Goal: Information Seeking & Learning: Compare options

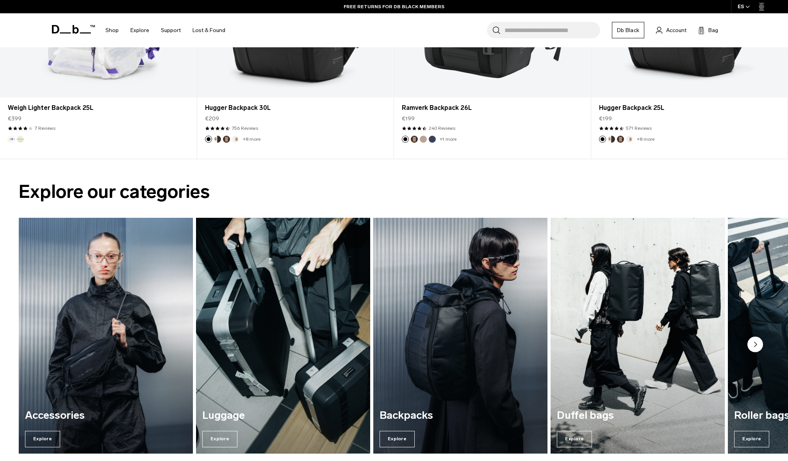
scroll to position [731, 0]
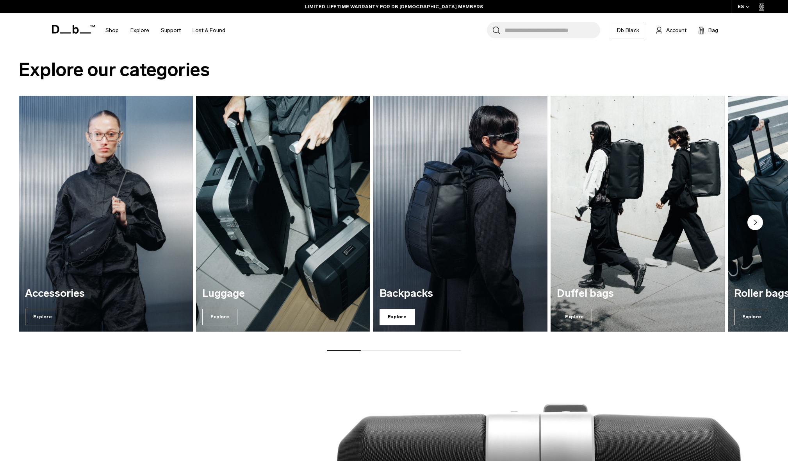
click at [396, 318] on span "Explore" at bounding box center [397, 317] width 35 height 16
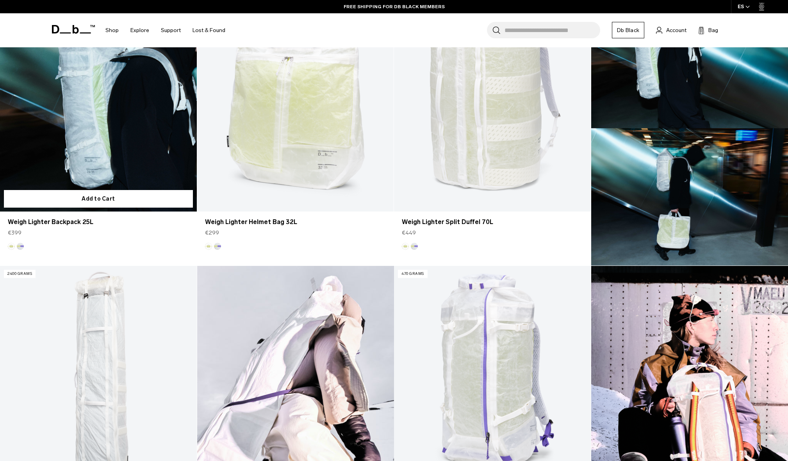
scroll to position [244, 0]
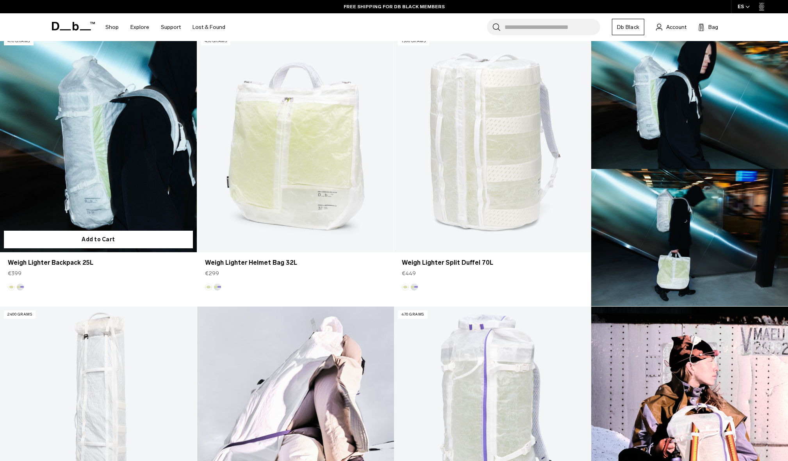
click at [117, 155] on link "Weigh Lighter Backpack 25L" at bounding box center [98, 142] width 197 height 218
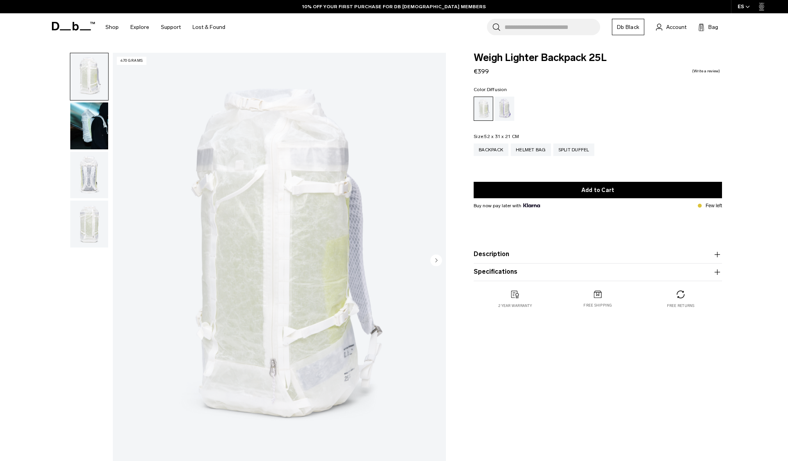
click at [233, 182] on img "1 / 4" at bounding box center [279, 261] width 333 height 416
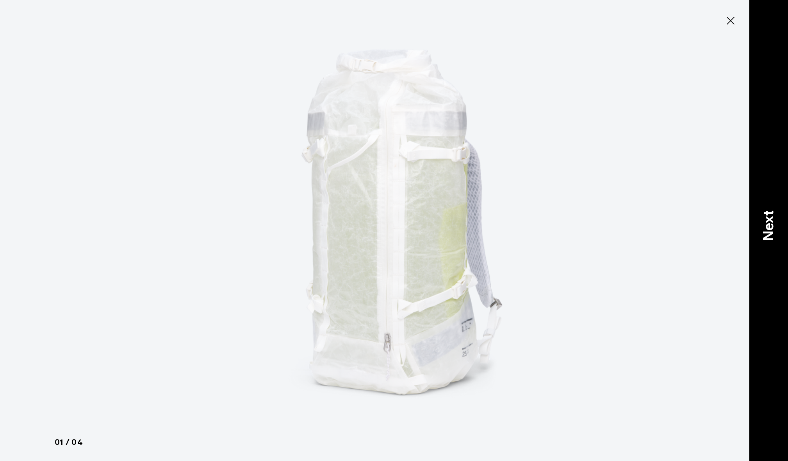
click at [766, 227] on p "Next" at bounding box center [768, 225] width 21 height 31
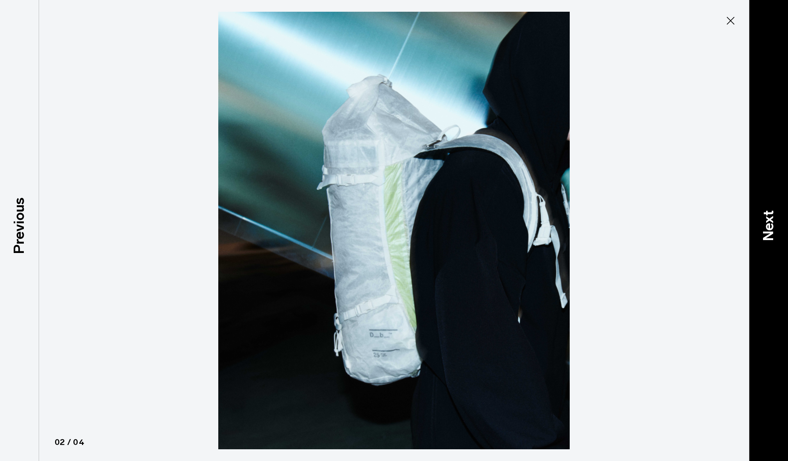
click at [768, 227] on p "Next" at bounding box center [768, 225] width 21 height 31
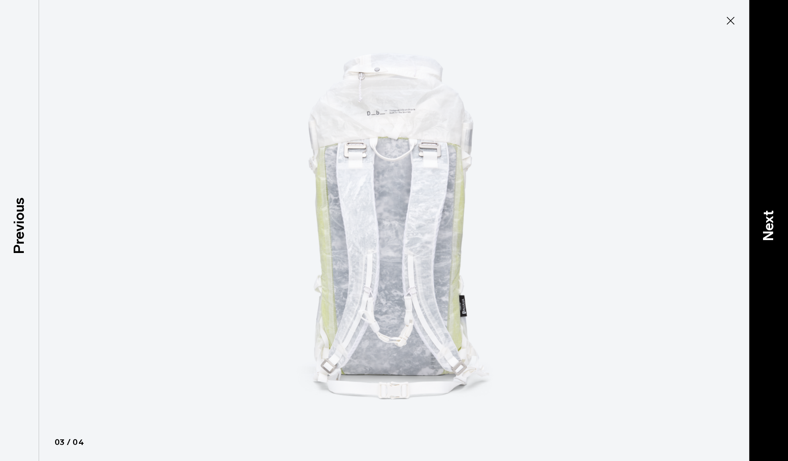
click at [768, 227] on p "Next" at bounding box center [768, 225] width 21 height 31
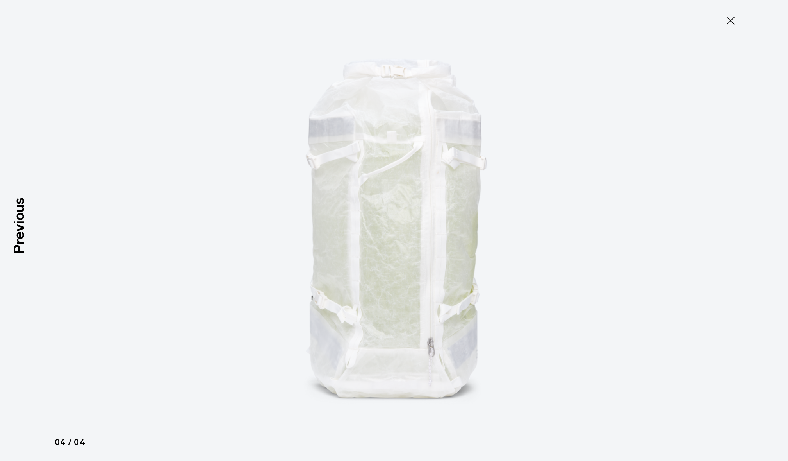
click at [768, 227] on div at bounding box center [394, 230] width 788 height 461
click at [736, 17] on icon at bounding box center [731, 20] width 13 height 13
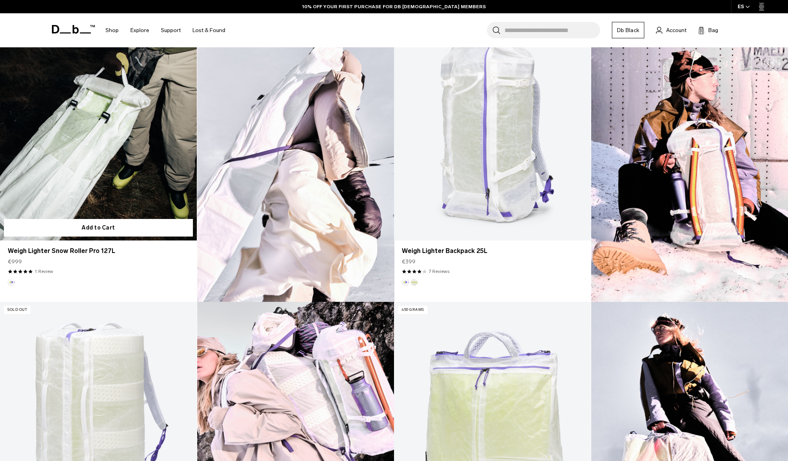
scroll to position [609, 0]
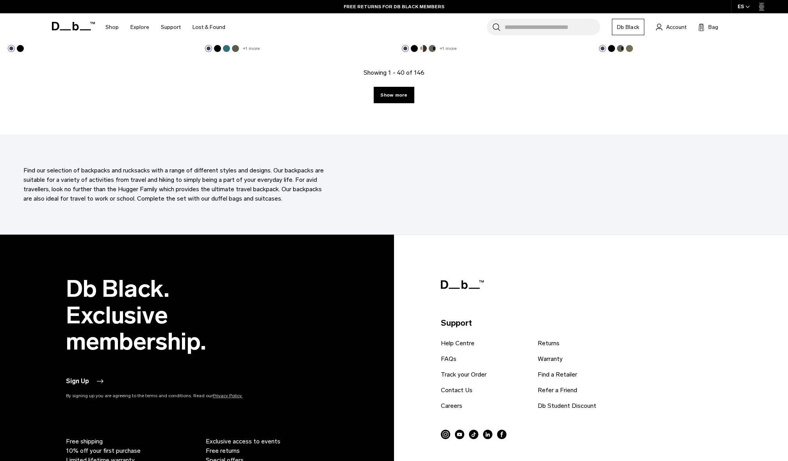
scroll to position [2723, 0]
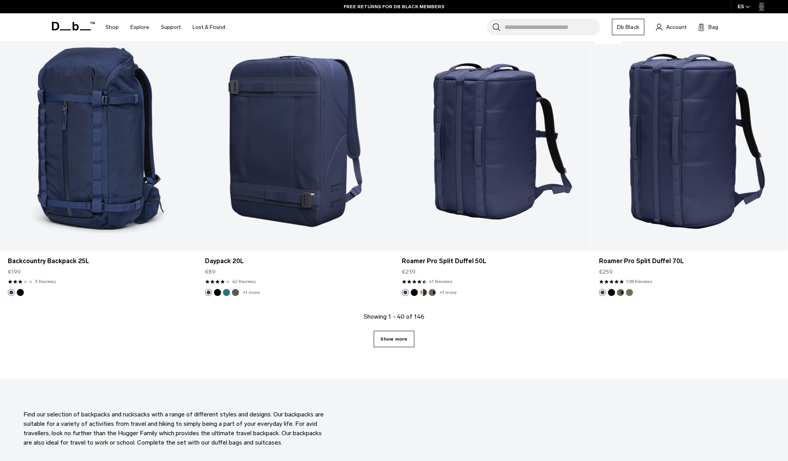
click at [403, 340] on link "Show more" at bounding box center [394, 339] width 40 height 16
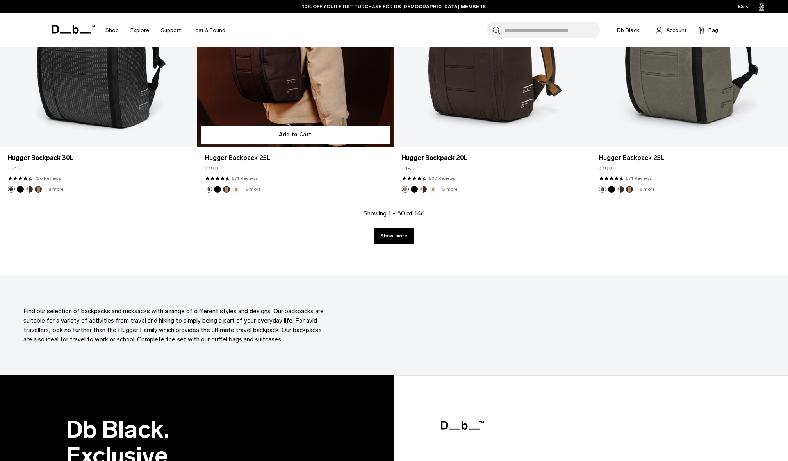
scroll to position [5666, 0]
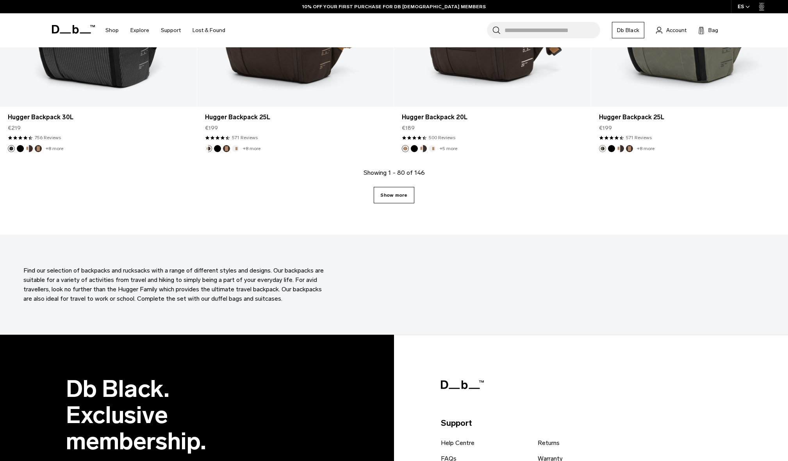
click at [400, 193] on link "Show more" at bounding box center [394, 195] width 40 height 16
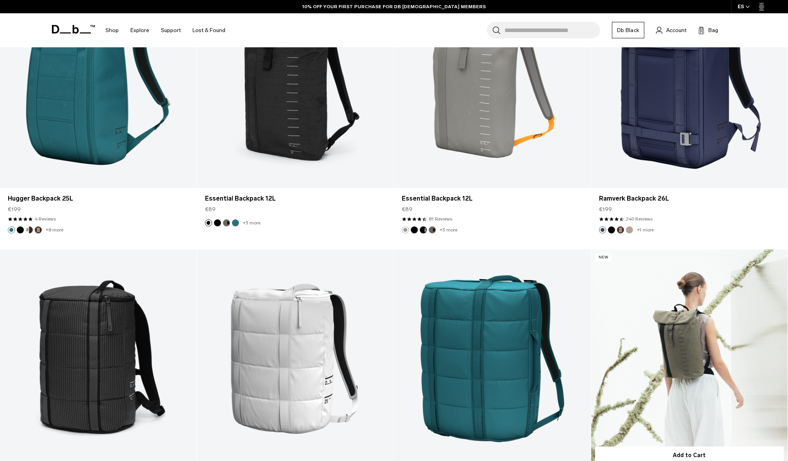
scroll to position [8308, 0]
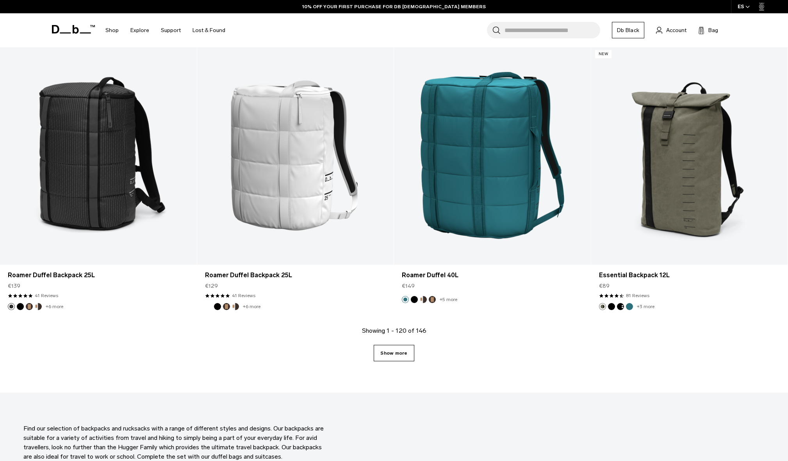
click at [396, 359] on link "Show more" at bounding box center [394, 353] width 40 height 16
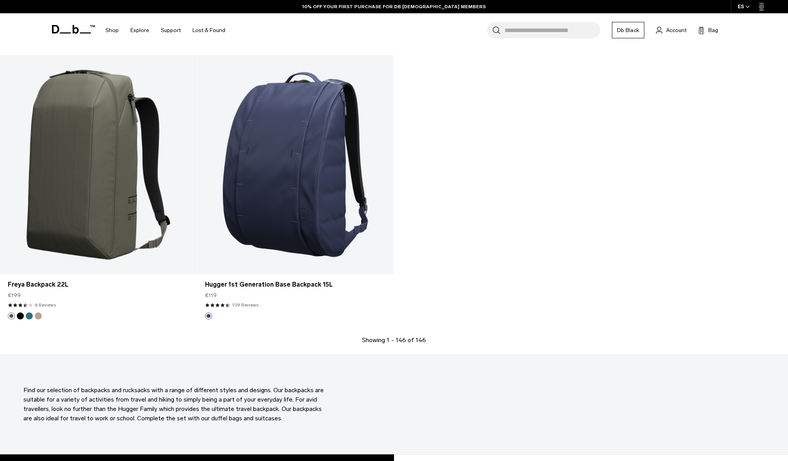
scroll to position [10213, 0]
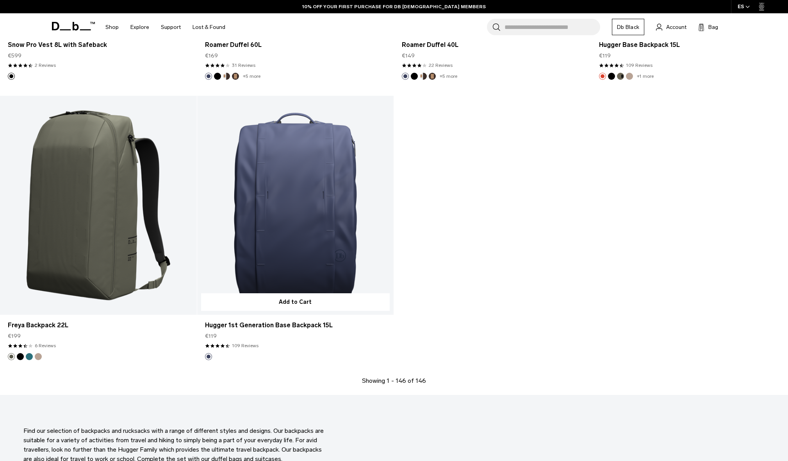
click at [311, 191] on link "Hugger 1st Generation Base Backpack 15L" at bounding box center [295, 205] width 197 height 218
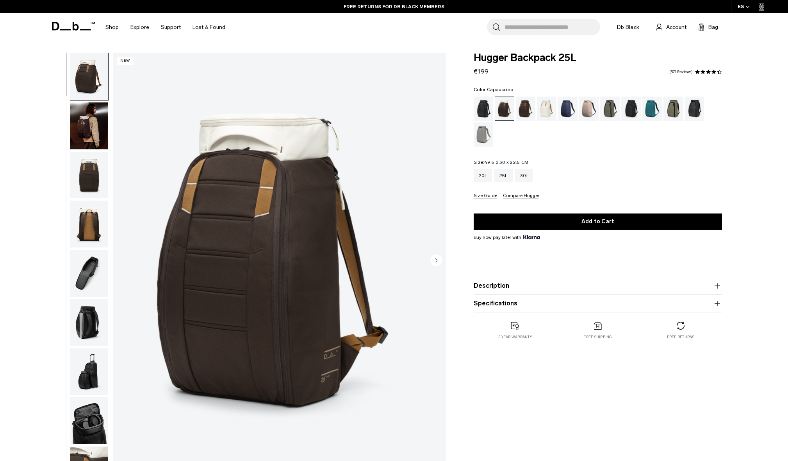
click at [100, 130] on img "button" at bounding box center [89, 125] width 38 height 47
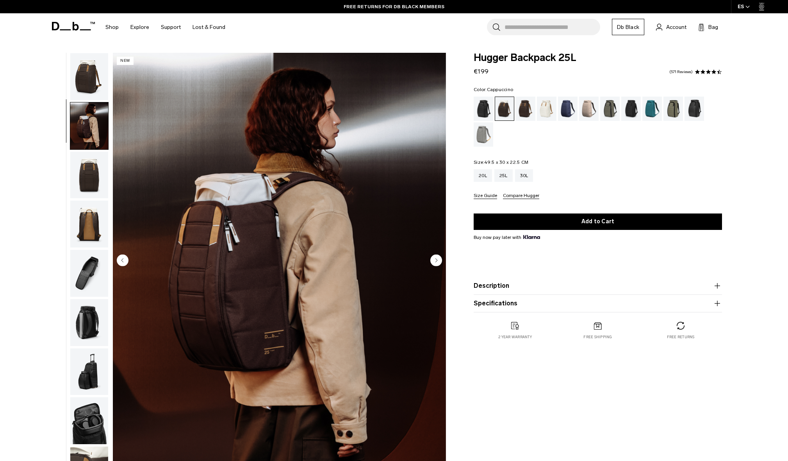
scroll to position [25, 0]
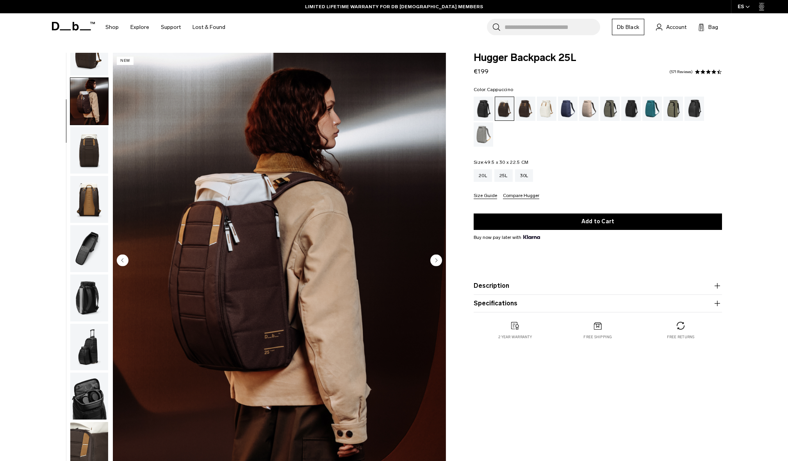
click at [436, 260] on circle "Next slide" at bounding box center [437, 260] width 12 height 12
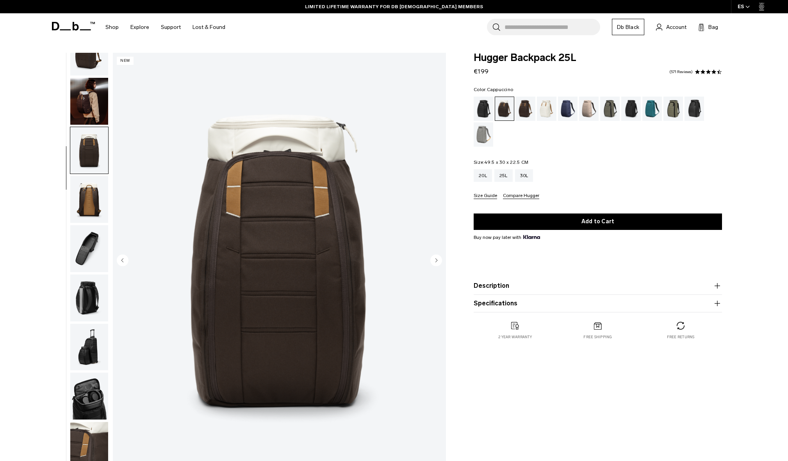
scroll to position [41, 0]
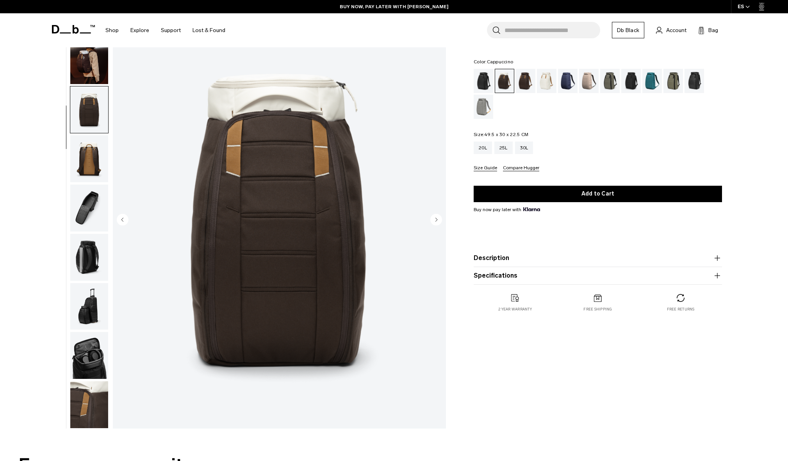
click at [437, 219] on icon "Next slide" at bounding box center [437, 220] width 2 height 4
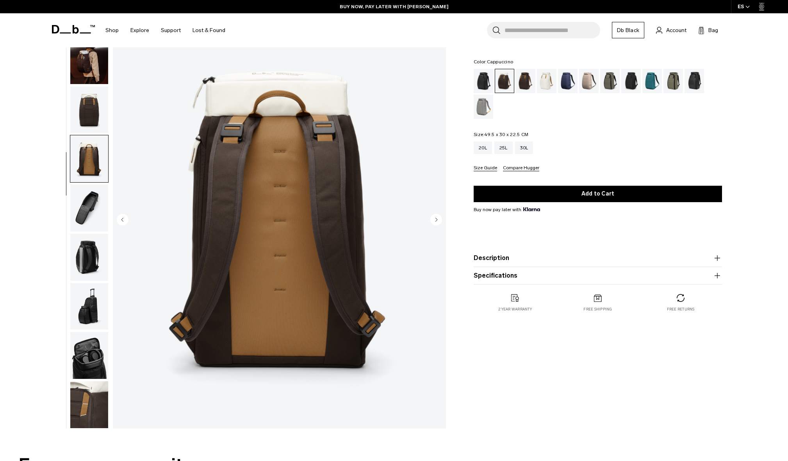
click at [437, 219] on icon "Next slide" at bounding box center [437, 220] width 2 height 4
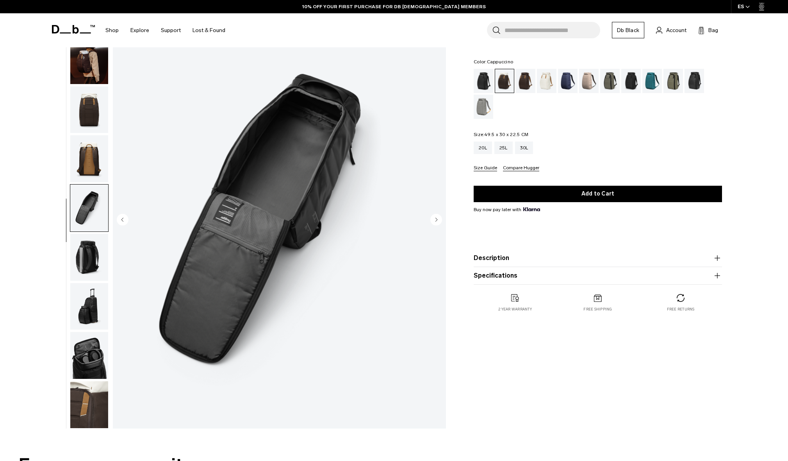
click at [437, 219] on icon "Next slide" at bounding box center [437, 220] width 2 height 4
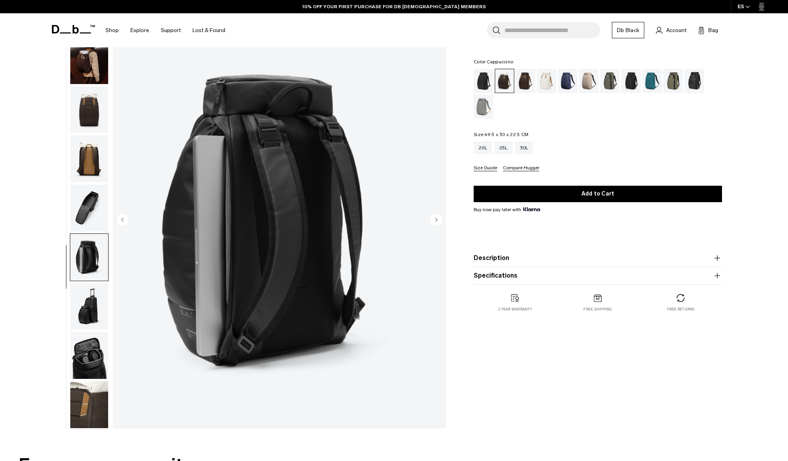
click at [437, 219] on icon "Next slide" at bounding box center [437, 220] width 2 height 4
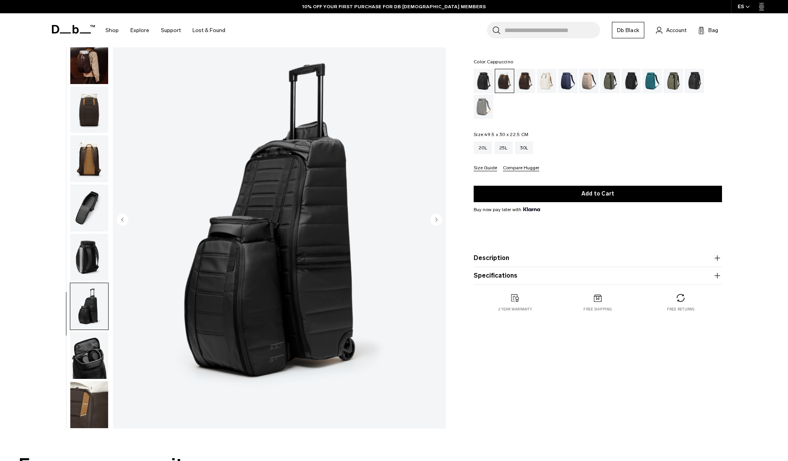
click at [437, 219] on icon "Next slide" at bounding box center [437, 220] width 2 height 4
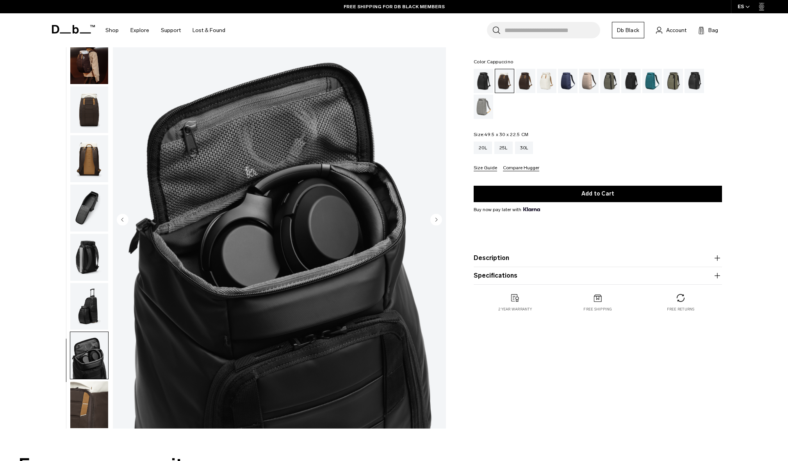
click at [437, 219] on icon "Next slide" at bounding box center [437, 220] width 2 height 4
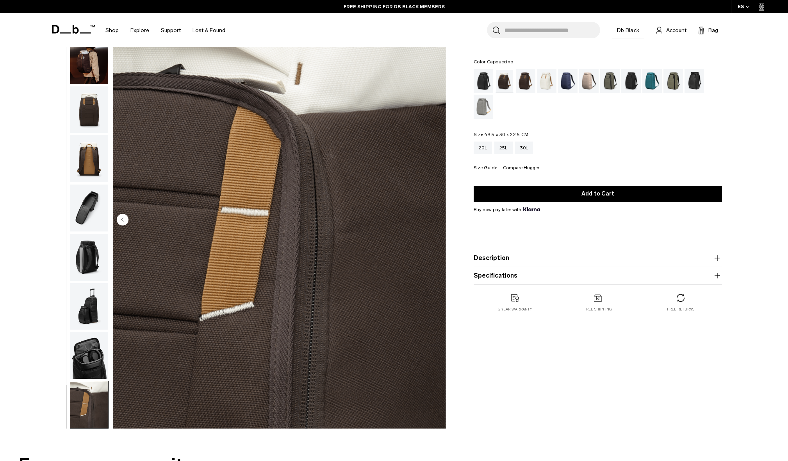
click at [437, 219] on img "9 / 9" at bounding box center [279, 220] width 333 height 416
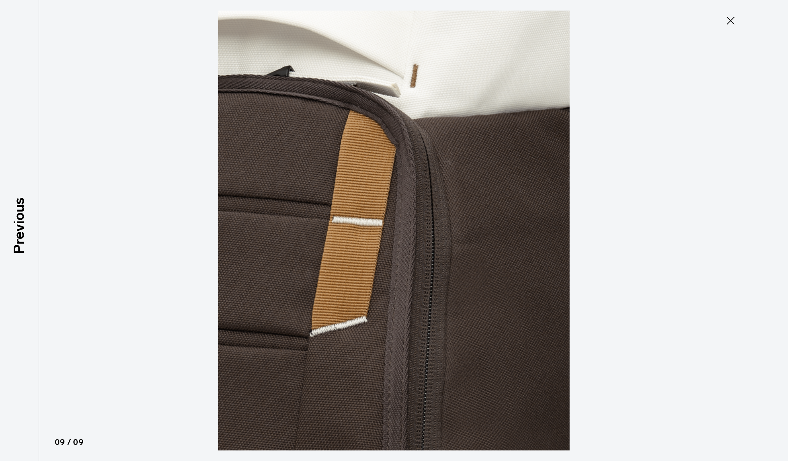
click at [725, 23] on icon at bounding box center [731, 20] width 13 height 13
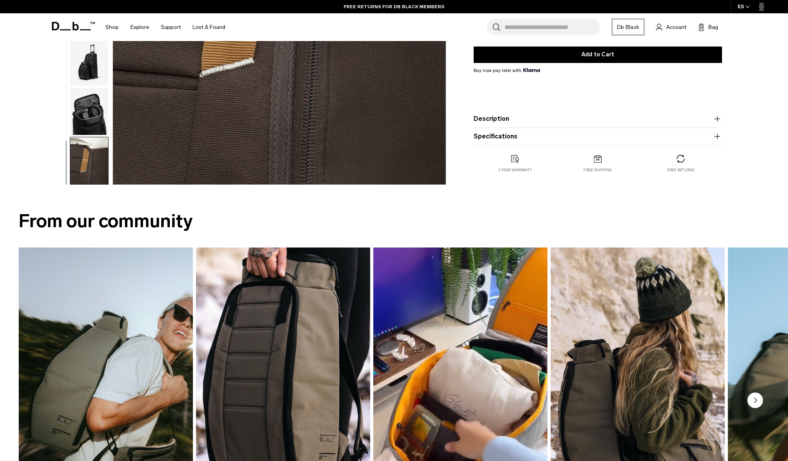
scroll to position [0, 0]
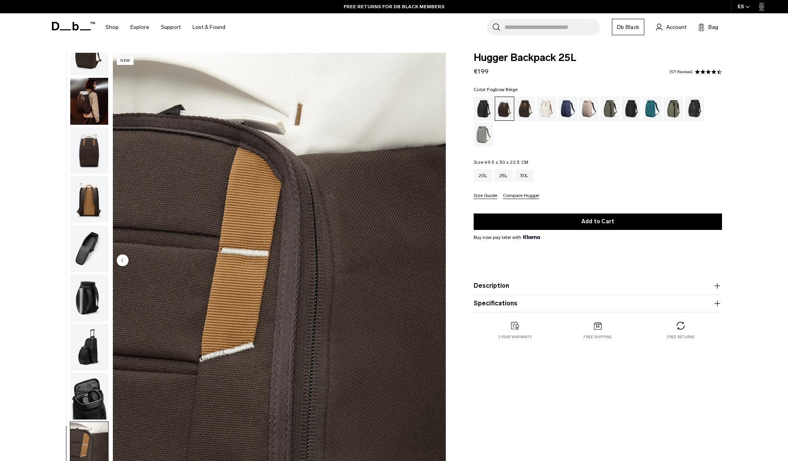
click at [587, 109] on div "Fogbow Beige" at bounding box center [589, 109] width 20 height 24
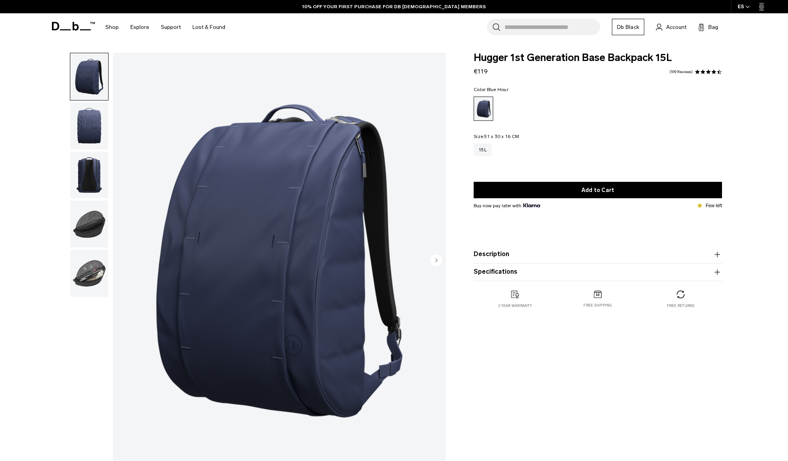
click at [90, 129] on img "button" at bounding box center [89, 125] width 38 height 47
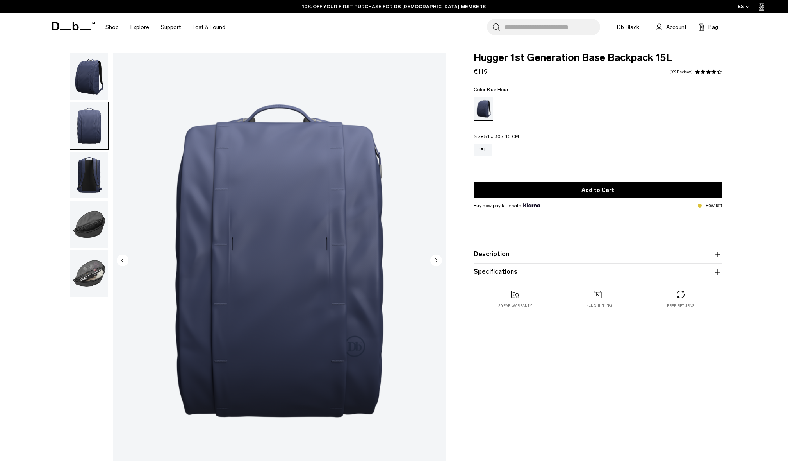
click at [90, 179] on img "button" at bounding box center [89, 175] width 38 height 47
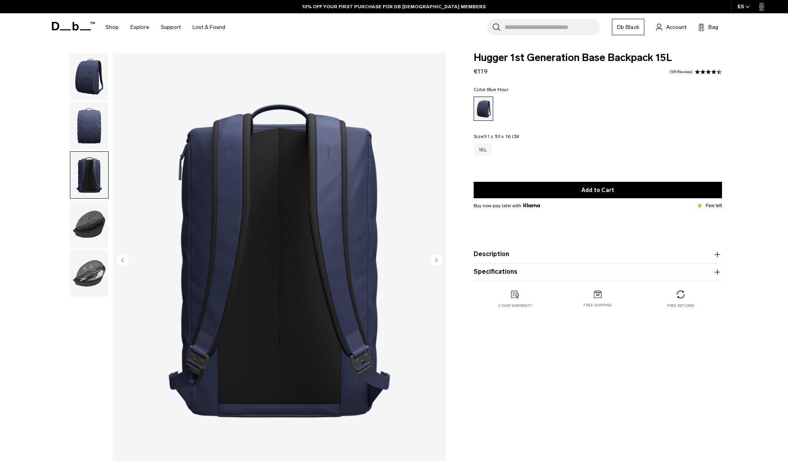
click at [93, 207] on img "button" at bounding box center [89, 223] width 38 height 47
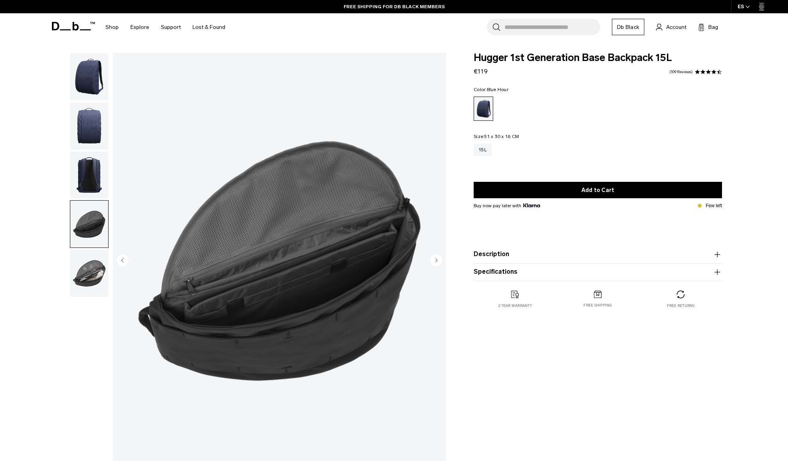
click at [90, 276] on img "button" at bounding box center [89, 273] width 38 height 47
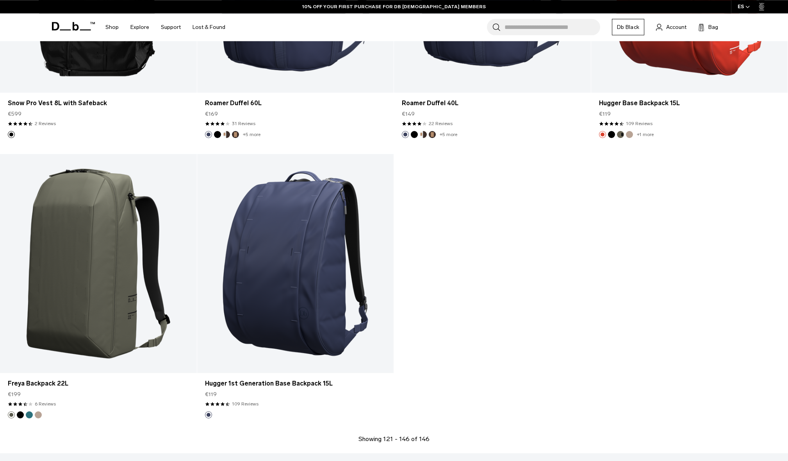
drag, startPoint x: 633, startPoint y: 358, endPoint x: 630, endPoint y: 314, distance: 44.3
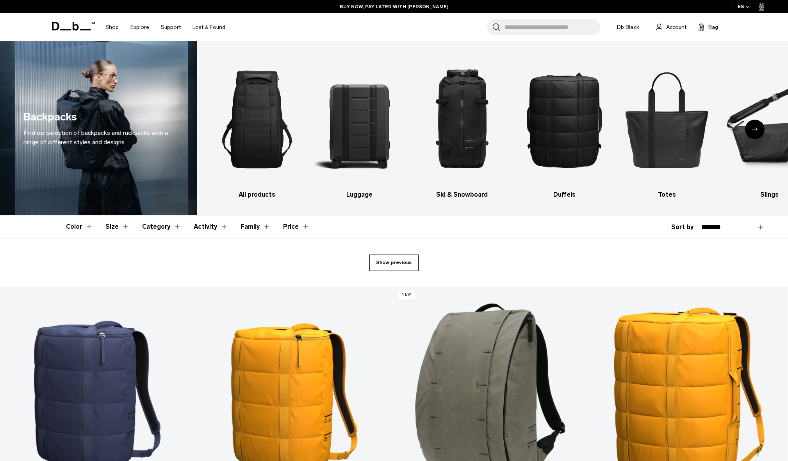
click at [386, 267] on link "Show previous" at bounding box center [394, 262] width 49 height 16
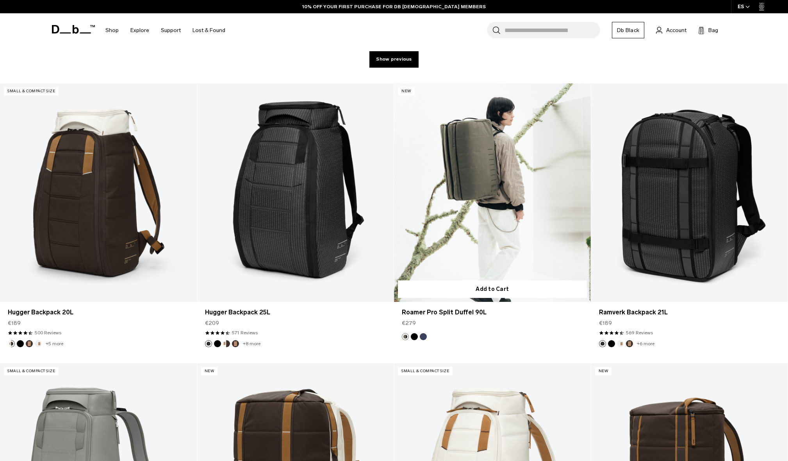
scroll to position [163, 0]
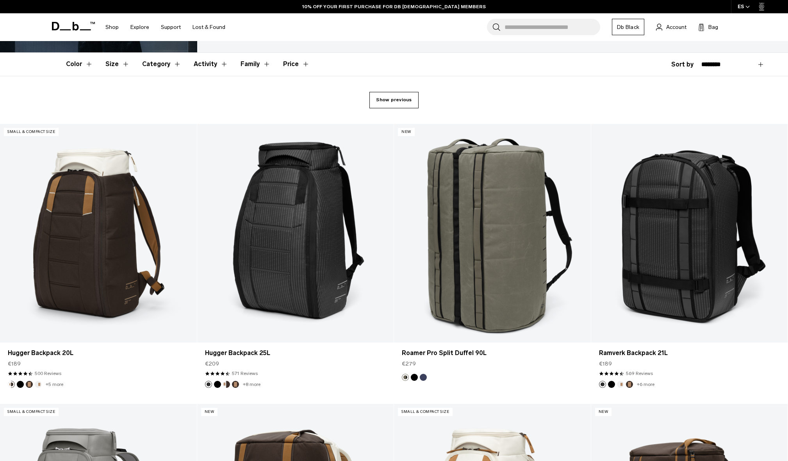
click at [395, 101] on link "Show previous" at bounding box center [394, 100] width 49 height 16
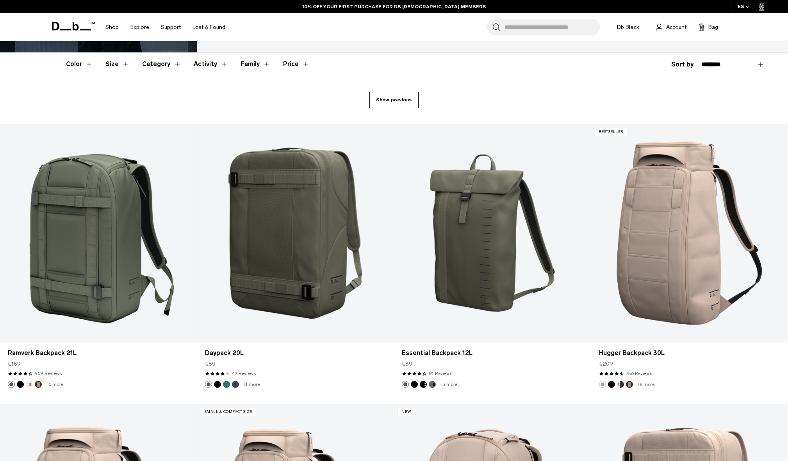
click at [390, 102] on link "Show previous" at bounding box center [394, 100] width 49 height 16
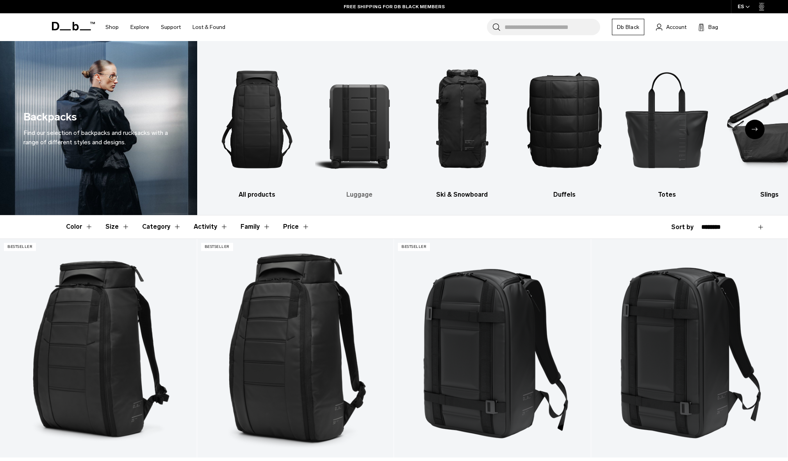
click at [378, 128] on img "2 / 10" at bounding box center [359, 119] width 89 height 133
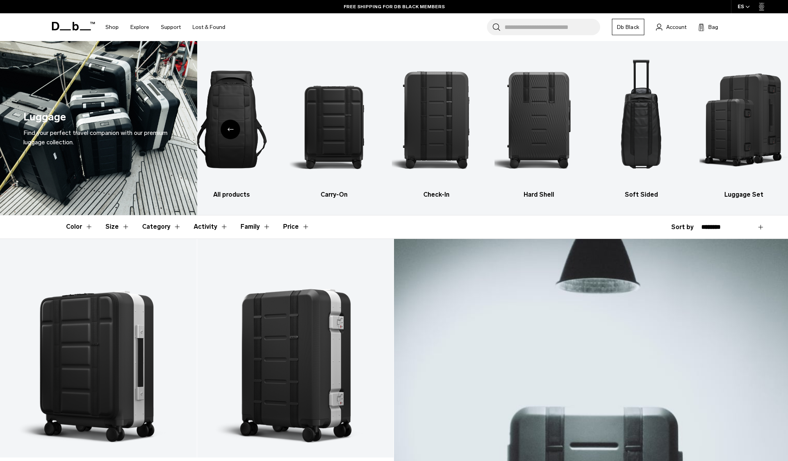
drag, startPoint x: 340, startPoint y: 375, endPoint x: 352, endPoint y: 242, distance: 133.4
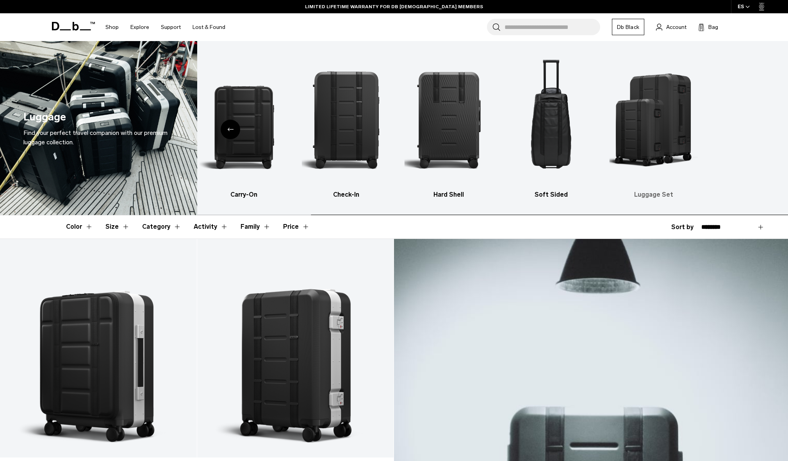
click at [438, 167] on ul "All products Carry-On Check-In Hard Shell Soft Sided Luggage Set" at bounding box center [385, 126] width 576 height 147
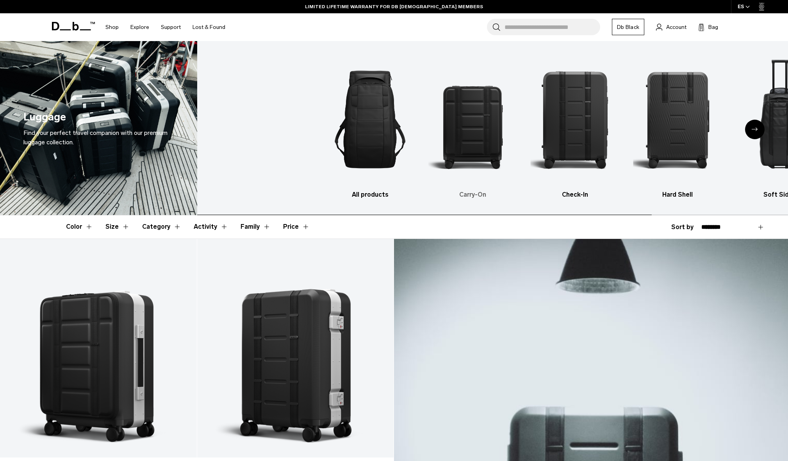
click at [747, 151] on ul "All products Carry-On Check-In Hard Shell Soft Sided Luggage Set" at bounding box center [614, 126] width 576 height 147
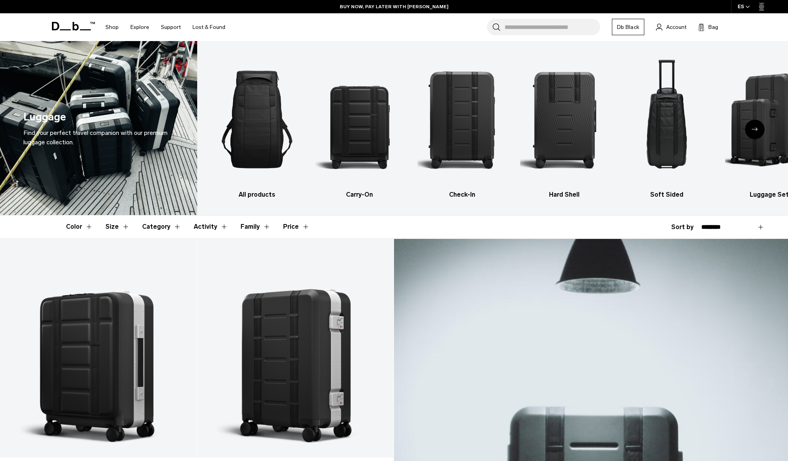
click at [70, 25] on icon at bounding box center [73, 26] width 43 height 9
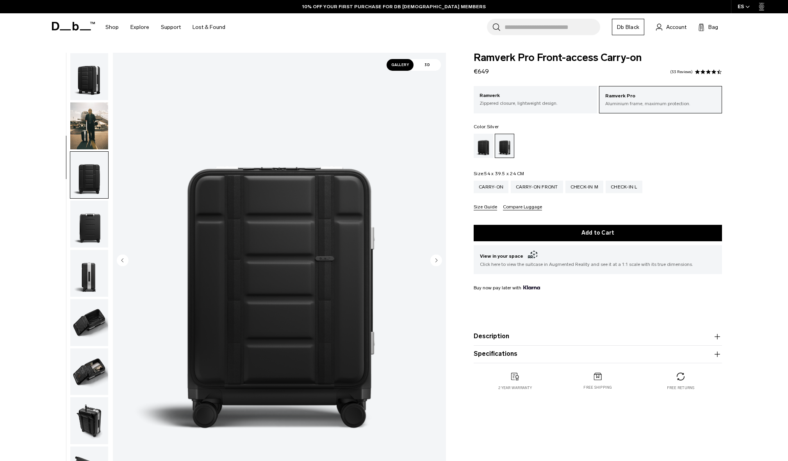
scroll to position [74, 0]
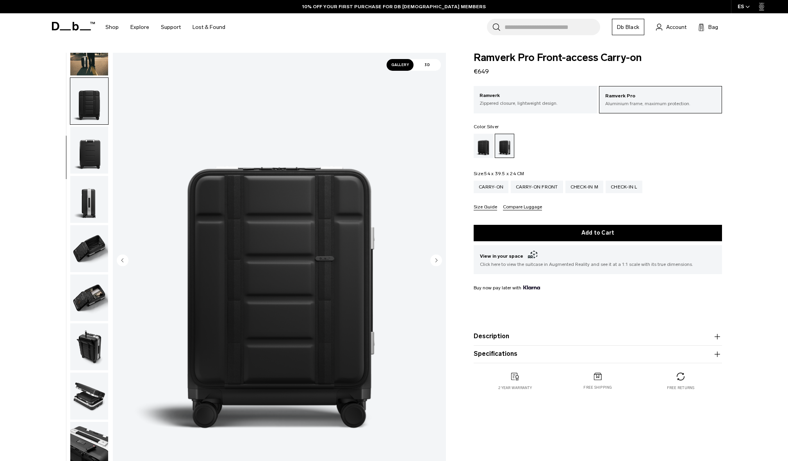
click at [87, 210] on img "button" at bounding box center [89, 199] width 38 height 47
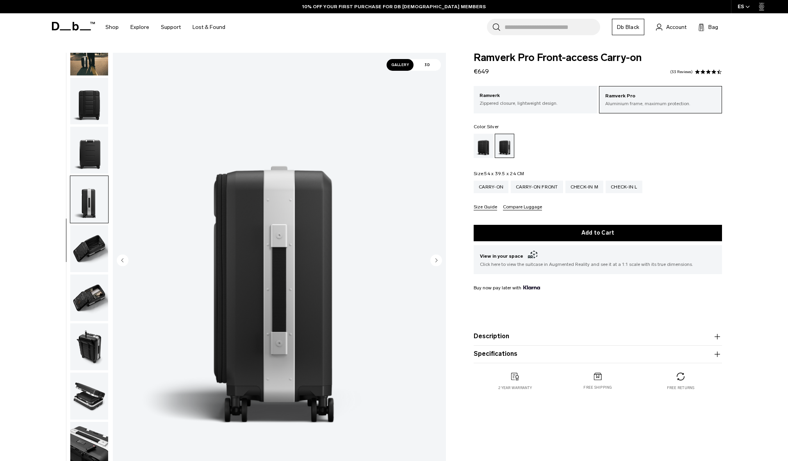
click at [93, 245] on img "button" at bounding box center [89, 248] width 38 height 47
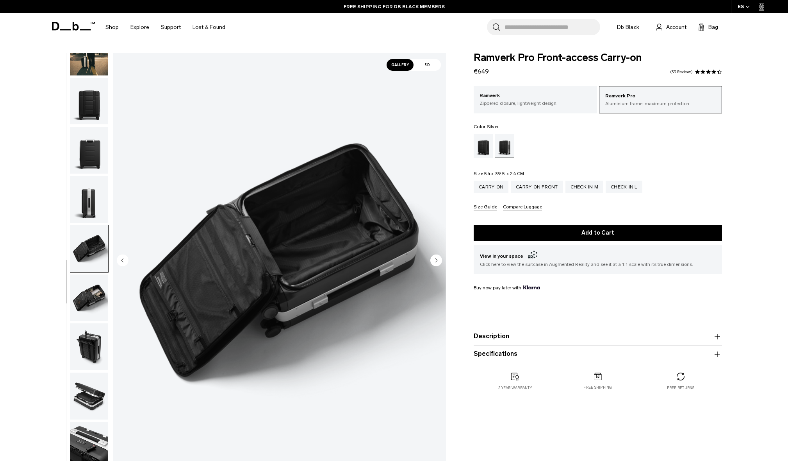
click at [91, 290] on img "button" at bounding box center [89, 297] width 38 height 47
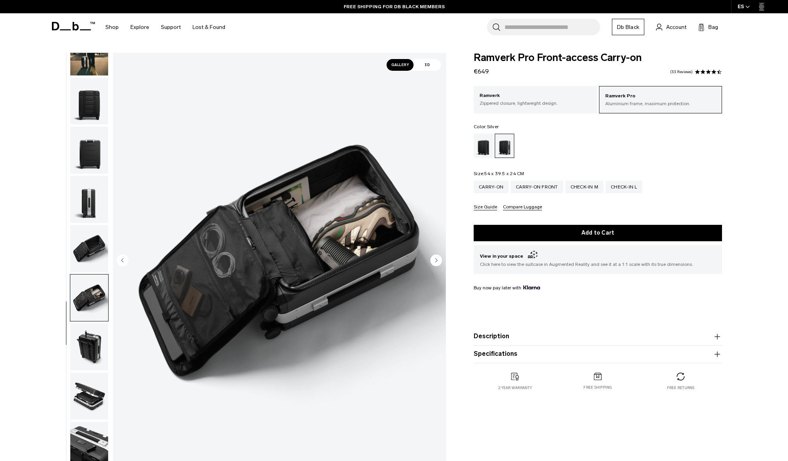
click at [92, 341] on img "button" at bounding box center [89, 346] width 38 height 47
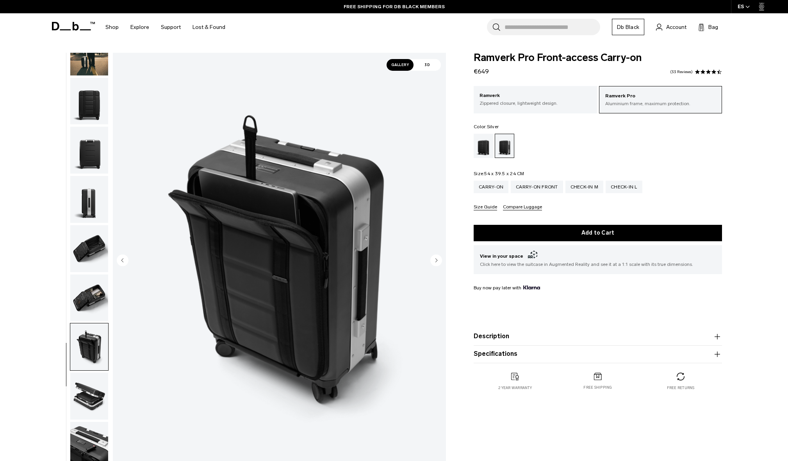
scroll to position [41, 0]
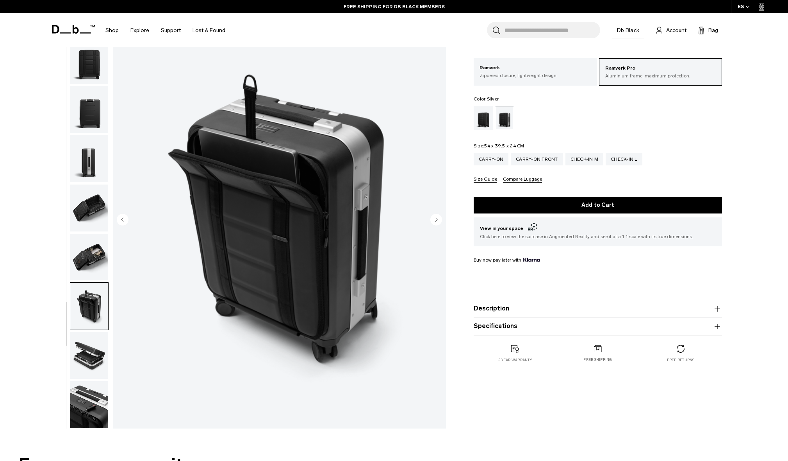
click at [89, 349] on img "button" at bounding box center [89, 355] width 38 height 47
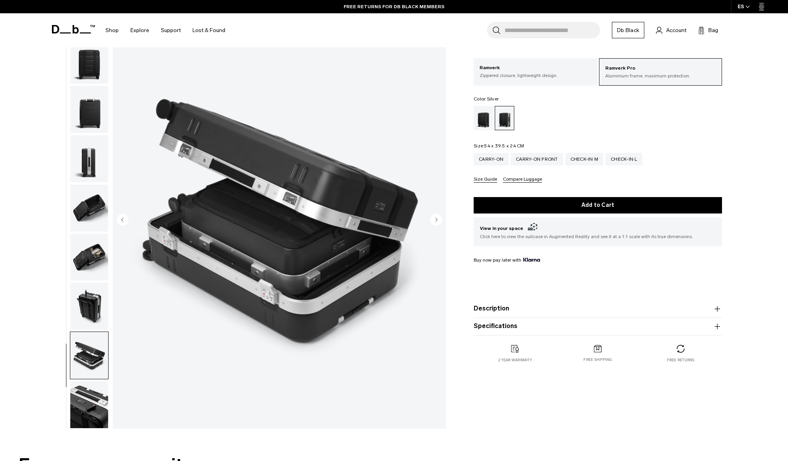
scroll to position [81, 0]
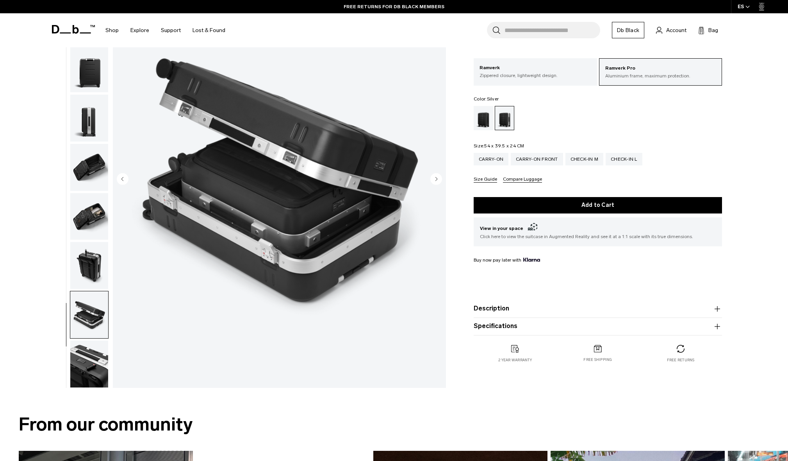
click at [88, 349] on img "button" at bounding box center [89, 363] width 38 height 47
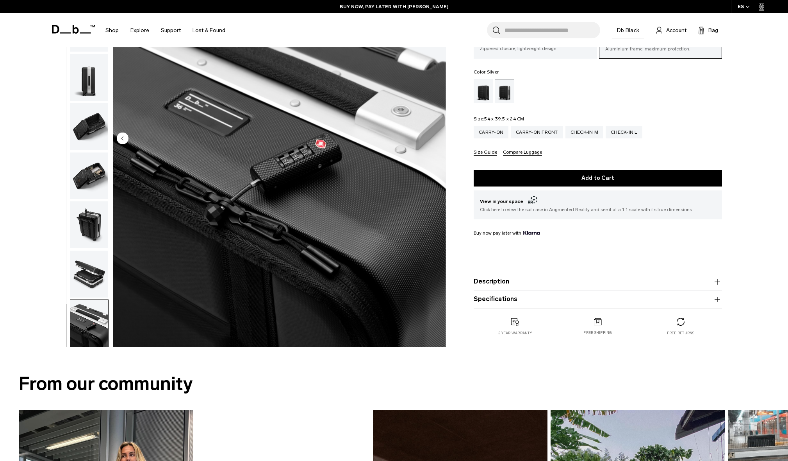
scroll to position [163, 0]
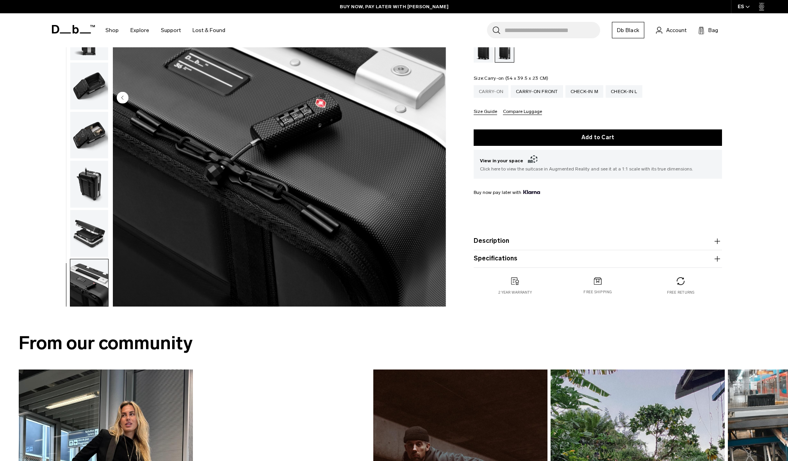
click at [490, 90] on div "Carry-on" at bounding box center [491, 91] width 35 height 13
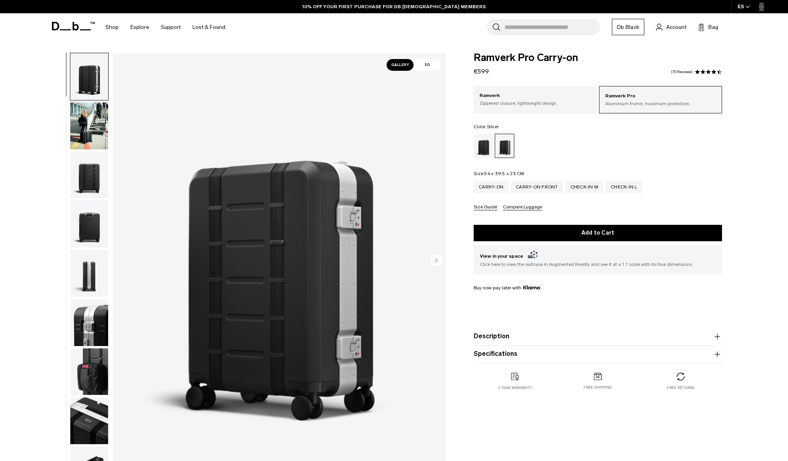
click at [90, 181] on img "button" at bounding box center [89, 175] width 38 height 47
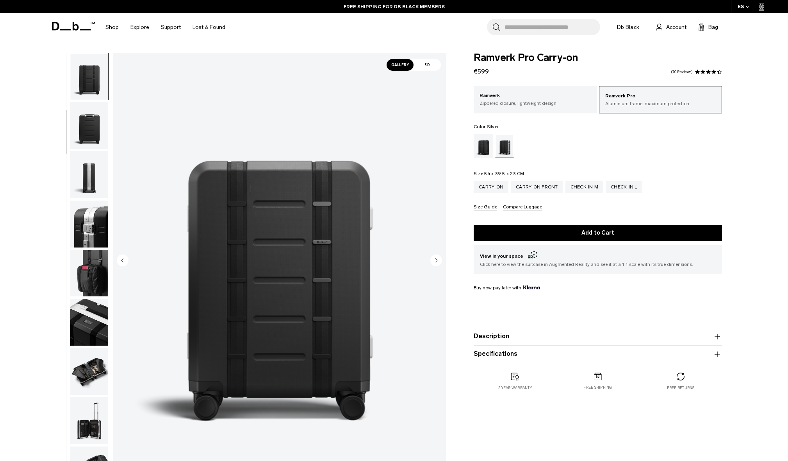
click at [90, 207] on img "button" at bounding box center [89, 223] width 38 height 47
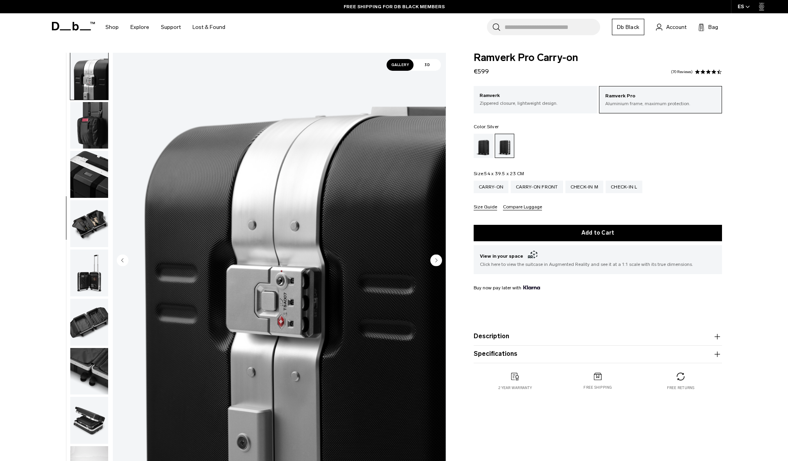
click at [93, 231] on img "button" at bounding box center [89, 223] width 38 height 47
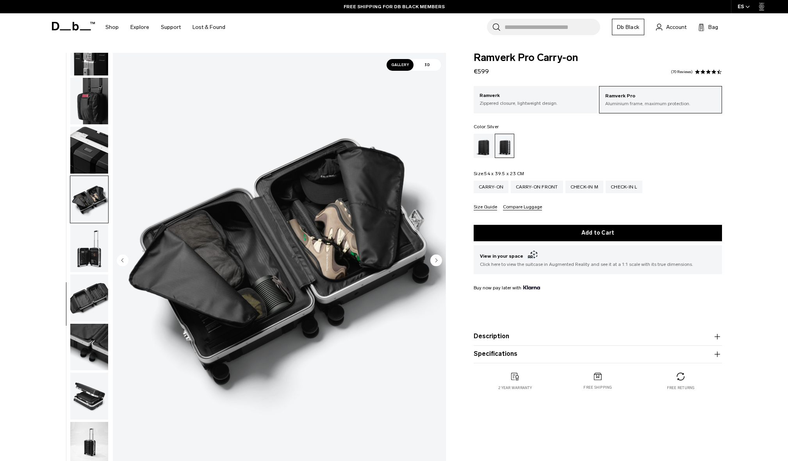
click at [90, 251] on img "button" at bounding box center [89, 248] width 38 height 47
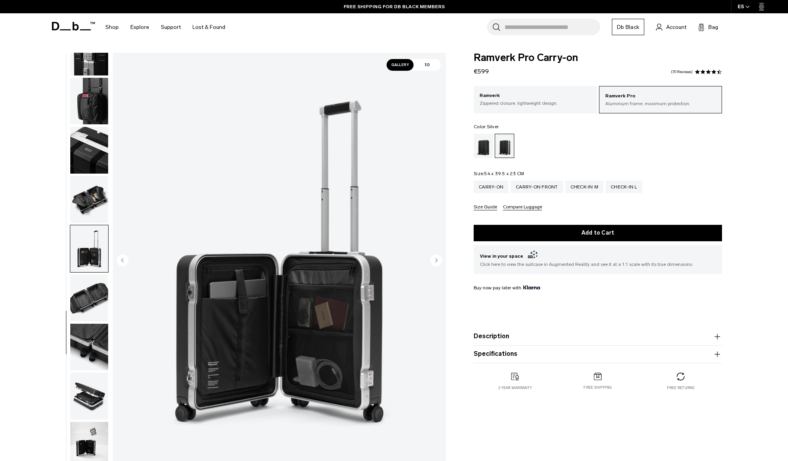
click at [89, 291] on img "button" at bounding box center [89, 297] width 38 height 47
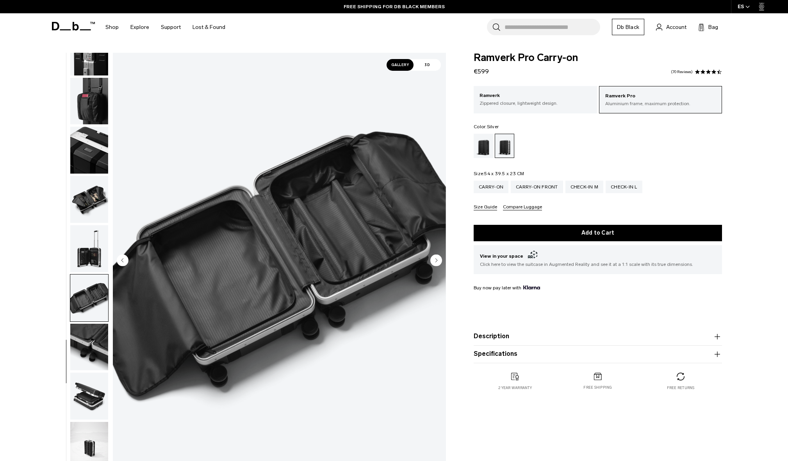
click at [85, 333] on img "button" at bounding box center [89, 347] width 38 height 47
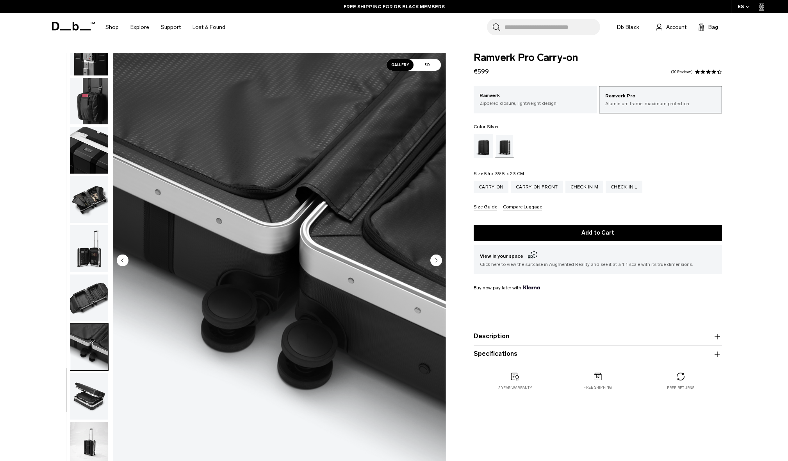
scroll to position [122, 0]
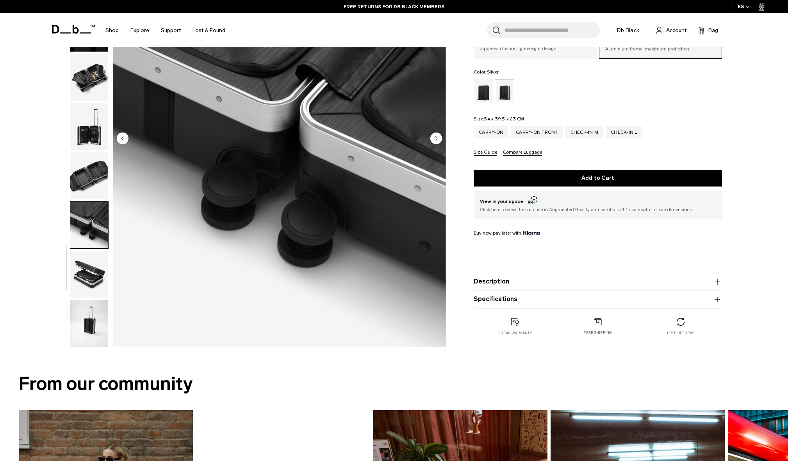
click at [92, 269] on img "button" at bounding box center [89, 273] width 38 height 47
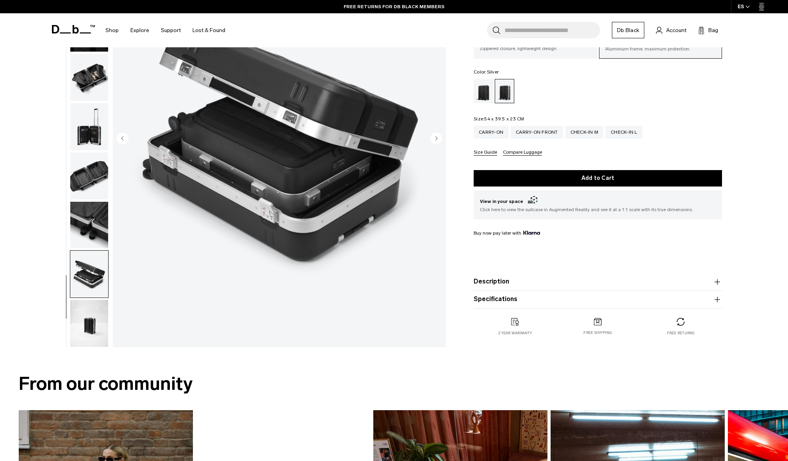
click at [86, 323] on img "button" at bounding box center [89, 323] width 38 height 47
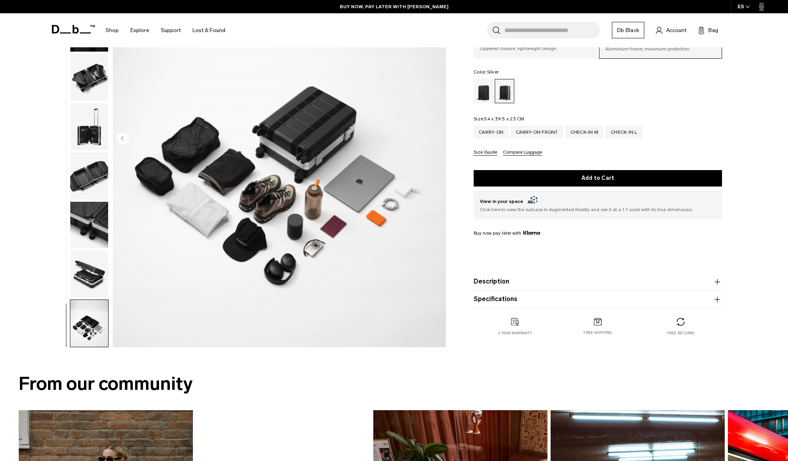
scroll to position [0, 0]
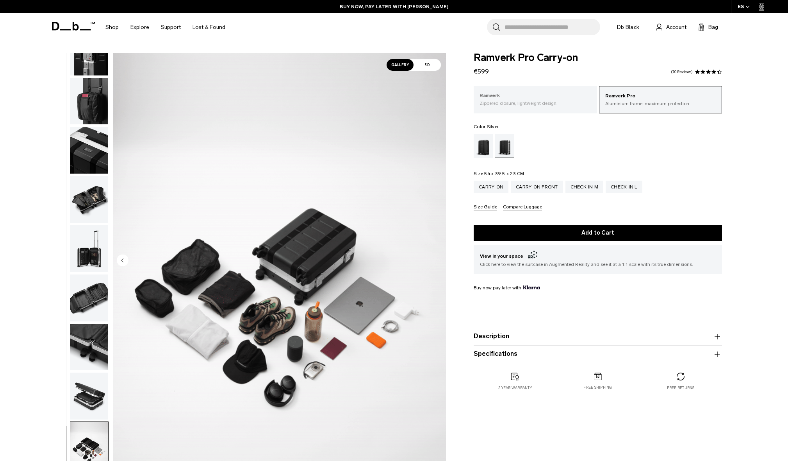
click at [536, 104] on p "Zippered closure, lightweight design." at bounding box center [536, 103] width 112 height 7
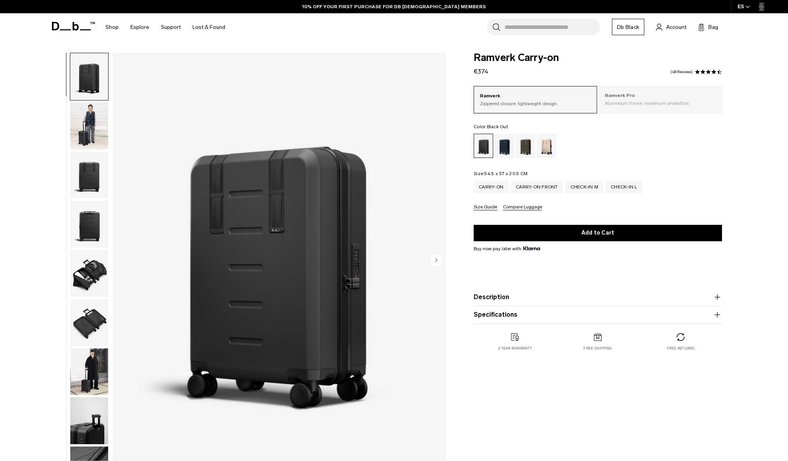
click at [631, 95] on p "Ramverk Pro" at bounding box center [661, 96] width 112 height 8
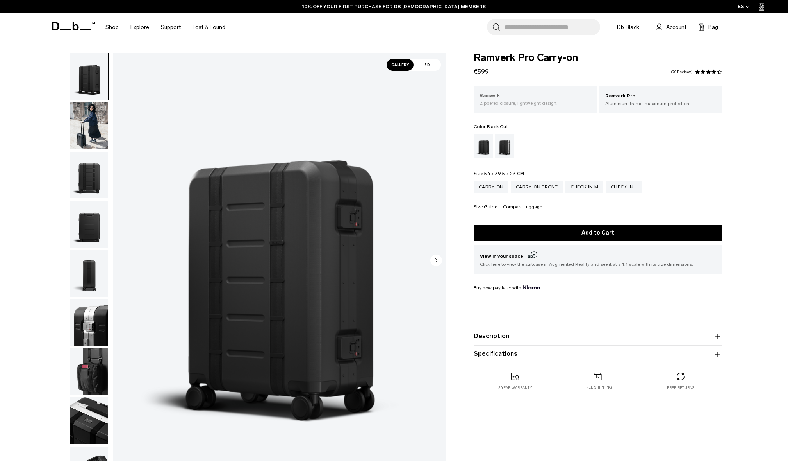
click at [531, 104] on p "Zippered closure, lightweight design." at bounding box center [536, 103] width 112 height 7
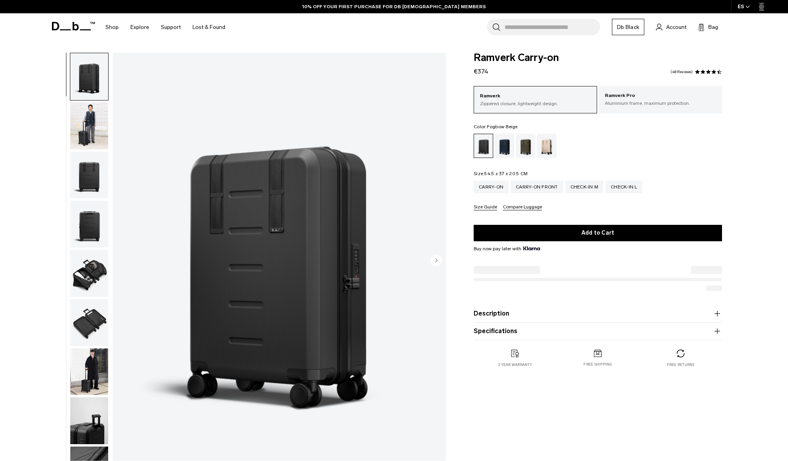
click at [551, 149] on div "Fogbow Beige" at bounding box center [547, 146] width 20 height 24
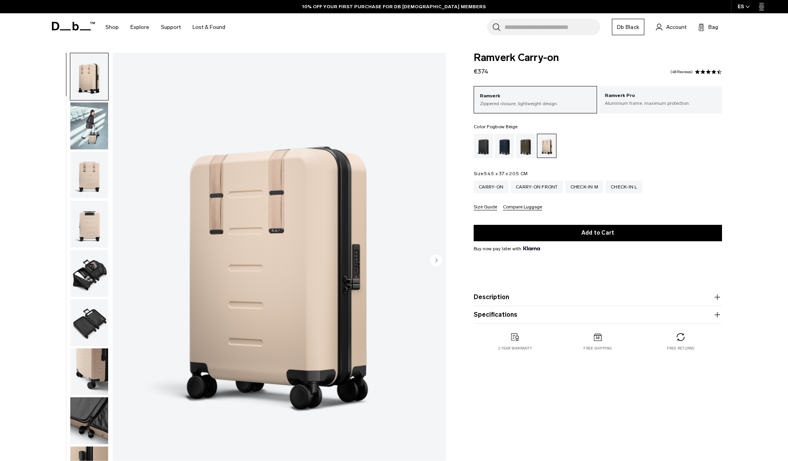
click at [90, 134] on img "button" at bounding box center [89, 125] width 38 height 47
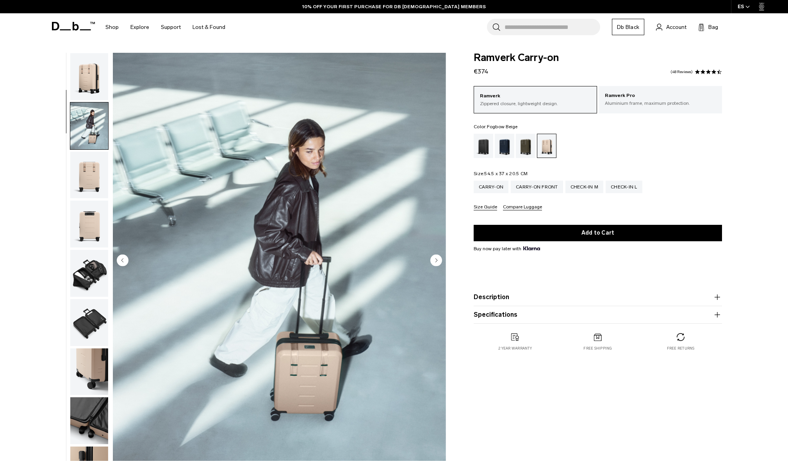
scroll to position [49, 0]
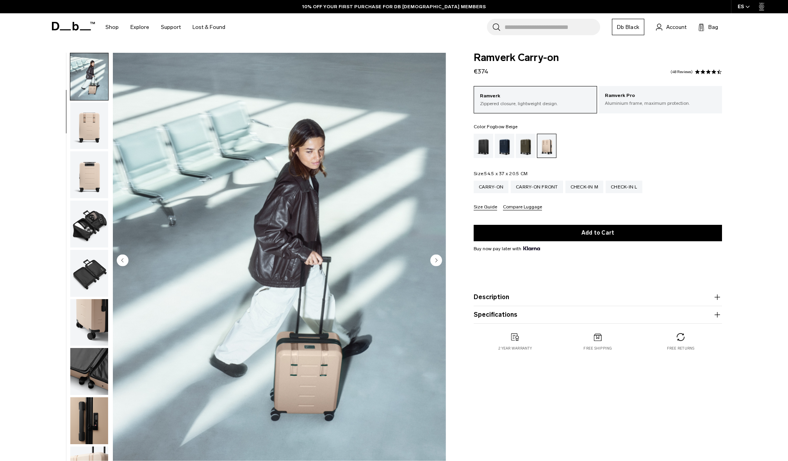
click at [86, 163] on img "button" at bounding box center [89, 174] width 38 height 47
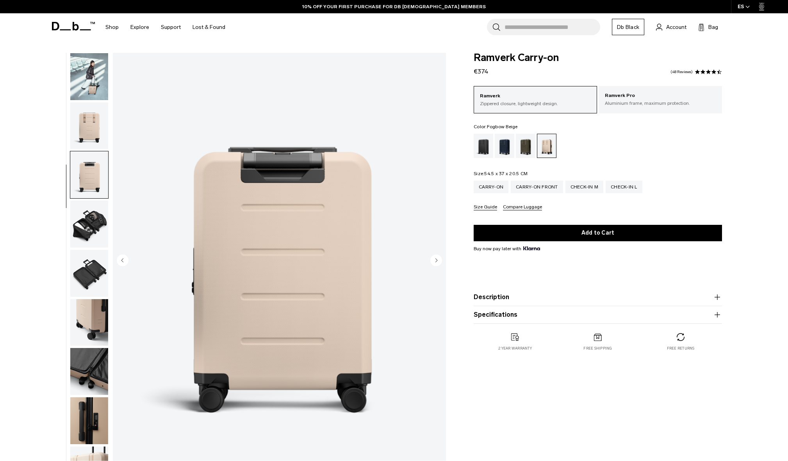
scroll to position [123, 0]
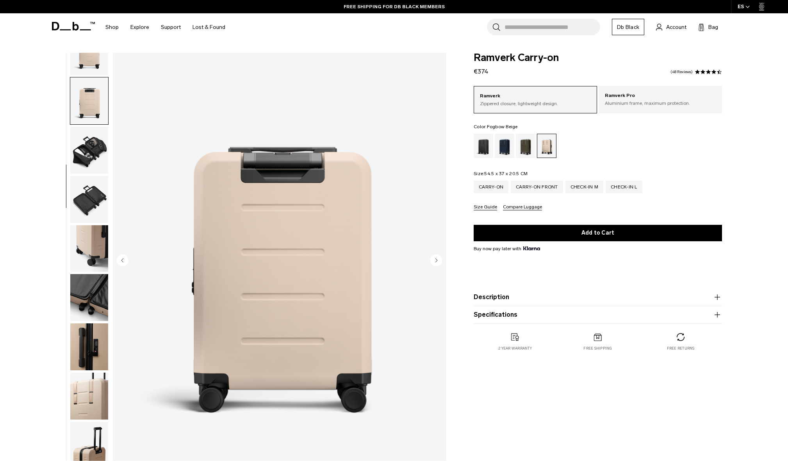
click at [89, 188] on img "button" at bounding box center [89, 199] width 38 height 47
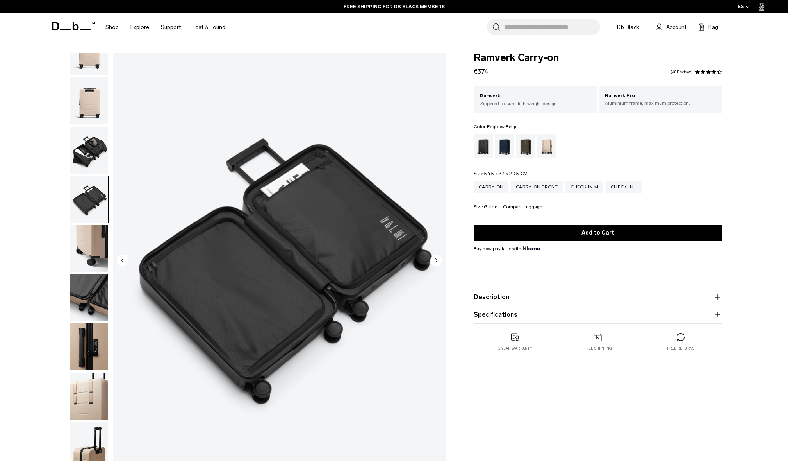
click at [96, 232] on img "button" at bounding box center [89, 248] width 38 height 47
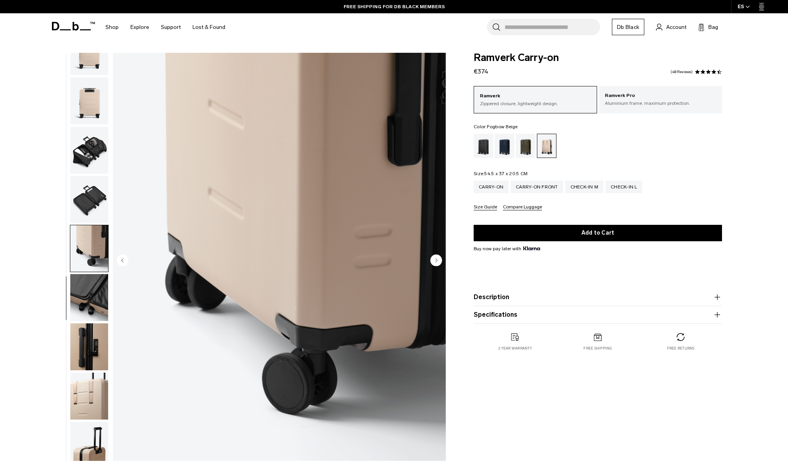
click at [97, 291] on img "button" at bounding box center [89, 297] width 38 height 47
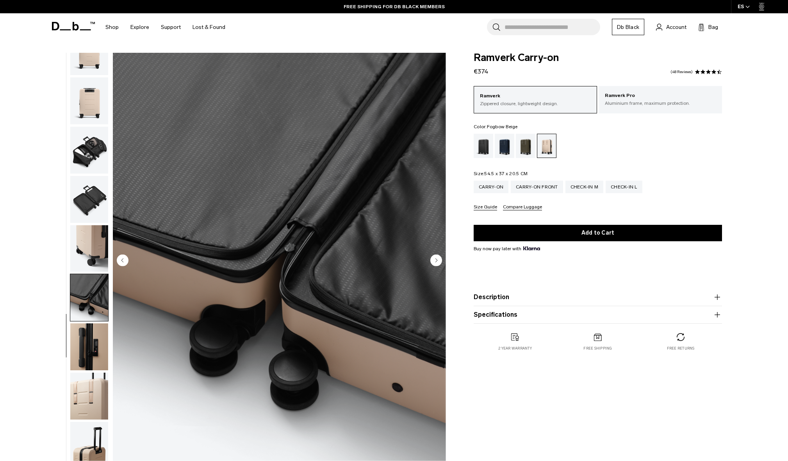
click at [94, 335] on img "button" at bounding box center [89, 346] width 38 height 47
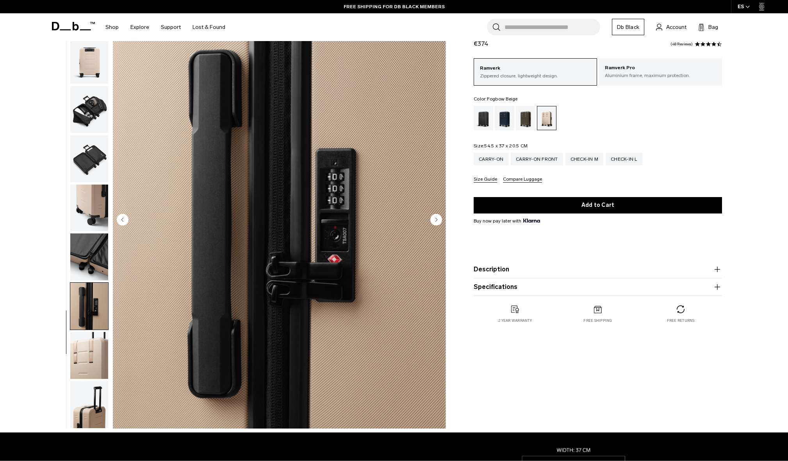
scroll to position [81, 0]
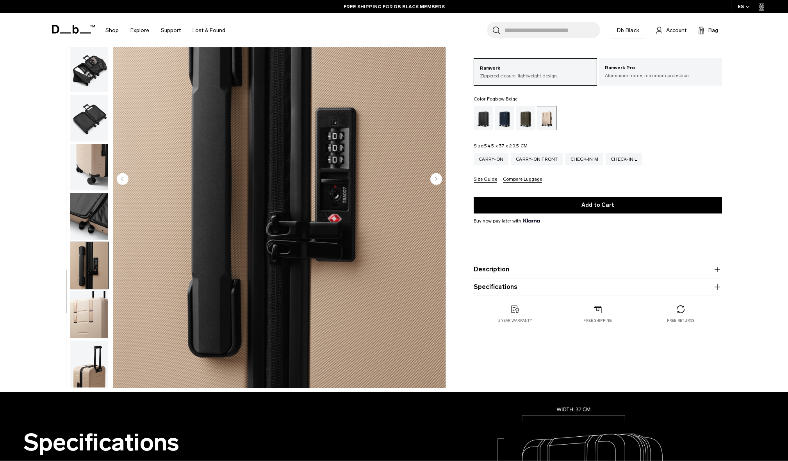
click at [78, 268] on img "button" at bounding box center [89, 265] width 38 height 47
click at [88, 321] on img "button" at bounding box center [89, 314] width 38 height 47
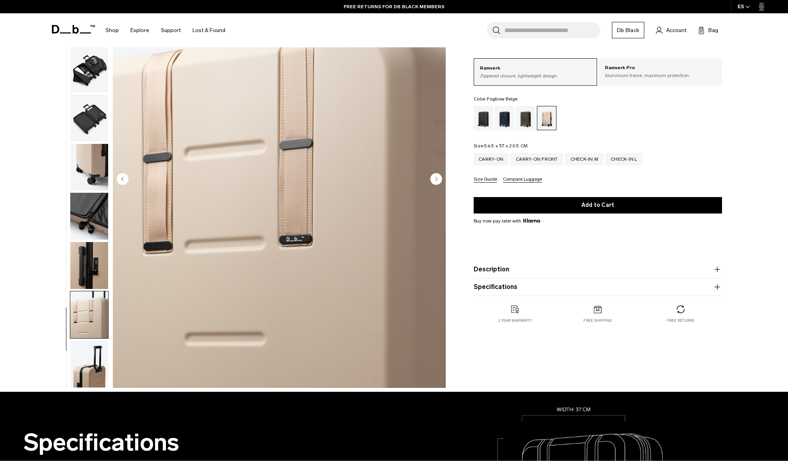
click at [91, 368] on img "button" at bounding box center [89, 363] width 38 height 47
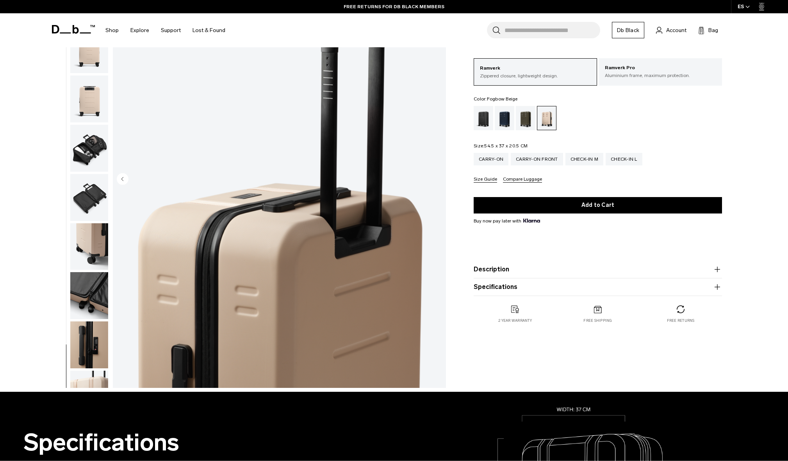
scroll to position [41, 0]
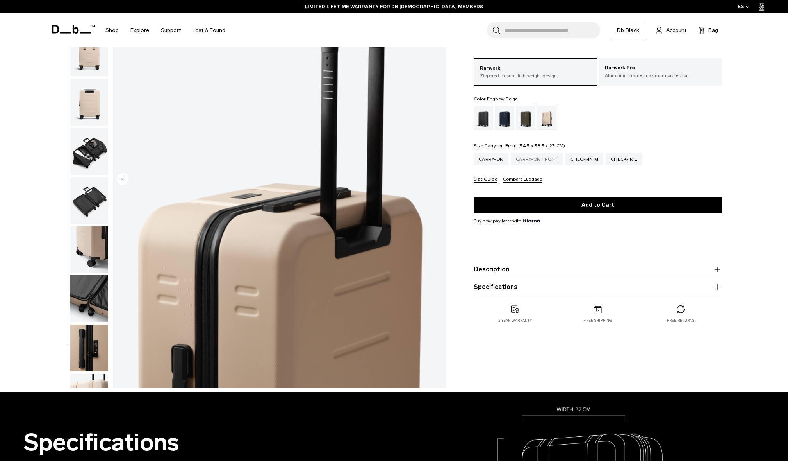
click at [555, 161] on div "Carry-on Front" at bounding box center [537, 159] width 52 height 13
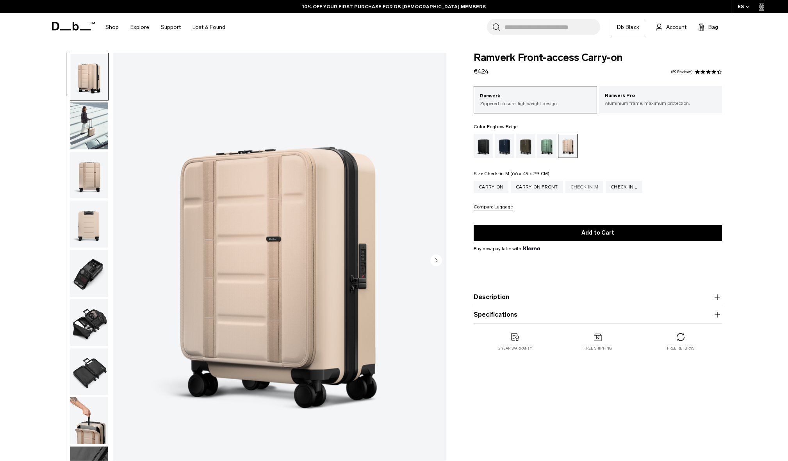
click at [580, 189] on div "Check-in M" at bounding box center [585, 187] width 38 height 13
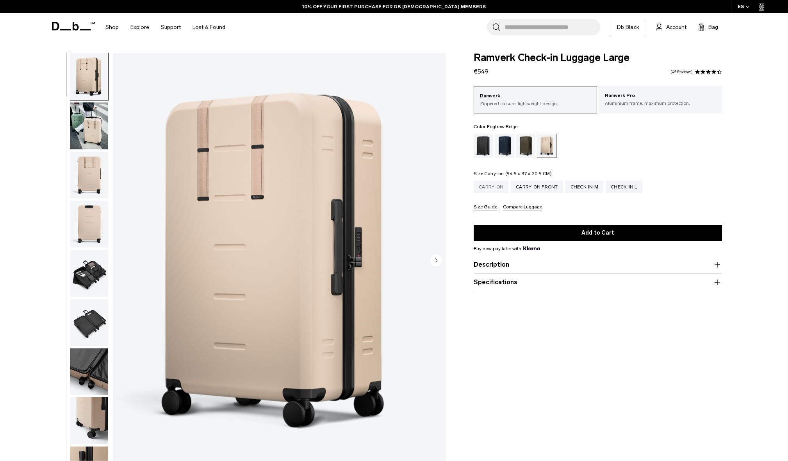
click at [483, 189] on div "Carry-on" at bounding box center [491, 187] width 35 height 13
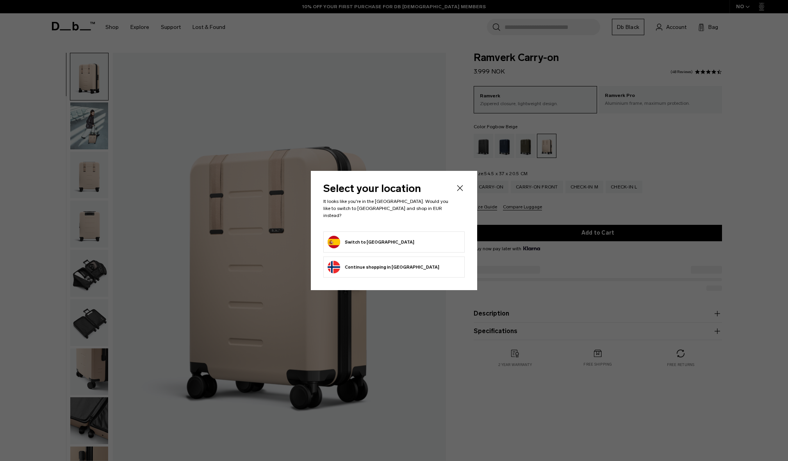
click at [372, 238] on button "Switch to [GEOGRAPHIC_DATA]" at bounding box center [371, 242] width 87 height 13
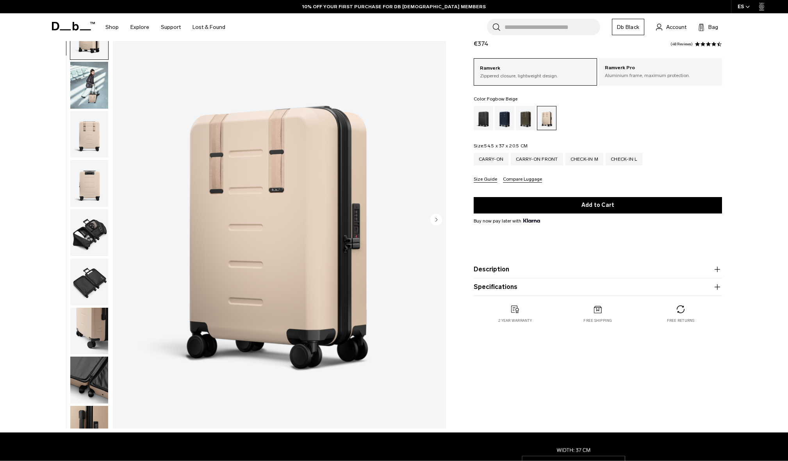
scroll to position [81, 0]
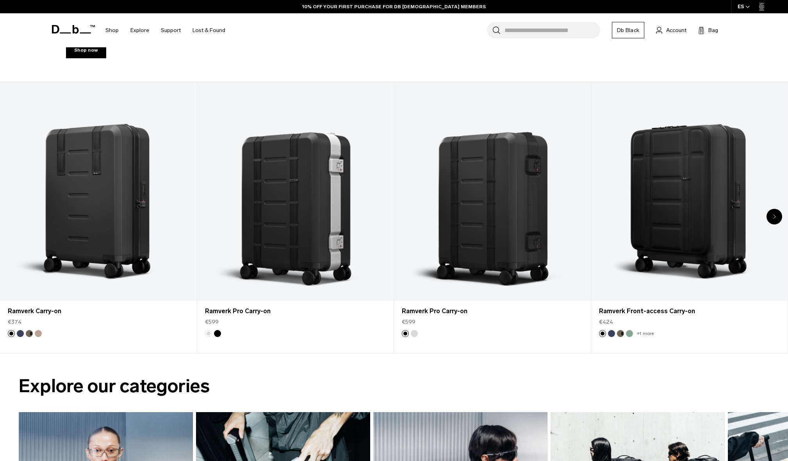
scroll to position [488, 0]
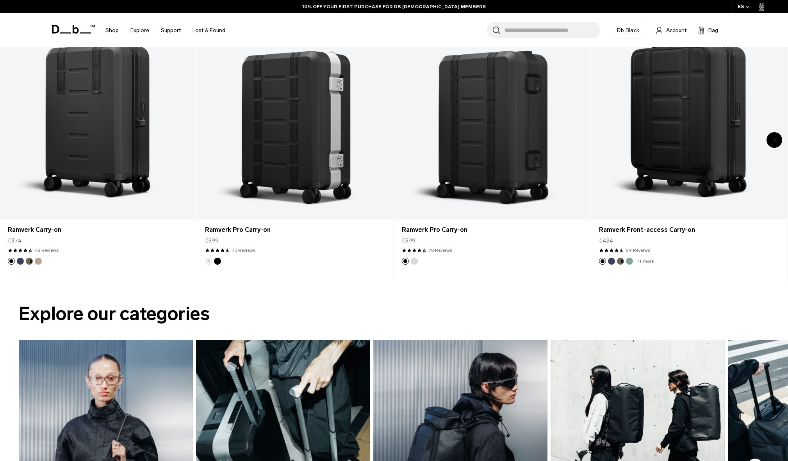
click at [776, 137] on div "Next slide" at bounding box center [775, 140] width 16 height 16
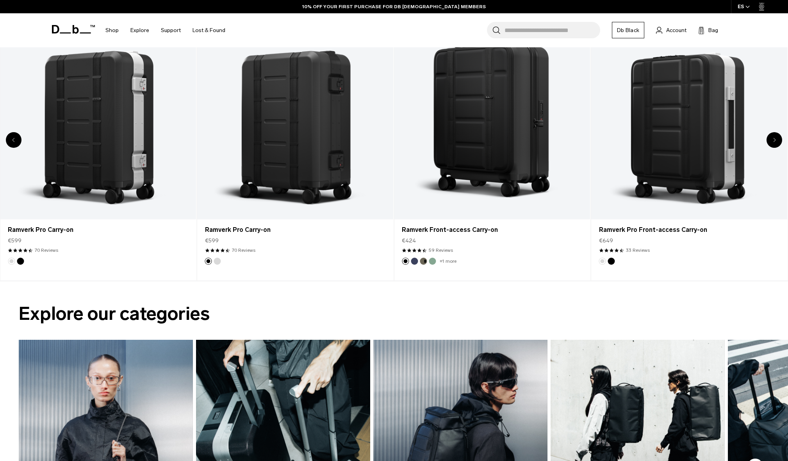
click at [776, 137] on div "Next slide" at bounding box center [775, 140] width 16 height 16
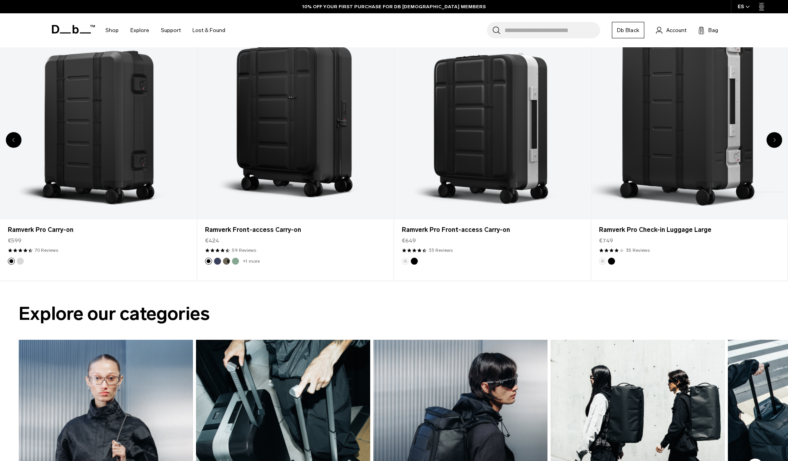
click at [776, 137] on div "Next slide" at bounding box center [775, 140] width 16 height 16
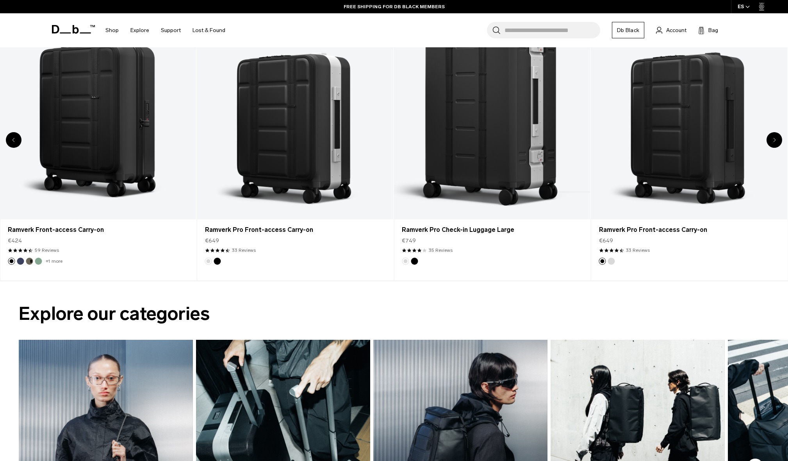
click at [776, 137] on div "Next slide" at bounding box center [775, 140] width 16 height 16
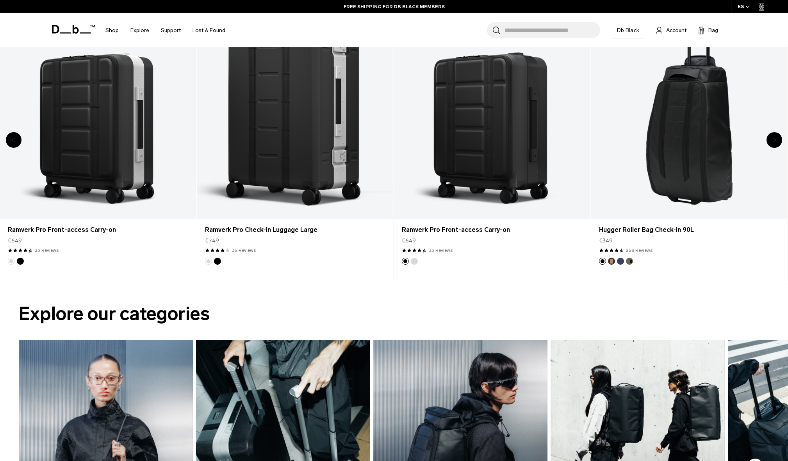
click at [776, 137] on div "Next slide" at bounding box center [775, 140] width 16 height 16
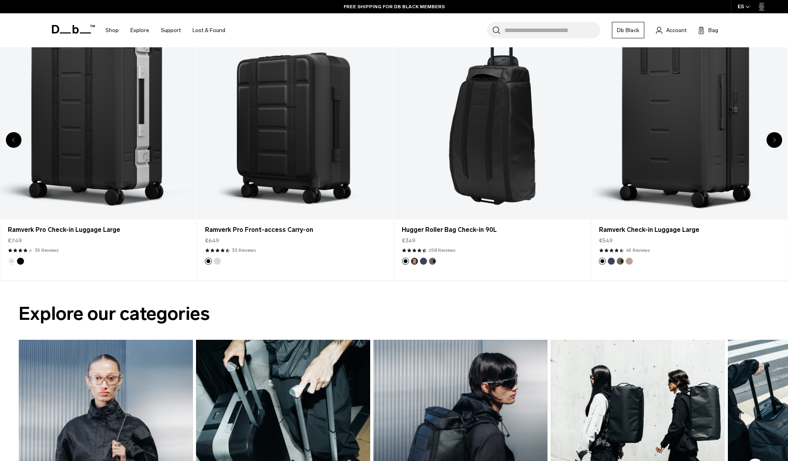
click at [776, 137] on div "Next slide" at bounding box center [775, 140] width 16 height 16
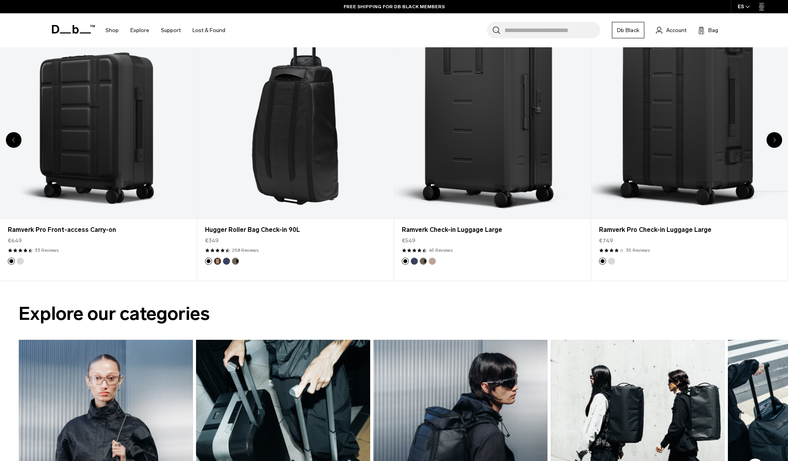
click at [776, 137] on div "Next slide" at bounding box center [775, 140] width 16 height 16
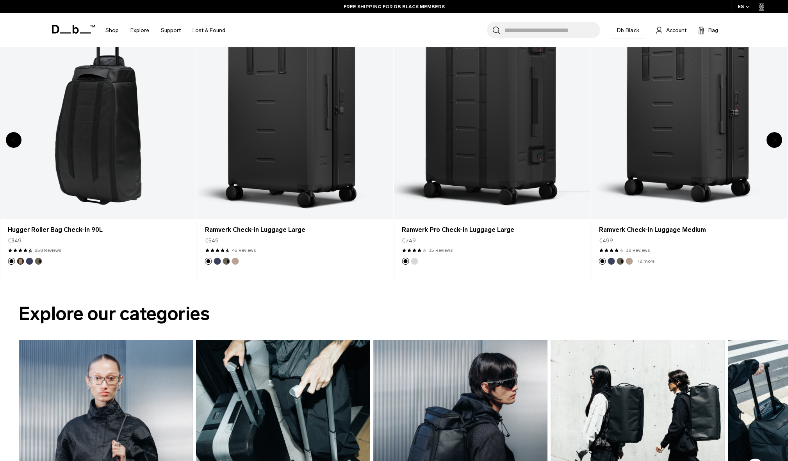
click at [776, 137] on div "Next slide" at bounding box center [775, 140] width 16 height 16
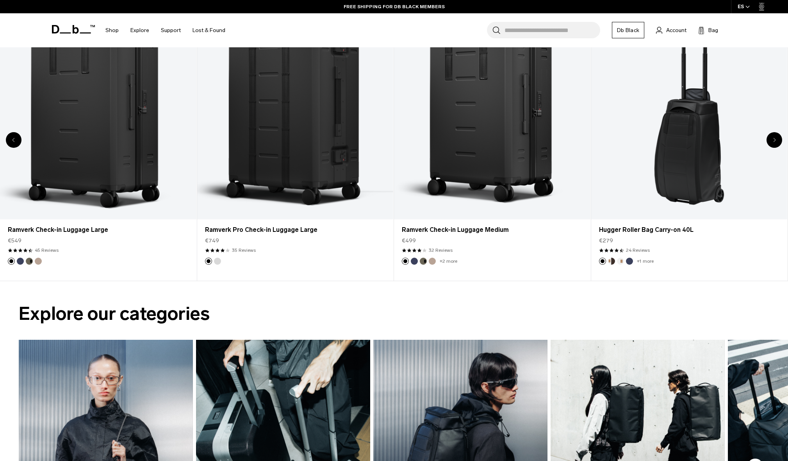
click at [776, 137] on div "Next slide" at bounding box center [775, 140] width 16 height 16
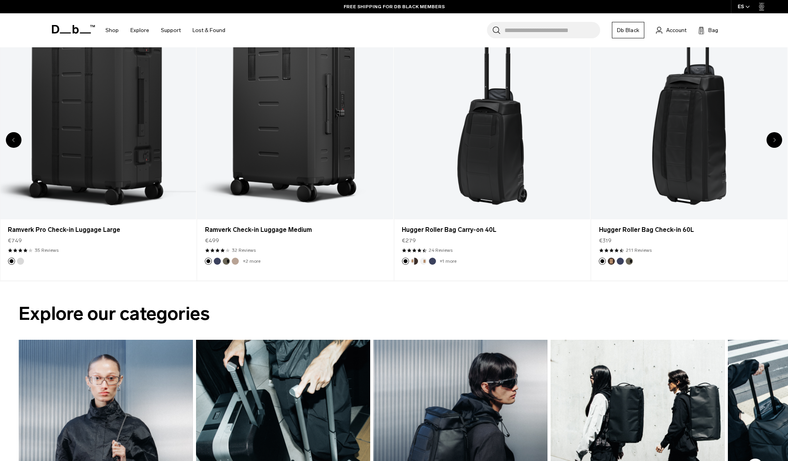
click at [776, 137] on div "Next slide" at bounding box center [775, 140] width 16 height 16
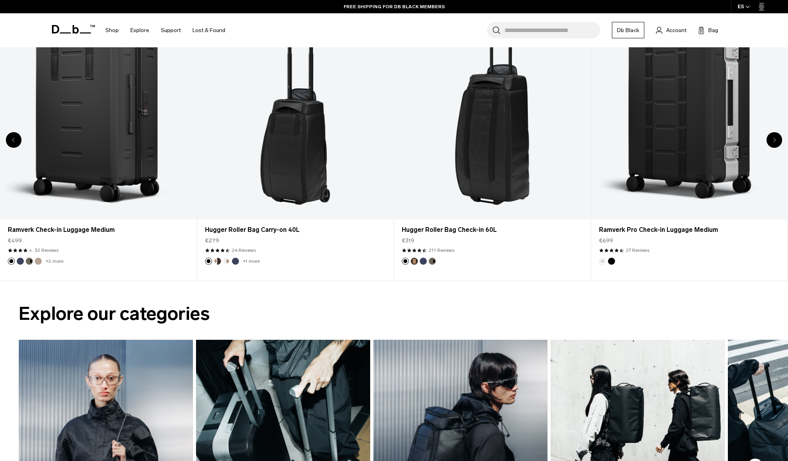
click at [776, 139] on icon "Next slide" at bounding box center [775, 140] width 3 height 5
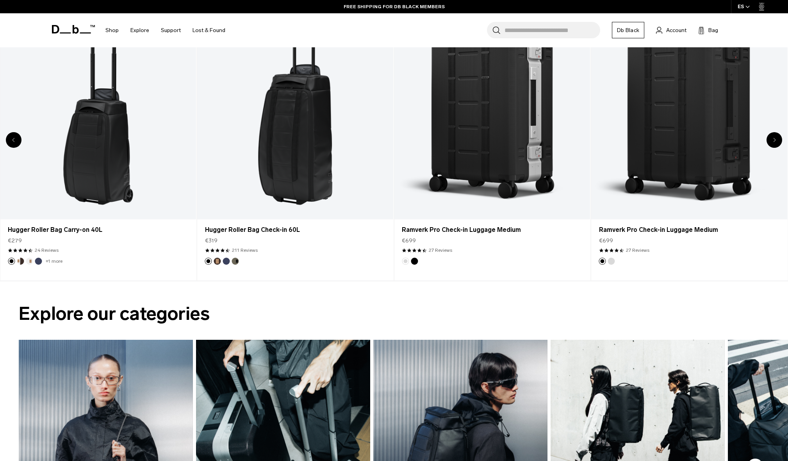
click at [776, 139] on icon "Next slide" at bounding box center [775, 140] width 3 height 5
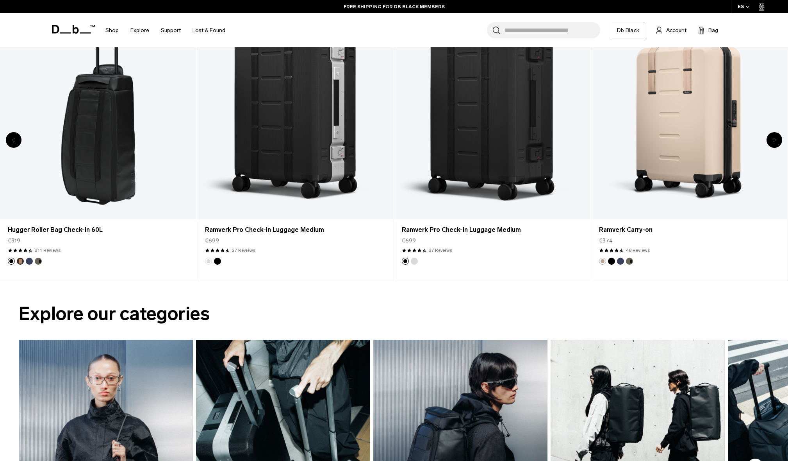
click at [776, 139] on icon "Next slide" at bounding box center [775, 140] width 3 height 5
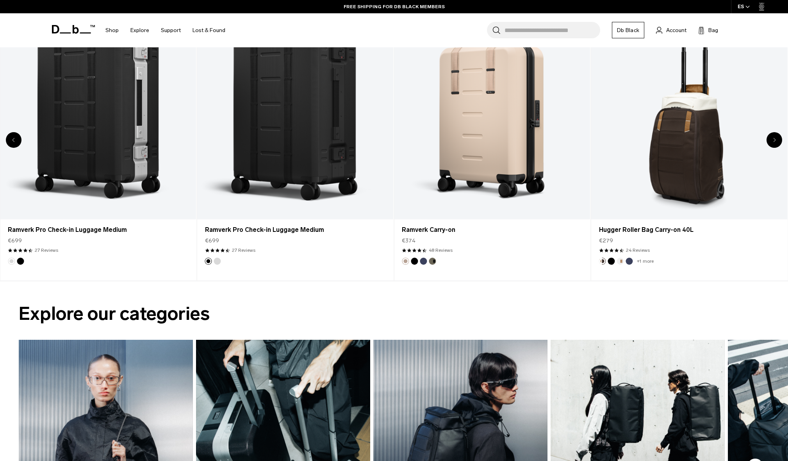
click at [776, 139] on icon "Next slide" at bounding box center [775, 140] width 3 height 5
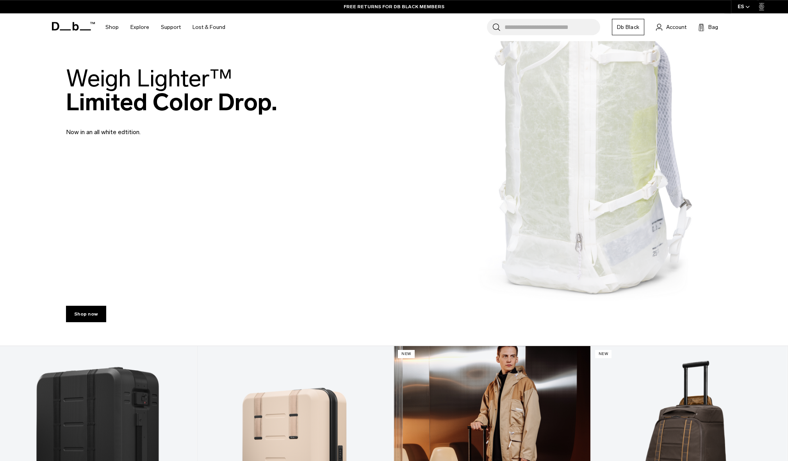
scroll to position [0, 0]
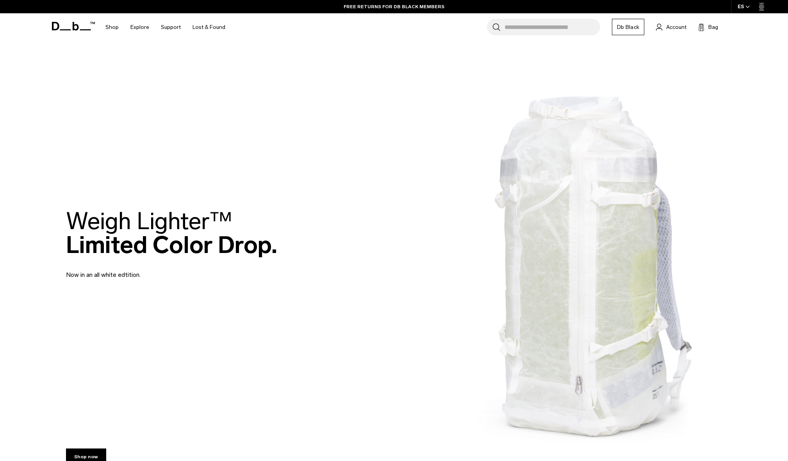
drag, startPoint x: 363, startPoint y: 355, endPoint x: 397, endPoint y: 211, distance: 147.8
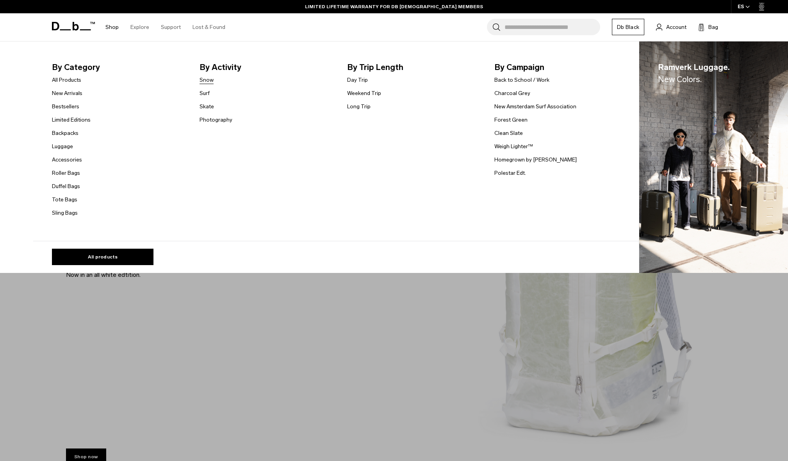
click at [206, 81] on link "Snow" at bounding box center [207, 80] width 14 height 8
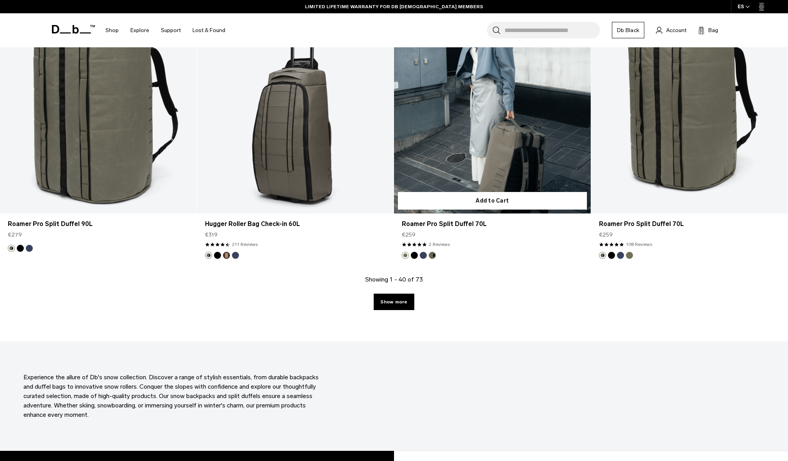
scroll to position [2844, 0]
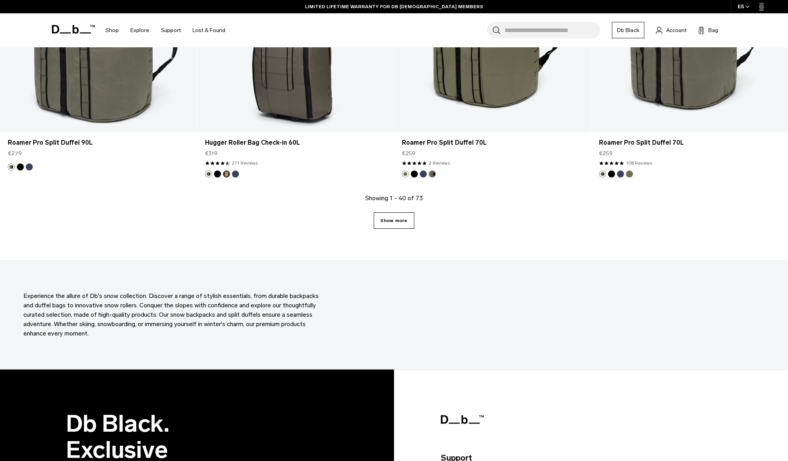
click at [400, 228] on link "Show more" at bounding box center [394, 220] width 40 height 16
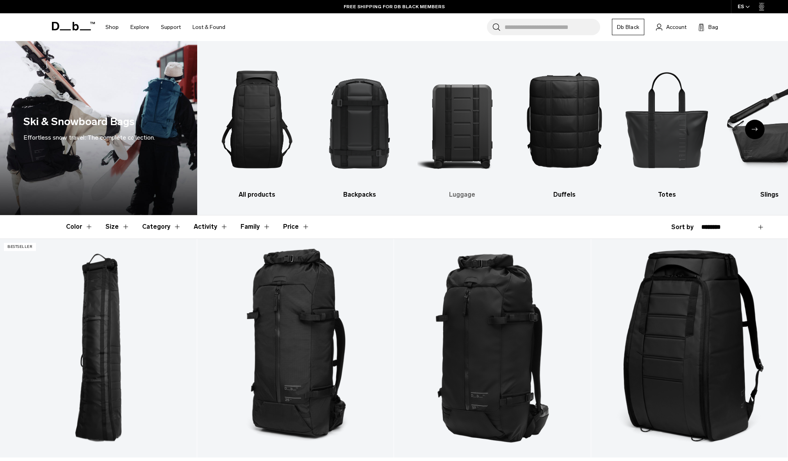
click at [465, 141] on img "3 / 10" at bounding box center [462, 119] width 89 height 133
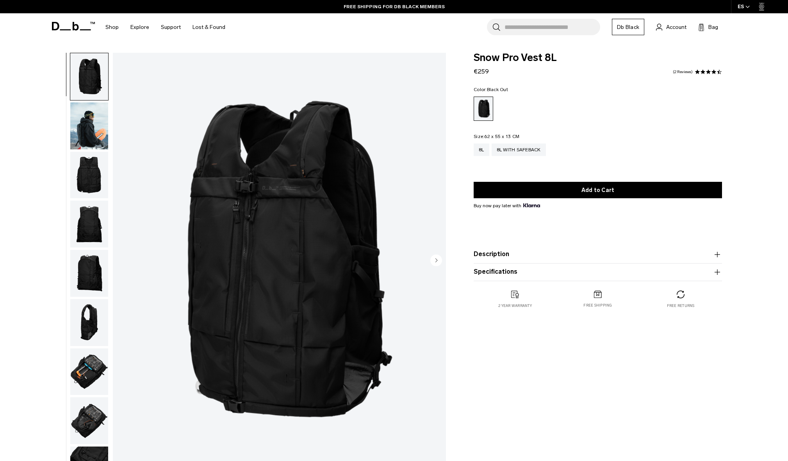
click at [97, 129] on img "button" at bounding box center [89, 125] width 38 height 47
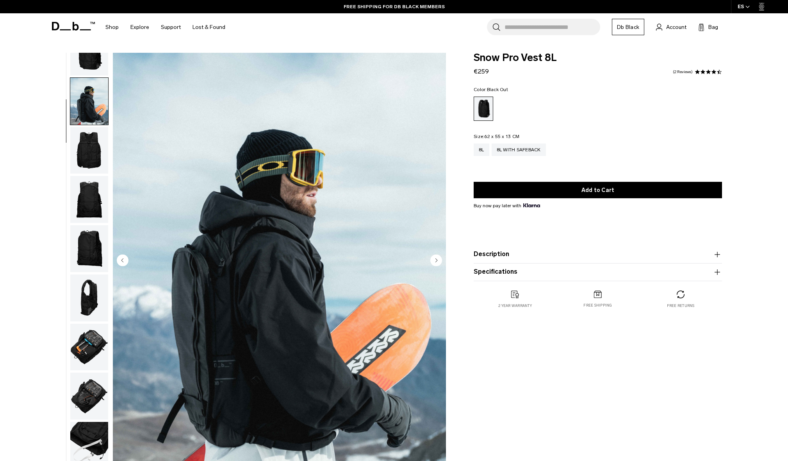
scroll to position [81, 0]
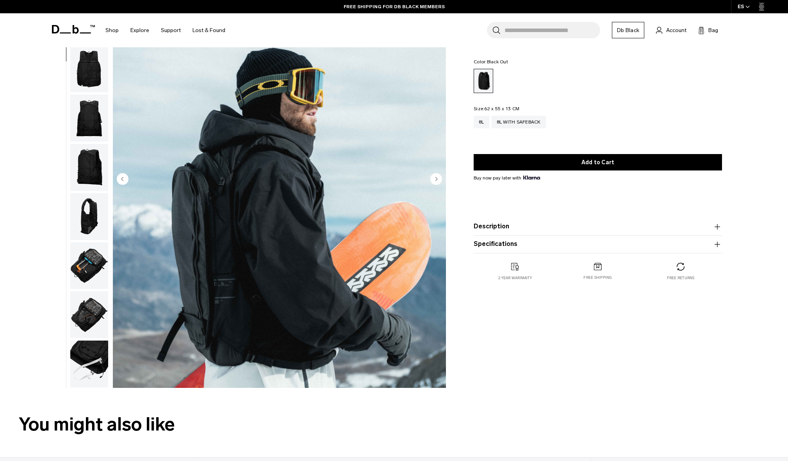
click at [434, 179] on circle "Next slide" at bounding box center [437, 179] width 12 height 12
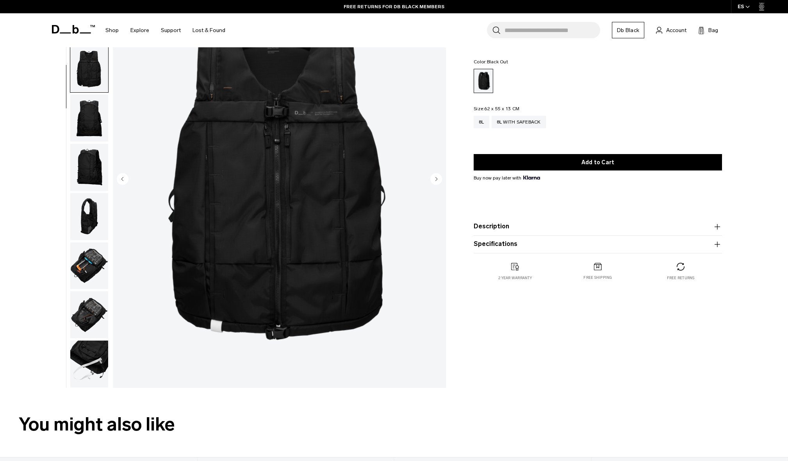
click at [434, 179] on circle "Next slide" at bounding box center [437, 179] width 12 height 12
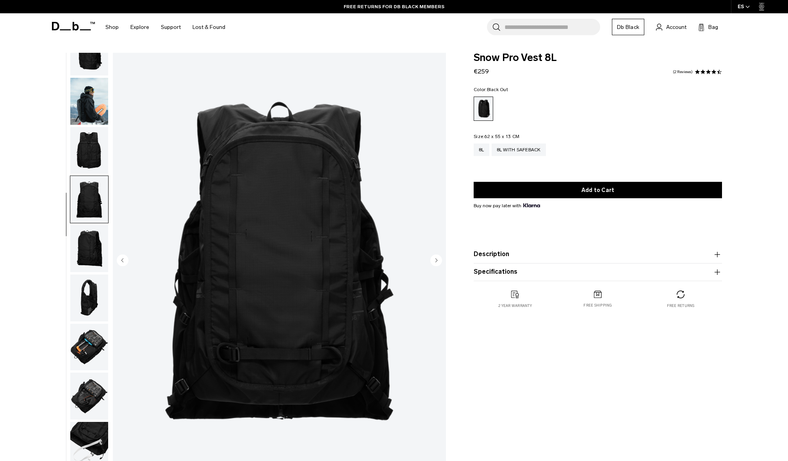
scroll to position [41, 0]
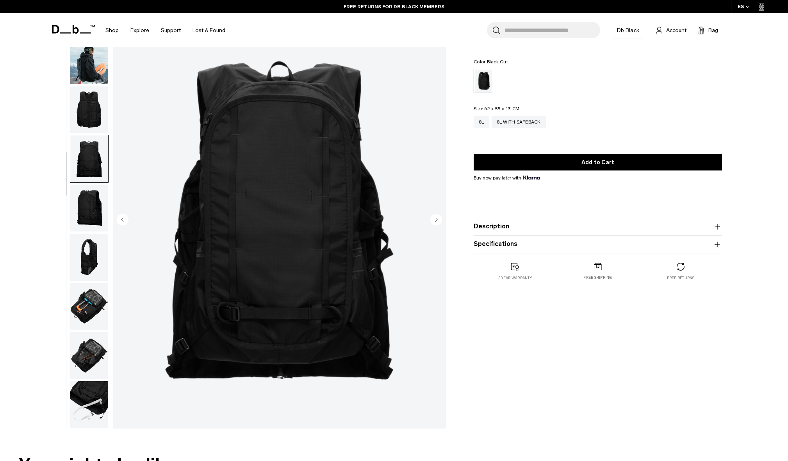
click at [435, 220] on circle "Next slide" at bounding box center [437, 219] width 12 height 12
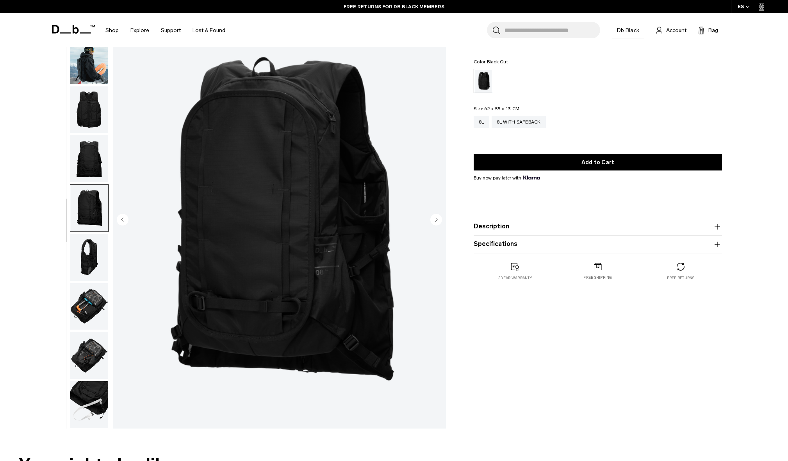
click at [435, 220] on circle "Next slide" at bounding box center [437, 219] width 12 height 12
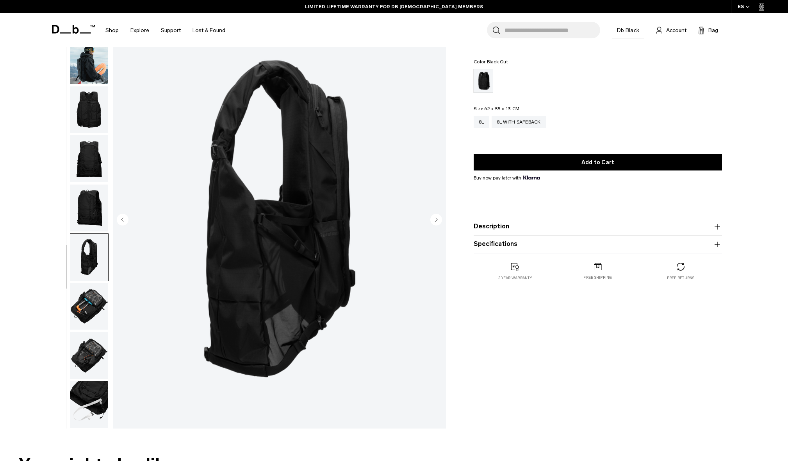
click at [435, 220] on circle "Next slide" at bounding box center [437, 219] width 12 height 12
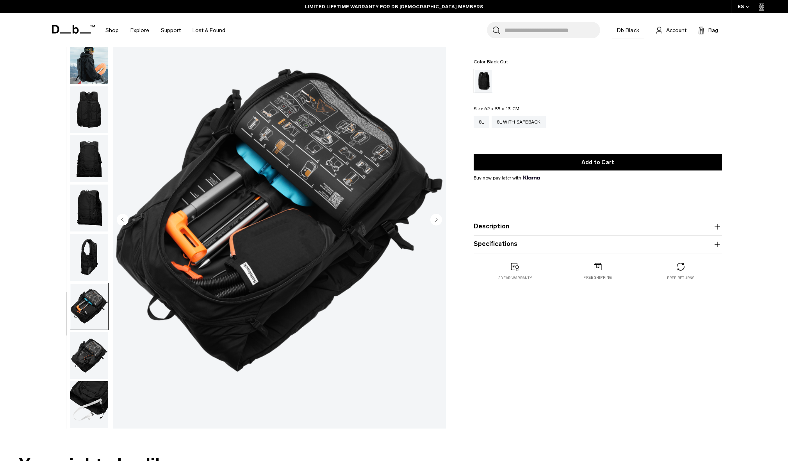
click at [435, 220] on circle "Next slide" at bounding box center [437, 219] width 12 height 12
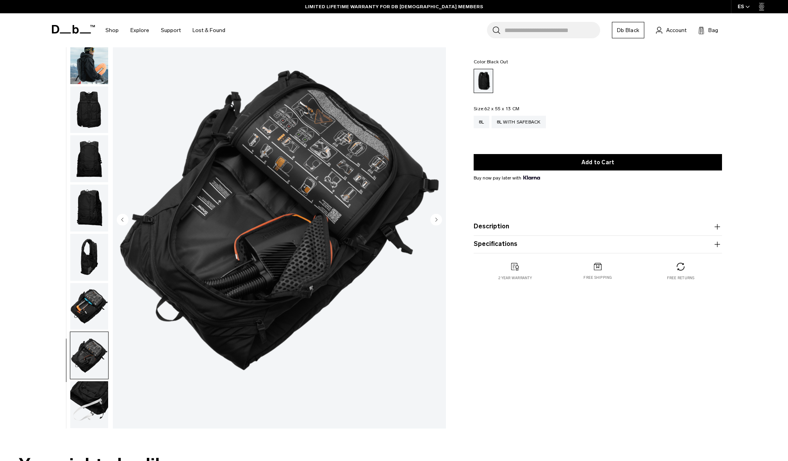
click at [435, 220] on circle "Next slide" at bounding box center [437, 219] width 12 height 12
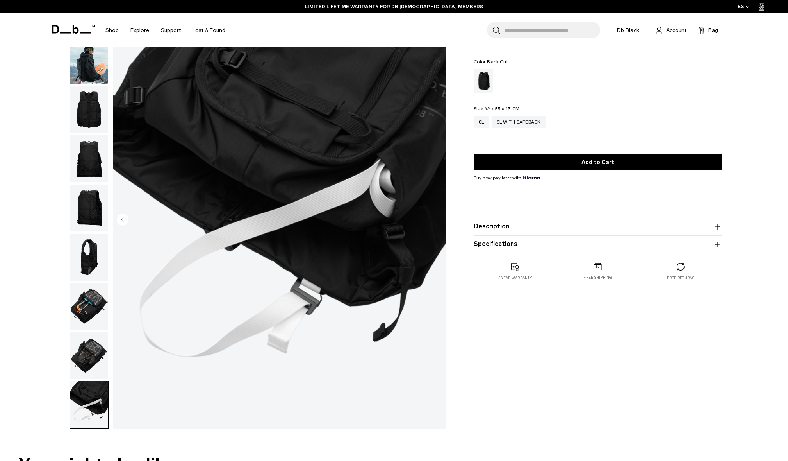
click at [435, 220] on img "9 / 9" at bounding box center [279, 220] width 333 height 416
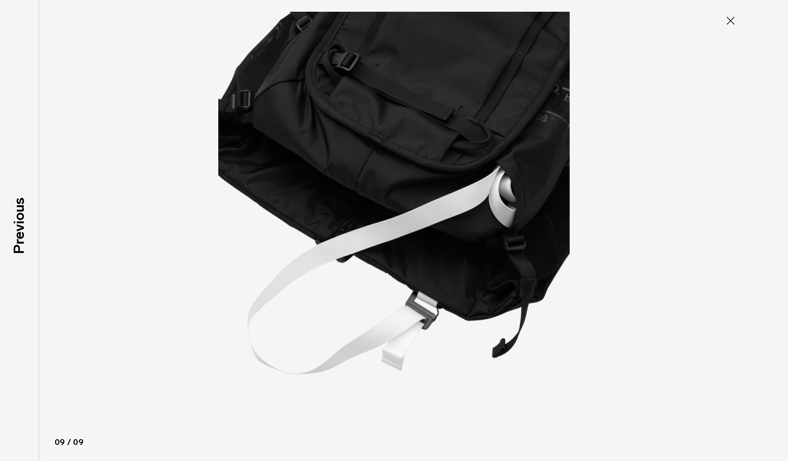
click at [435, 220] on img at bounding box center [394, 230] width 352 height 461
click at [727, 24] on icon at bounding box center [731, 20] width 13 height 13
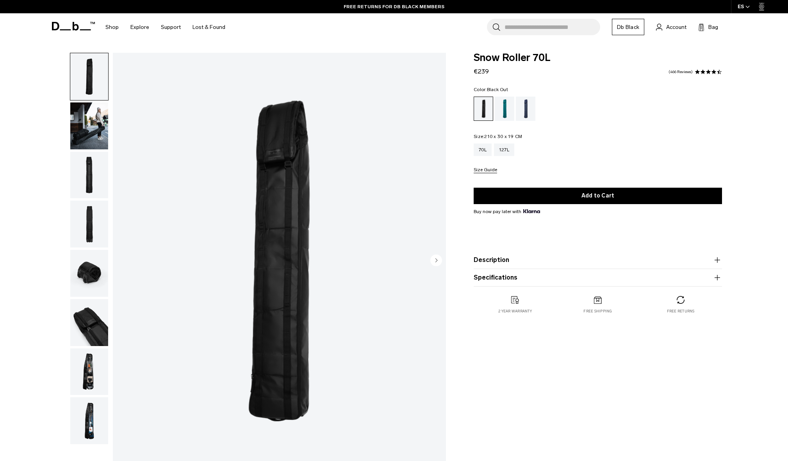
click at [274, 168] on img "1 / 8" at bounding box center [279, 261] width 333 height 416
click at [305, 264] on img "1 / 8" at bounding box center [279, 261] width 333 height 416
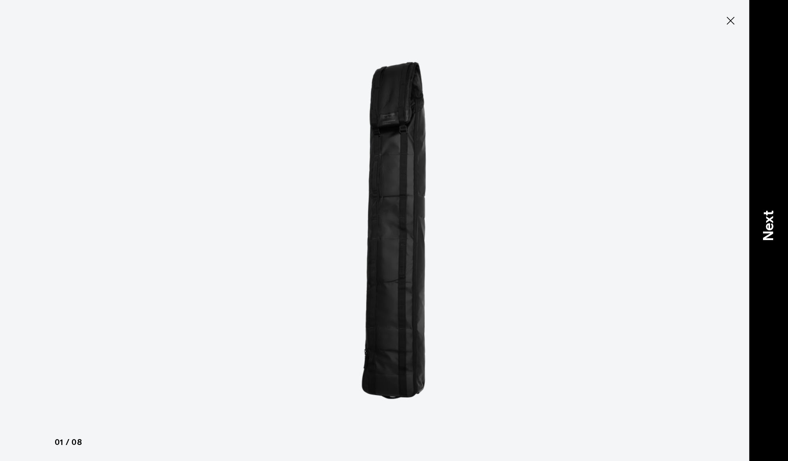
click at [774, 229] on p "Next" at bounding box center [768, 225] width 21 height 31
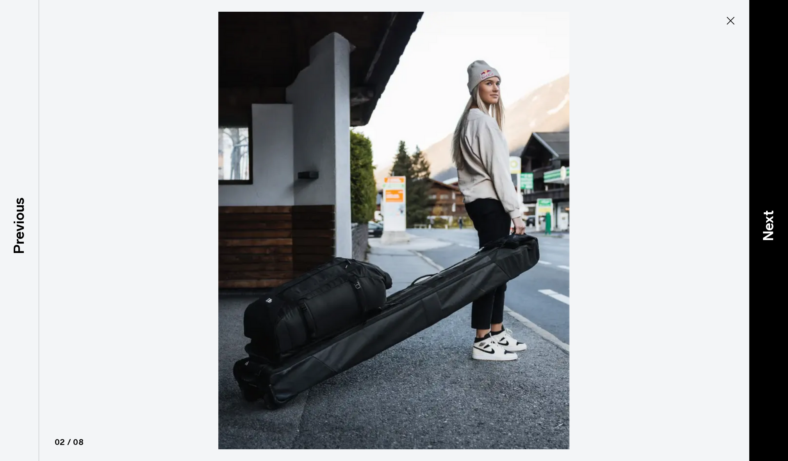
click at [773, 228] on p "Next" at bounding box center [768, 225] width 21 height 31
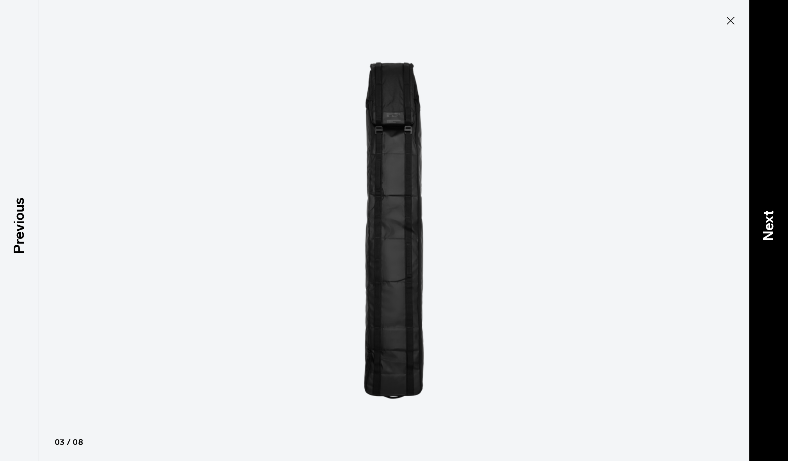
click at [773, 228] on p "Next" at bounding box center [768, 225] width 21 height 31
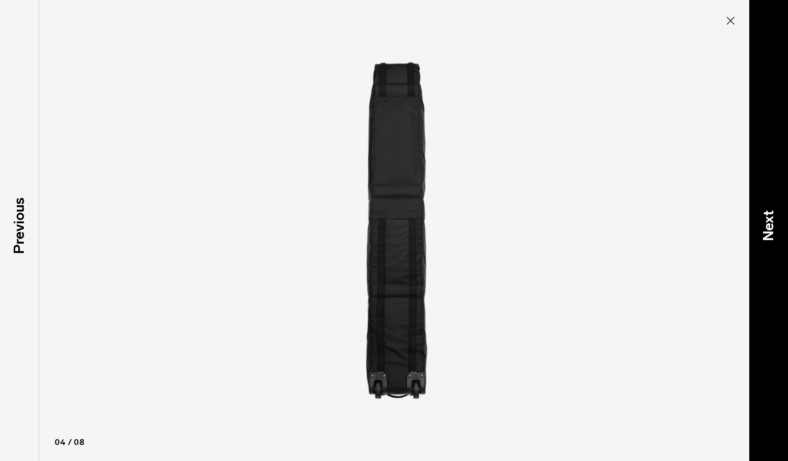
click at [773, 228] on p "Next" at bounding box center [768, 225] width 21 height 31
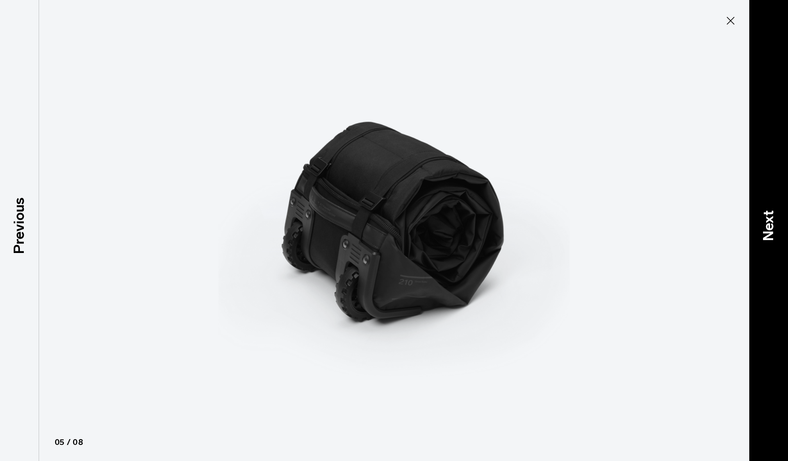
click at [773, 228] on p "Next" at bounding box center [768, 225] width 21 height 31
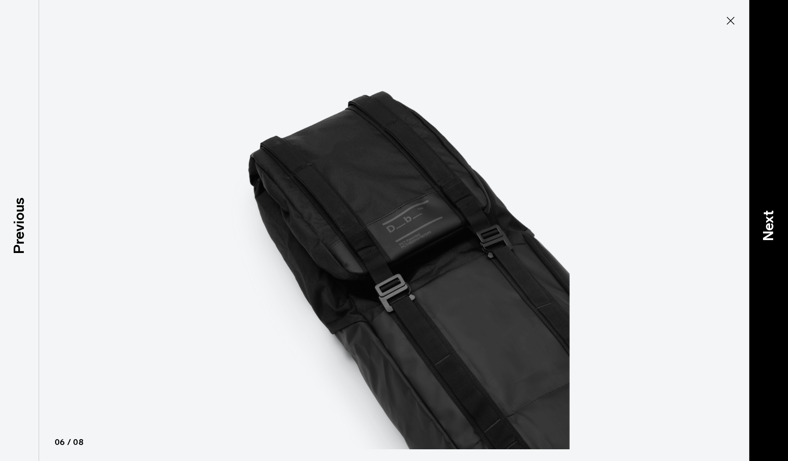
click at [773, 228] on p "Next" at bounding box center [768, 225] width 21 height 31
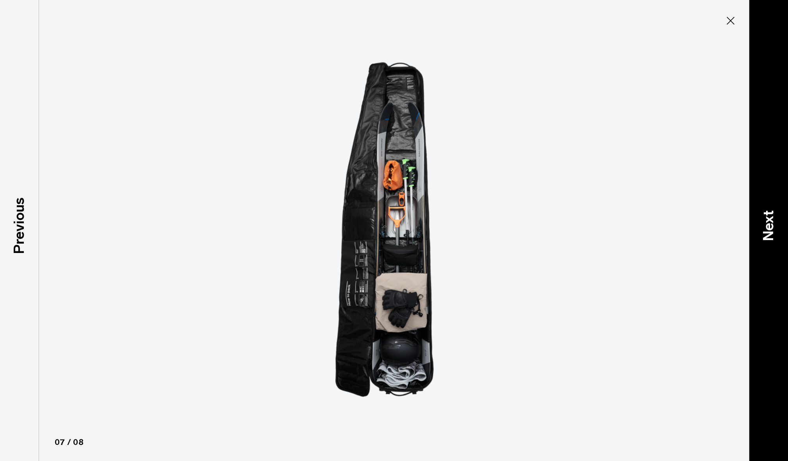
click at [773, 228] on p "Next" at bounding box center [768, 225] width 21 height 31
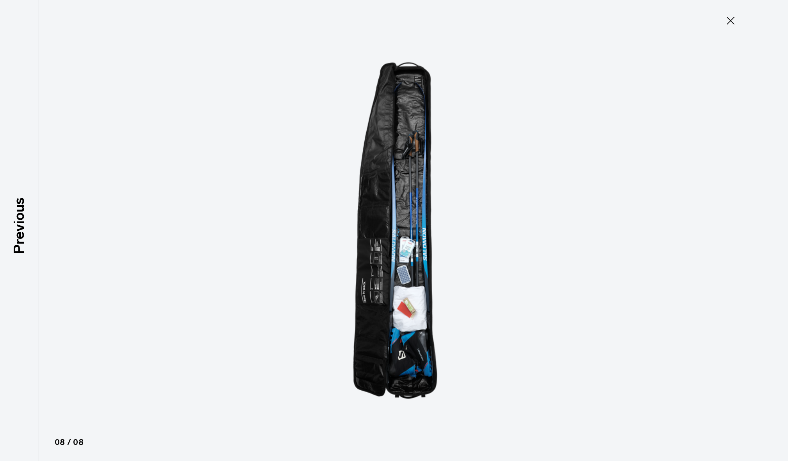
click at [770, 237] on div at bounding box center [394, 230] width 788 height 461
click at [727, 18] on icon at bounding box center [731, 20] width 13 height 13
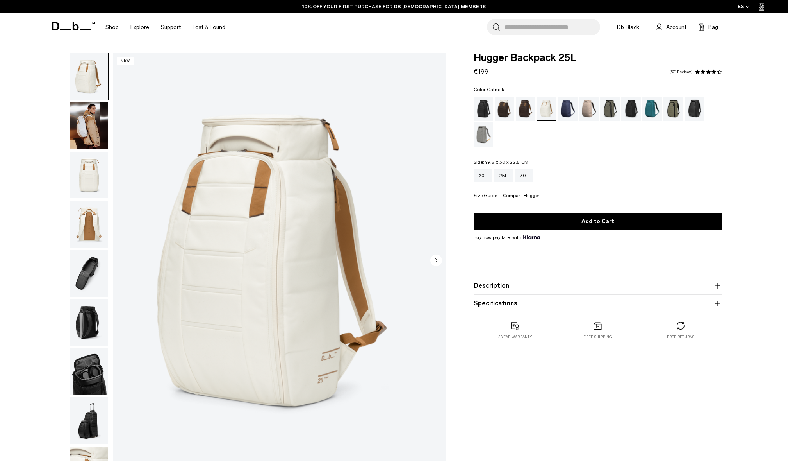
click at [93, 124] on img "button" at bounding box center [89, 125] width 38 height 47
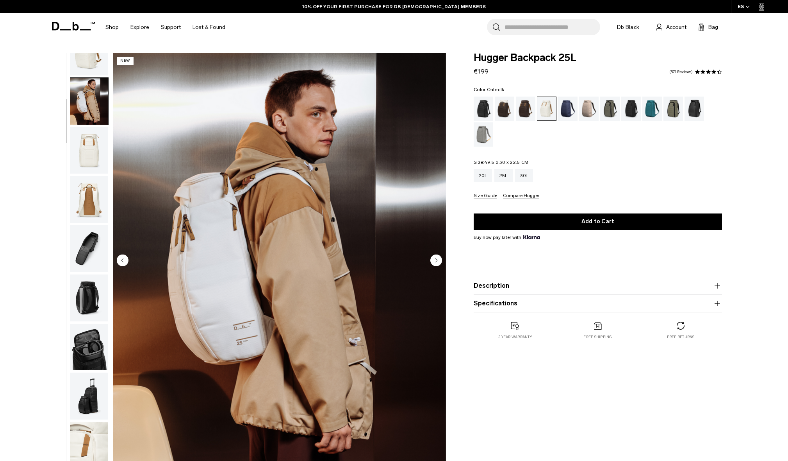
click at [93, 166] on img "button" at bounding box center [89, 150] width 38 height 47
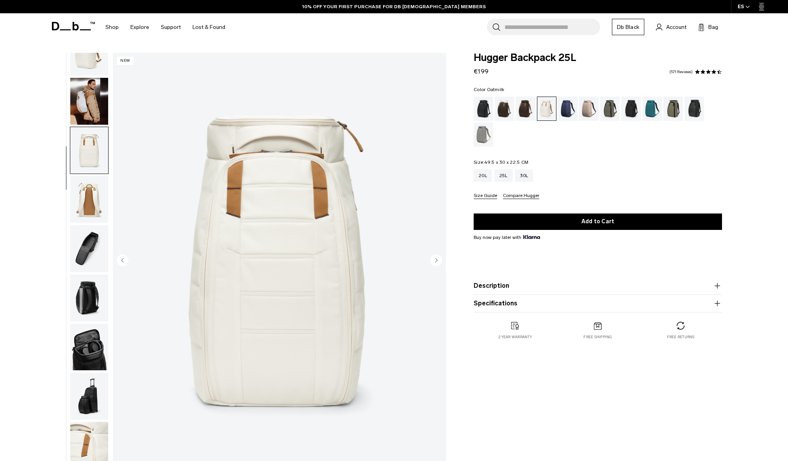
click at [88, 201] on img "button" at bounding box center [89, 199] width 38 height 47
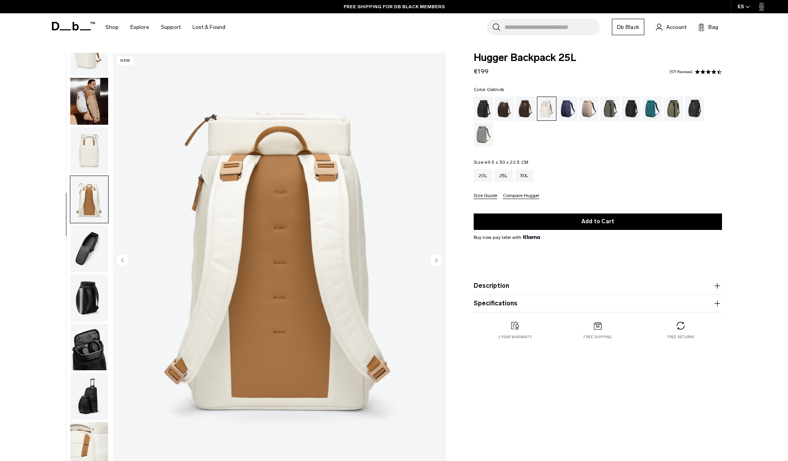
click at [86, 225] on img "button" at bounding box center [89, 248] width 38 height 47
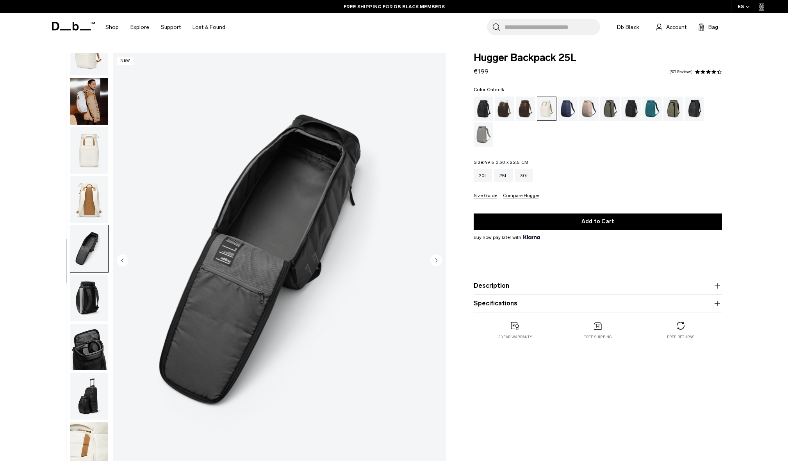
click at [88, 249] on img "button" at bounding box center [89, 248] width 38 height 47
click at [84, 295] on img "button" at bounding box center [89, 297] width 38 height 47
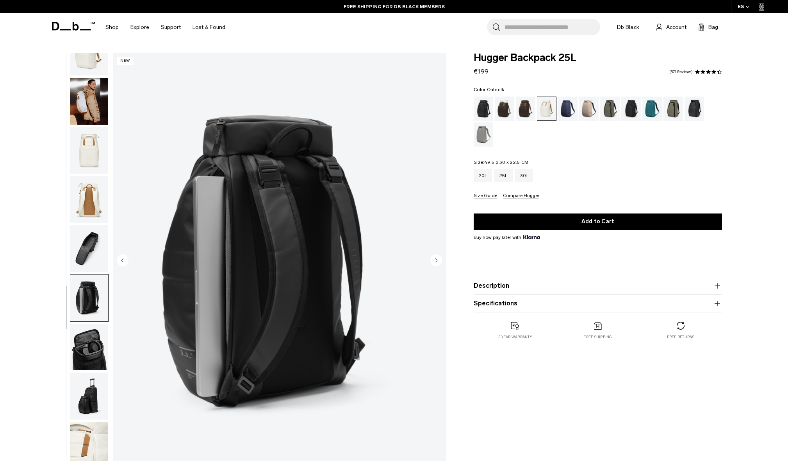
click at [82, 350] on img "button" at bounding box center [89, 347] width 38 height 47
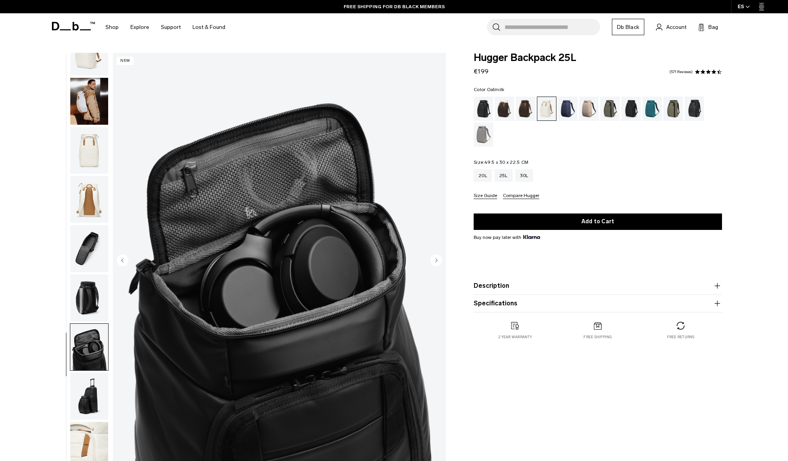
click at [92, 403] on img "button" at bounding box center [89, 395] width 38 height 47
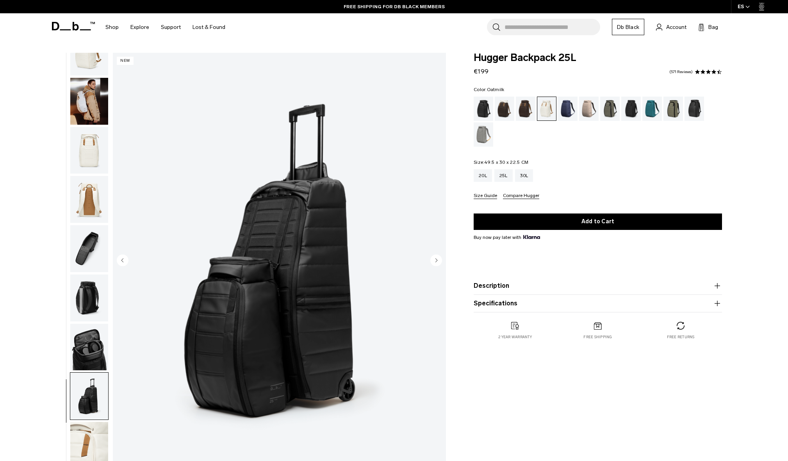
scroll to position [122, 0]
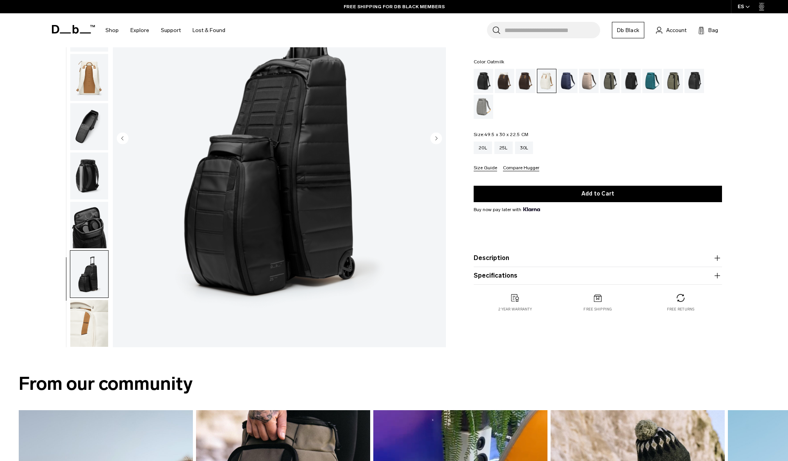
click at [82, 325] on img "button" at bounding box center [89, 323] width 38 height 47
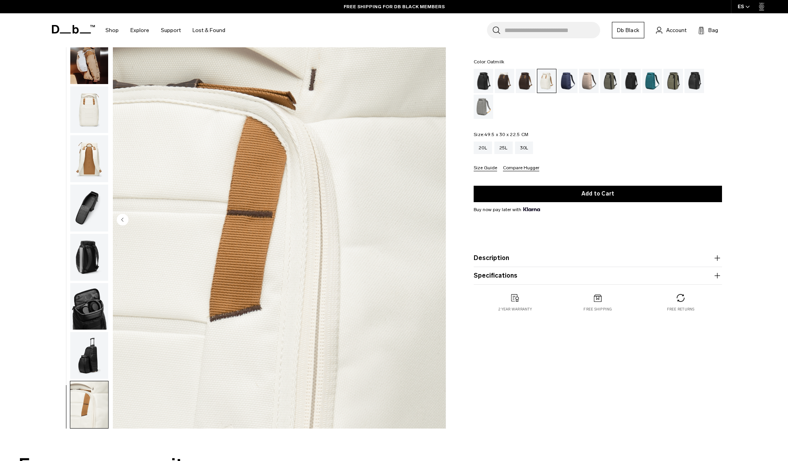
scroll to position [0, 0]
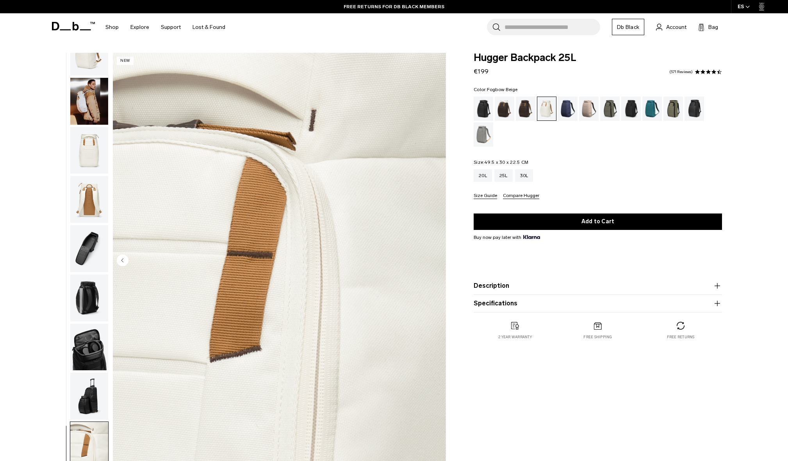
click at [590, 108] on div "Fogbow Beige" at bounding box center [589, 109] width 20 height 24
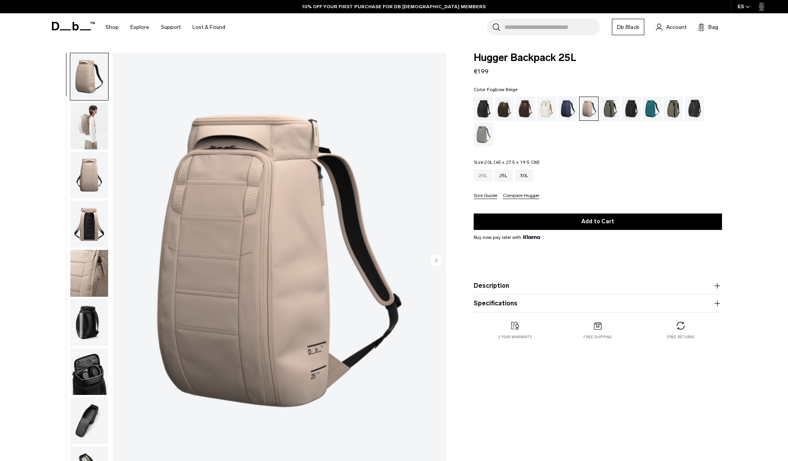
click at [484, 179] on div "20L" at bounding box center [483, 175] width 18 height 13
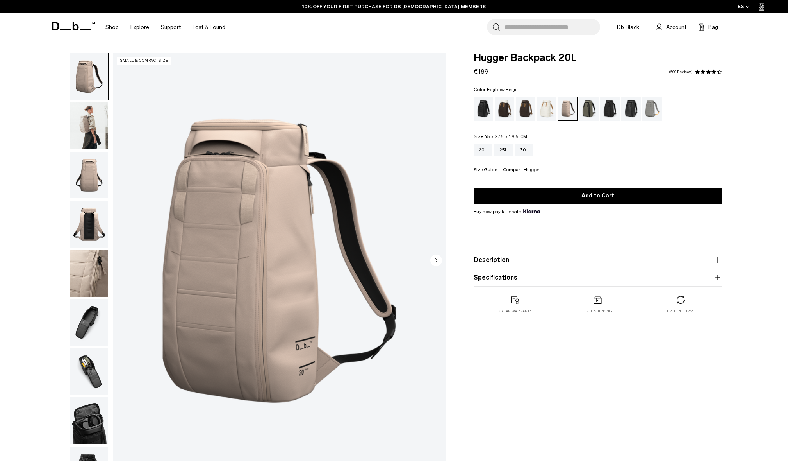
click at [93, 125] on img "button" at bounding box center [89, 125] width 38 height 47
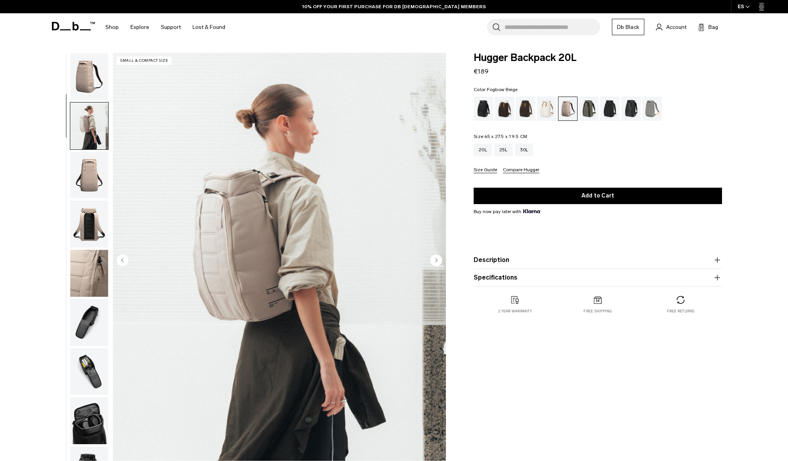
scroll to position [49, 0]
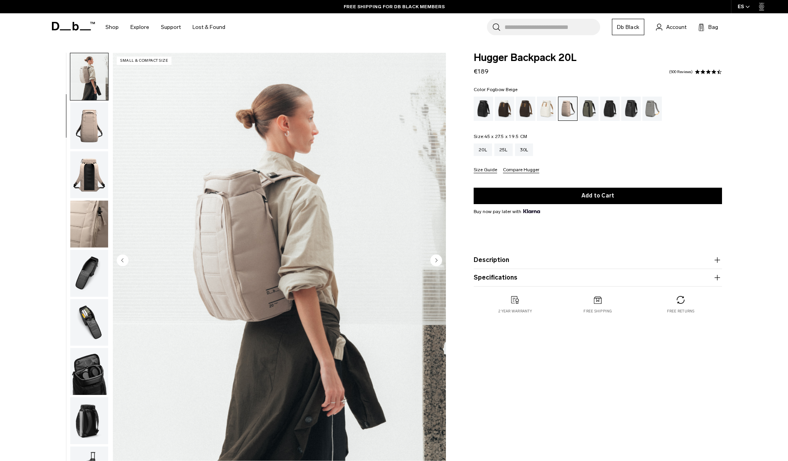
click at [441, 261] on circle "Next slide" at bounding box center [437, 260] width 12 height 12
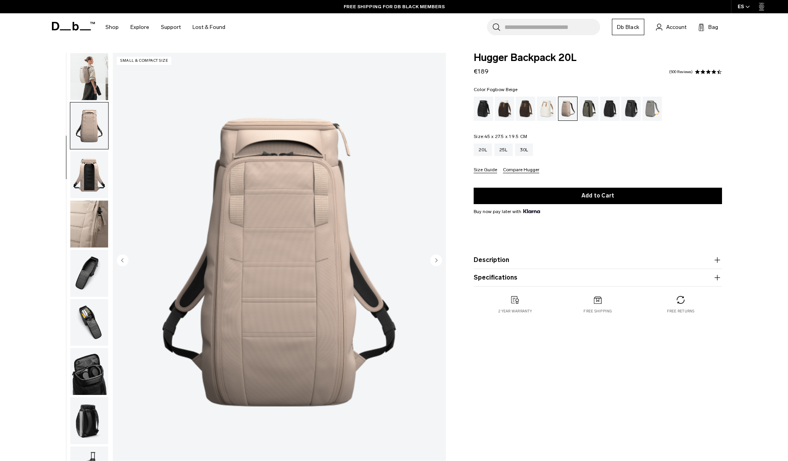
scroll to position [74, 0]
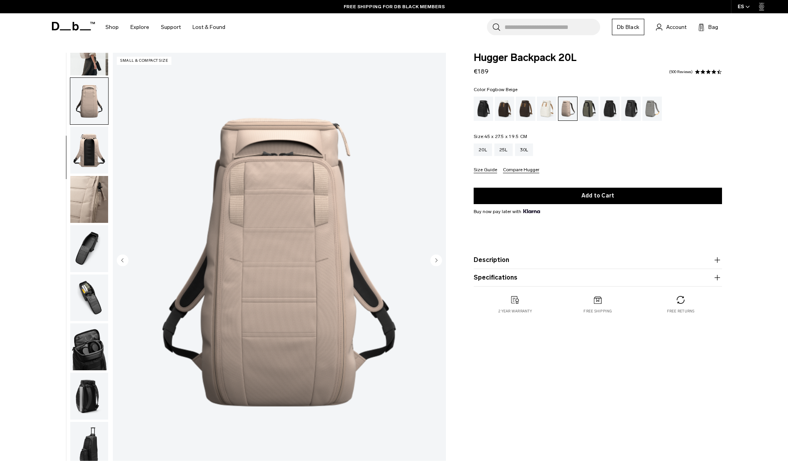
click at [441, 261] on circle "Next slide" at bounding box center [437, 260] width 12 height 12
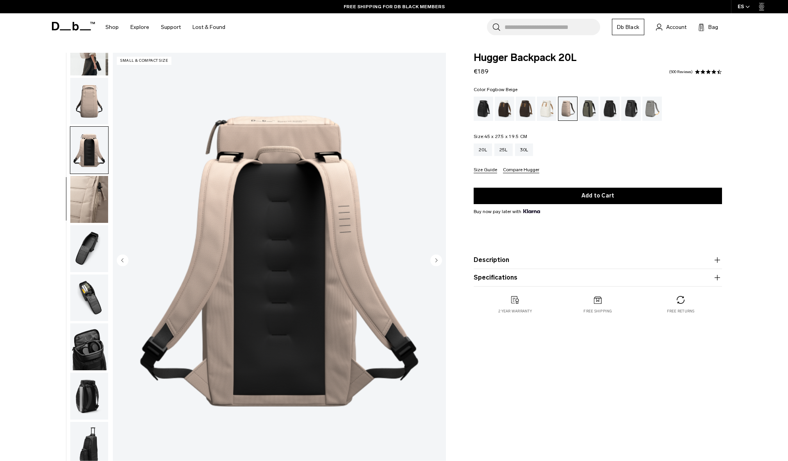
click at [441, 261] on circle "Next slide" at bounding box center [437, 260] width 12 height 12
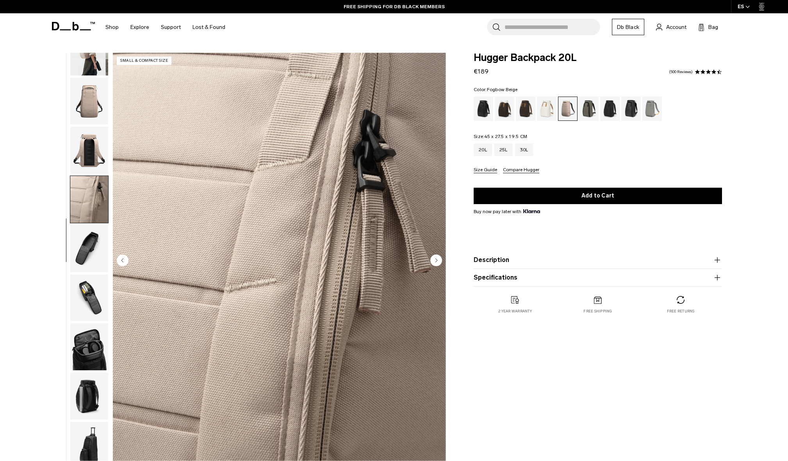
click at [441, 261] on circle "Next slide" at bounding box center [437, 260] width 12 height 12
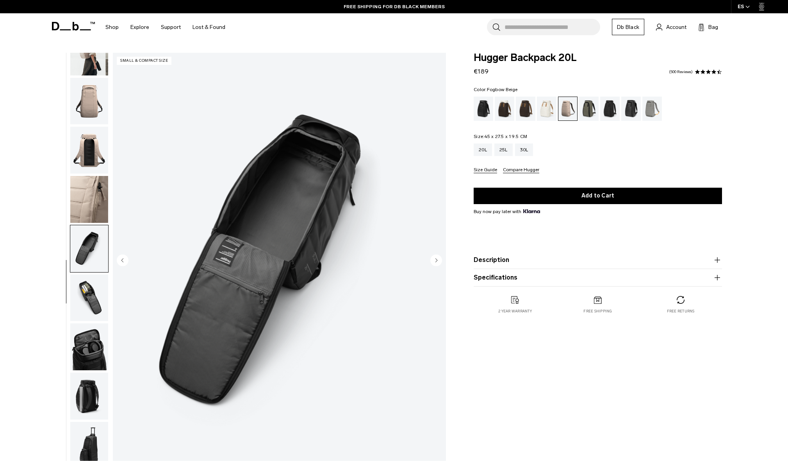
click at [441, 261] on circle "Next slide" at bounding box center [437, 260] width 12 height 12
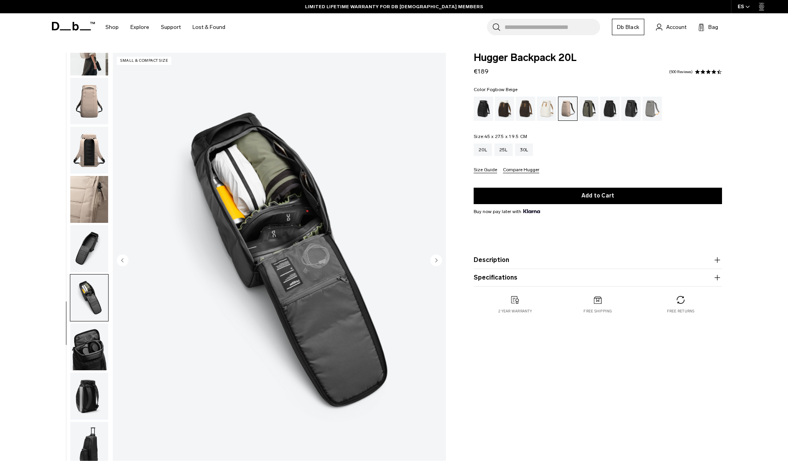
click at [441, 261] on circle "Next slide" at bounding box center [437, 260] width 12 height 12
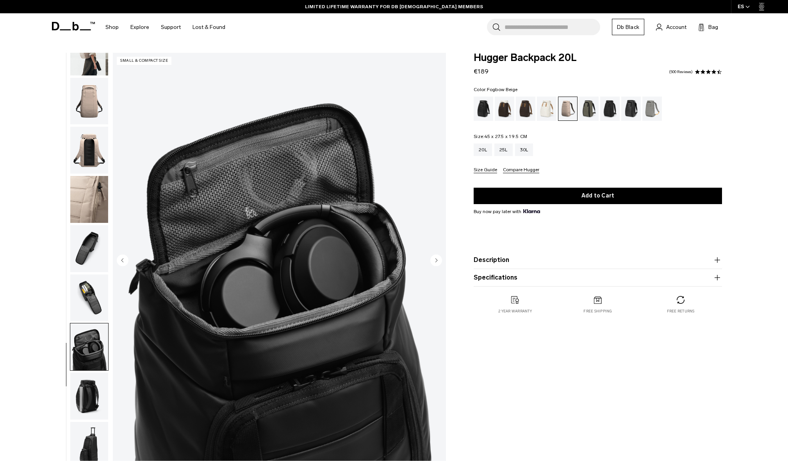
click at [441, 261] on circle "Next slide" at bounding box center [437, 260] width 12 height 12
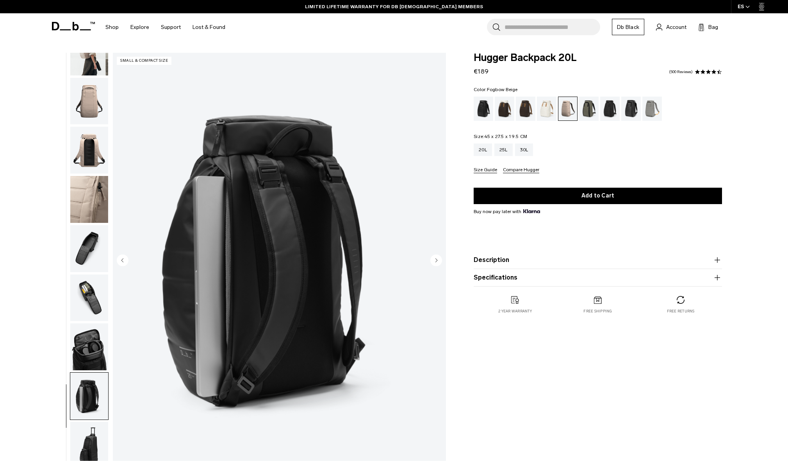
click at [441, 261] on circle "Next slide" at bounding box center [437, 260] width 12 height 12
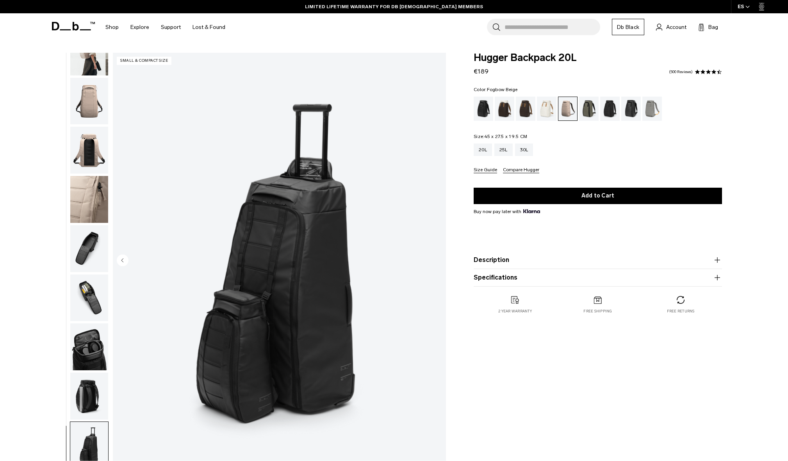
click at [441, 261] on img "10 / 10" at bounding box center [279, 261] width 333 height 416
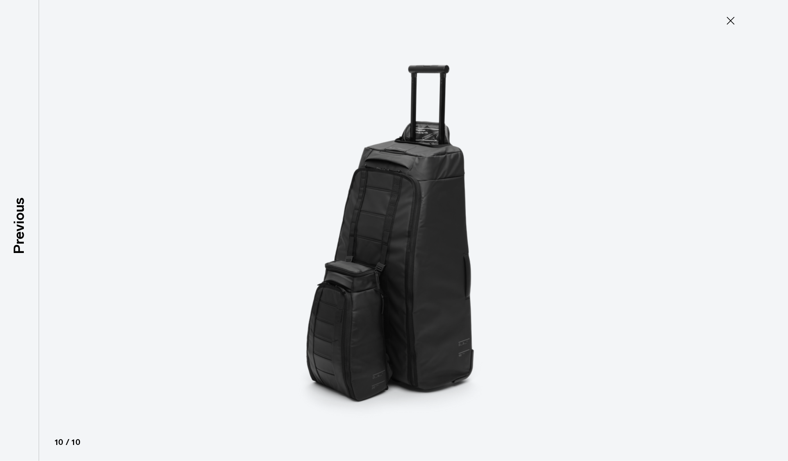
click at [730, 21] on icon at bounding box center [731, 20] width 13 height 13
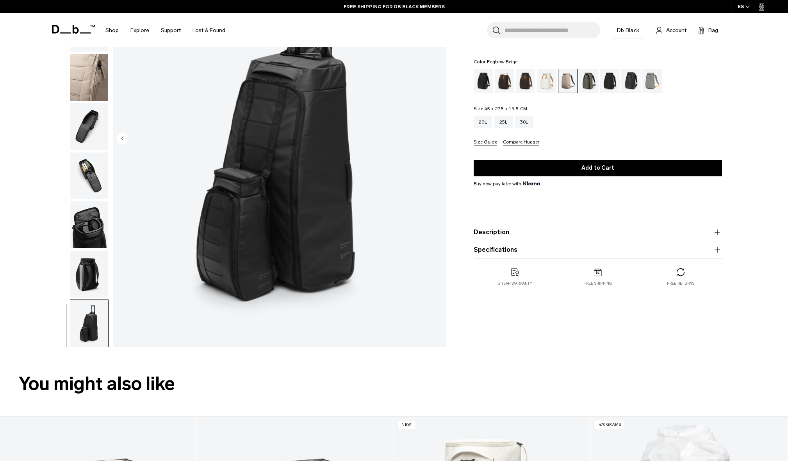
scroll to position [0, 0]
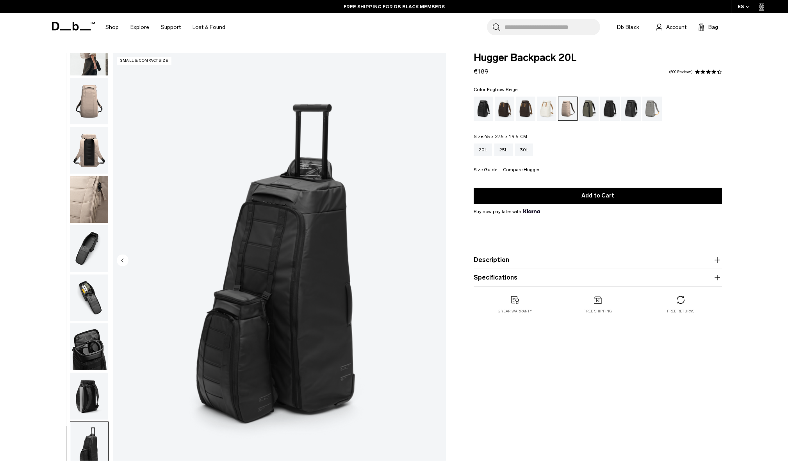
click at [570, 112] on div "Fogbow Beige" at bounding box center [568, 108] width 19 height 23
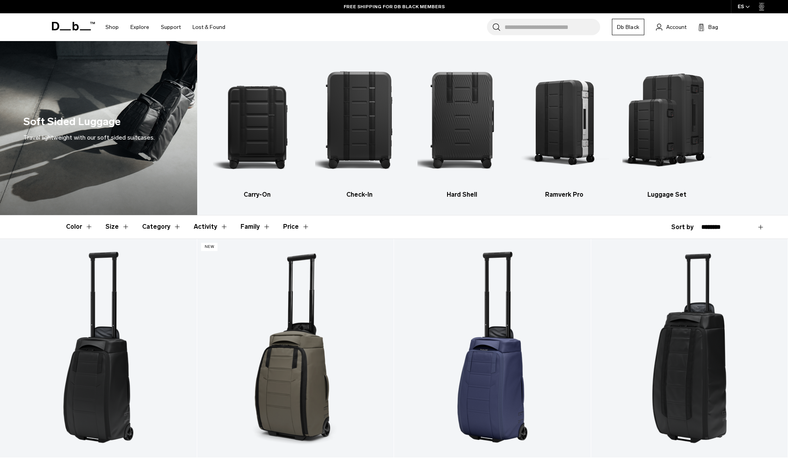
click at [297, 226] on button "Price" at bounding box center [296, 226] width 27 height 23
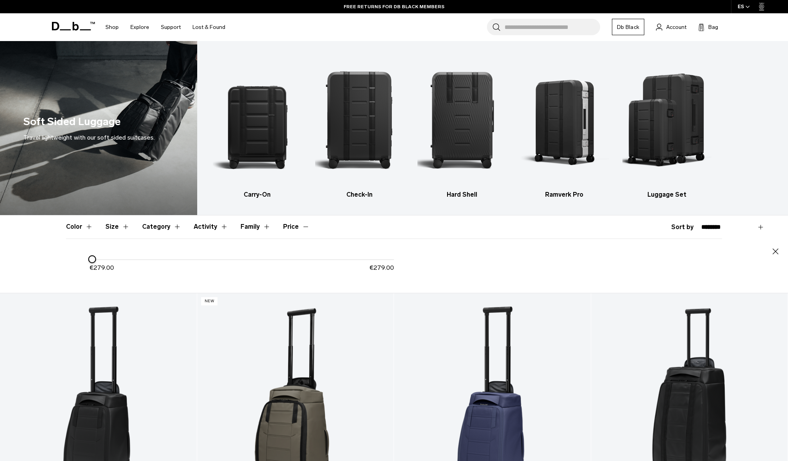
drag, startPoint x: 398, startPoint y: 257, endPoint x: 54, endPoint y: 261, distance: 343.8
click at [54, 261] on div "Color Size Category Activity Family Price Close" at bounding box center [394, 253] width 703 height 77
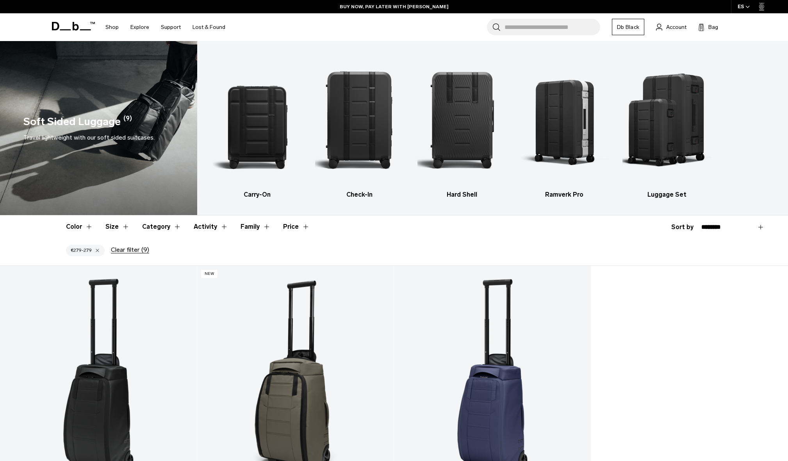
click at [298, 225] on button "Price" at bounding box center [296, 226] width 27 height 23
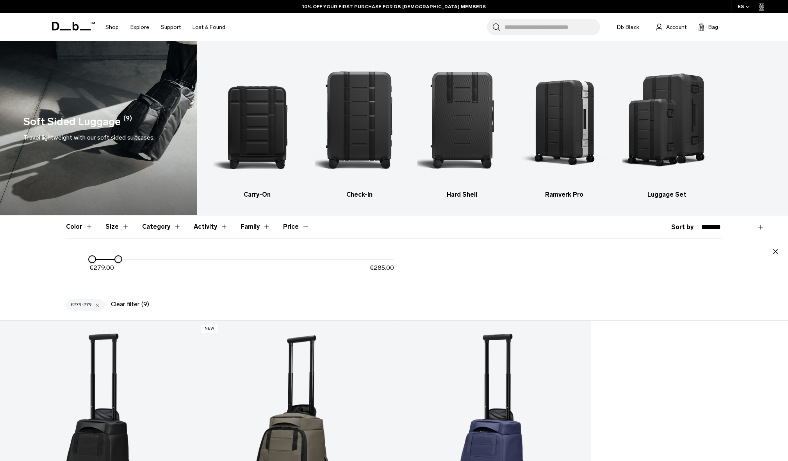
drag, startPoint x: 95, startPoint y: 259, endPoint x: 123, endPoint y: 260, distance: 28.1
click at [123, 260] on div "€ 279.00 € 285.00" at bounding box center [241, 266] width 305 height 24
drag, startPoint x: 122, startPoint y: 260, endPoint x: 177, endPoint y: 261, distance: 55.1
click at [175, 261] on div at bounding box center [171, 259] width 8 height 8
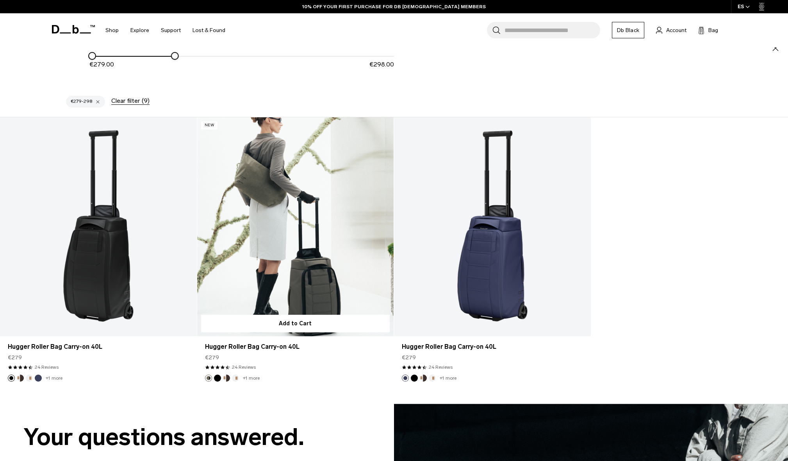
scroll to position [41, 0]
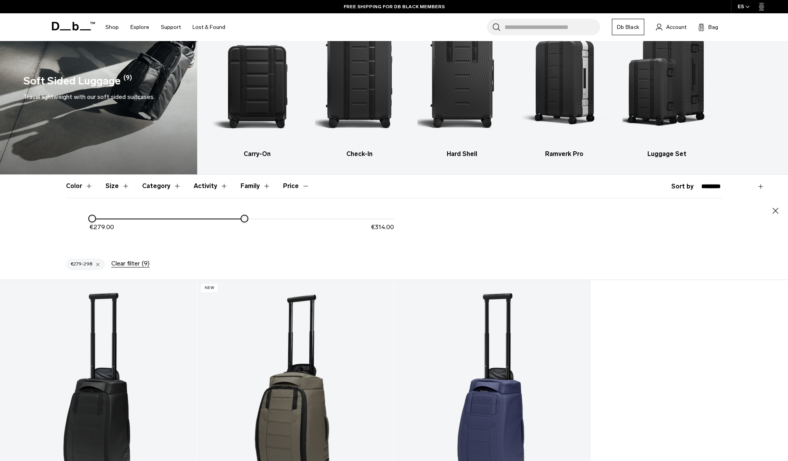
drag, startPoint x: 175, startPoint y: 219, endPoint x: 244, endPoint y: 222, distance: 69.2
click at [244, 222] on div "€ 279.00 € 314.00" at bounding box center [241, 226] width 305 height 24
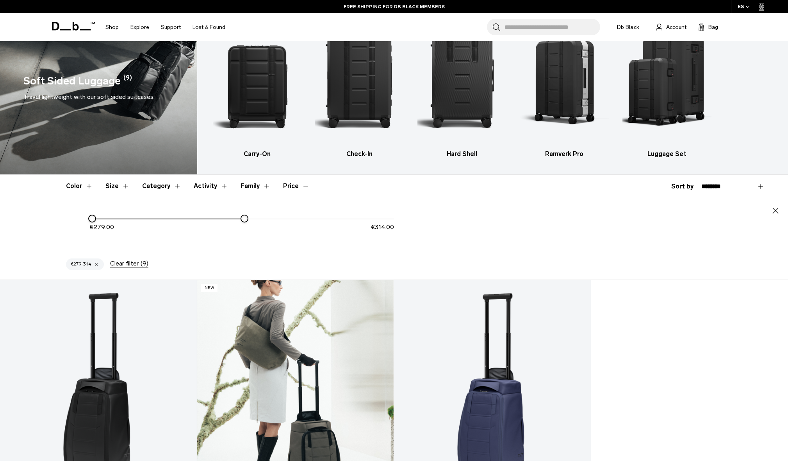
scroll to position [163, 0]
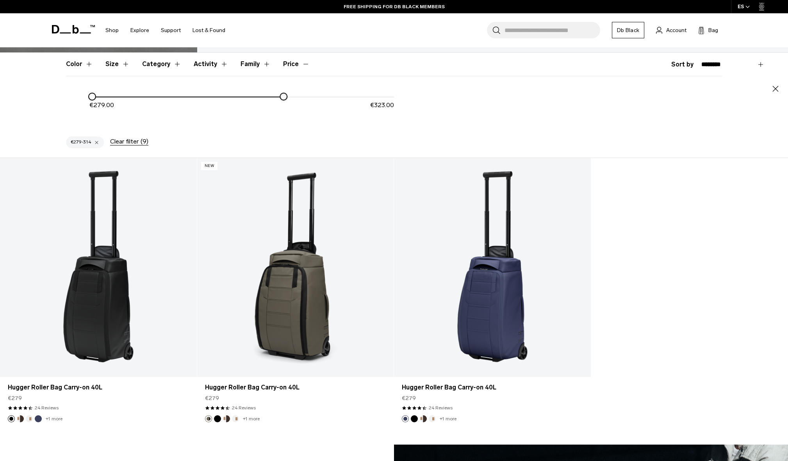
drag, startPoint x: 248, startPoint y: 95, endPoint x: 286, endPoint y: 97, distance: 37.9
click at [286, 97] on div at bounding box center [284, 96] width 6 height 6
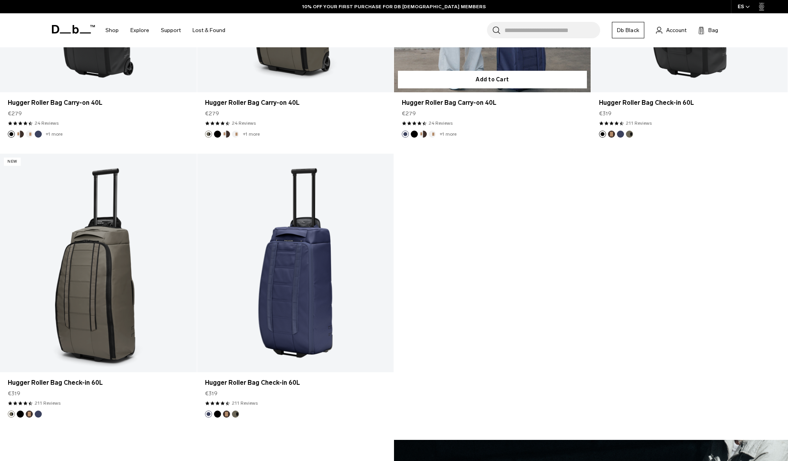
scroll to position [284, 0]
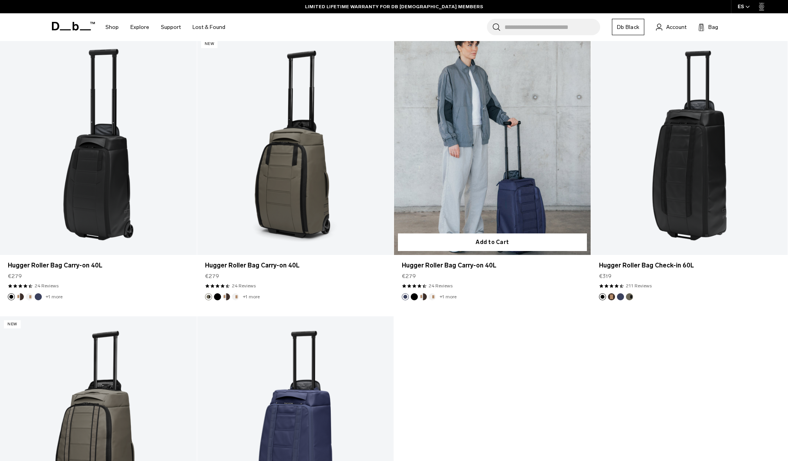
click at [452, 186] on link "Hugger Roller Bag Carry-on 40L" at bounding box center [492, 145] width 197 height 218
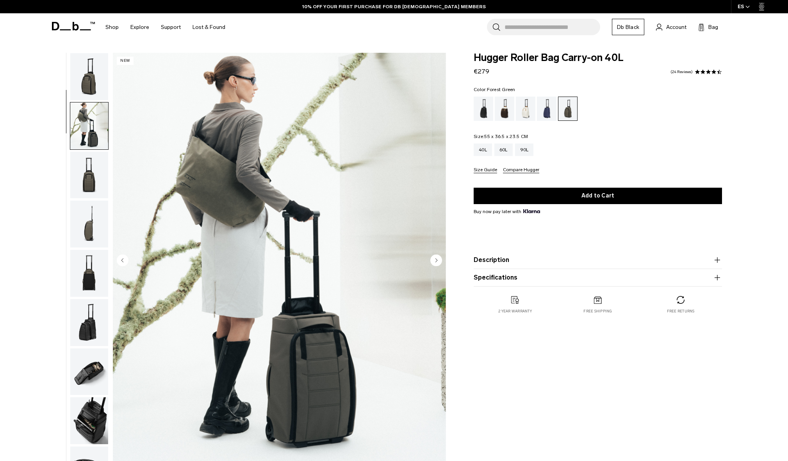
scroll to position [49, 0]
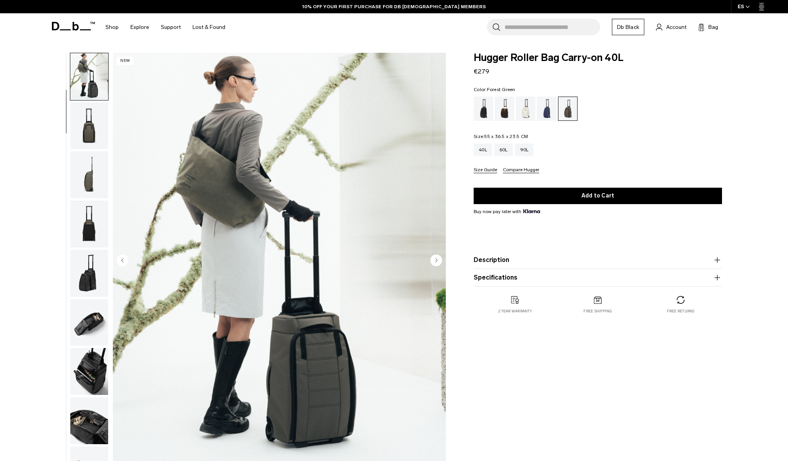
click at [94, 126] on img "button" at bounding box center [89, 125] width 38 height 47
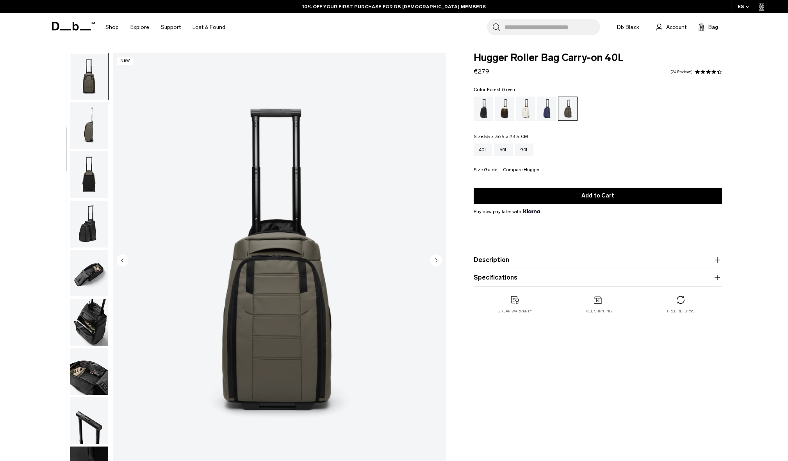
click at [439, 263] on circle "Next slide" at bounding box center [437, 260] width 12 height 12
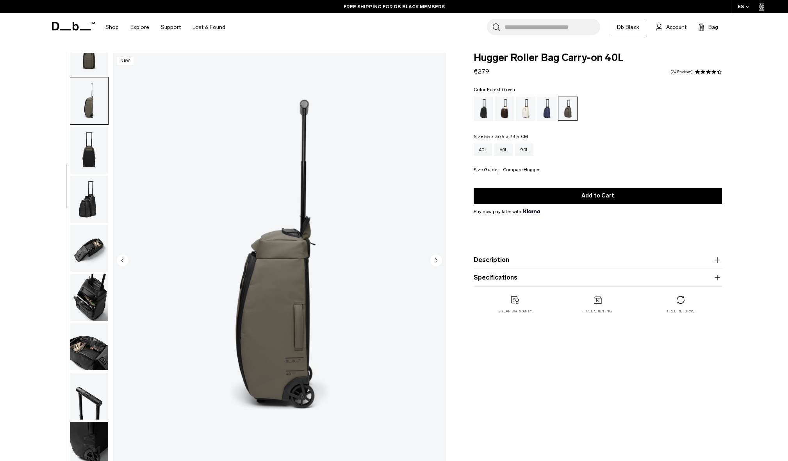
click at [439, 263] on circle "Next slide" at bounding box center [437, 260] width 12 height 12
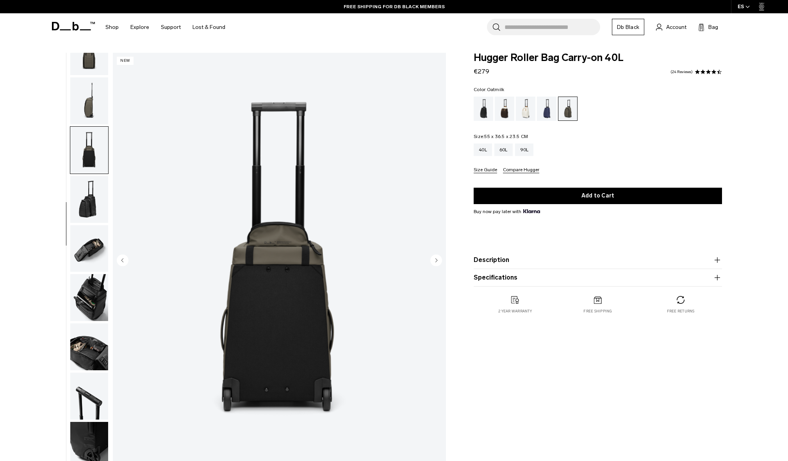
click at [522, 118] on div "Oatmilk" at bounding box center [526, 109] width 20 height 24
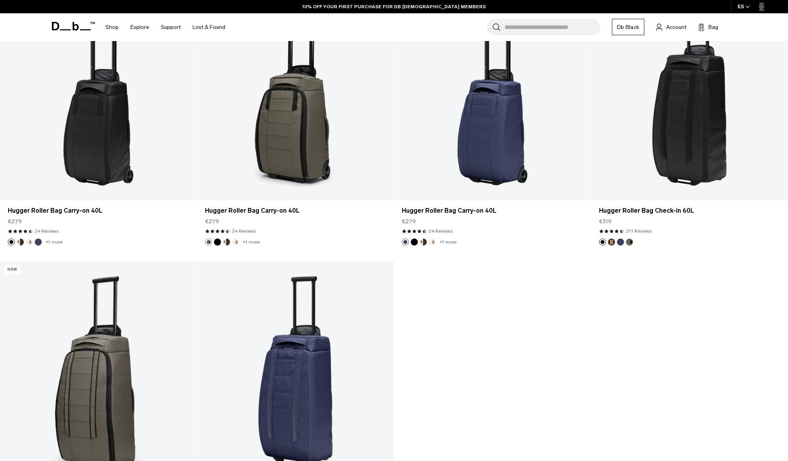
scroll to position [284, 0]
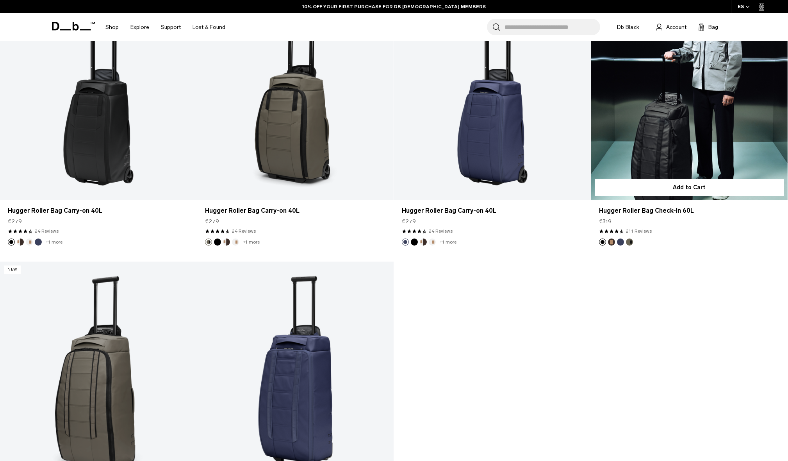
click at [666, 148] on link "Hugger Roller Bag Check-in 60L" at bounding box center [690, 90] width 197 height 218
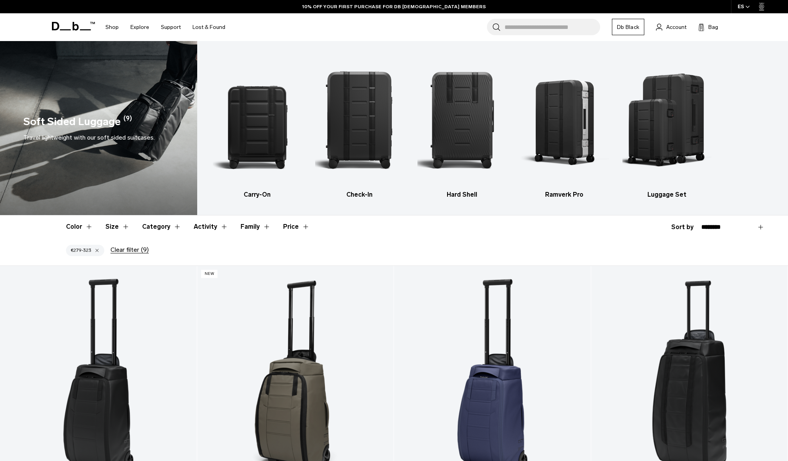
click at [294, 228] on button "Price" at bounding box center [296, 226] width 27 height 23
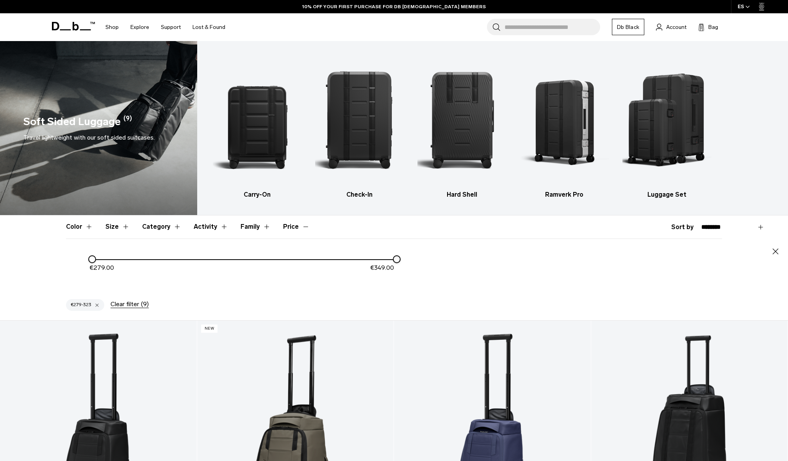
drag, startPoint x: 285, startPoint y: 260, endPoint x: 412, endPoint y: 268, distance: 127.6
click at [412, 268] on div "€ 279.00 € 349.00" at bounding box center [394, 270] width 656 height 32
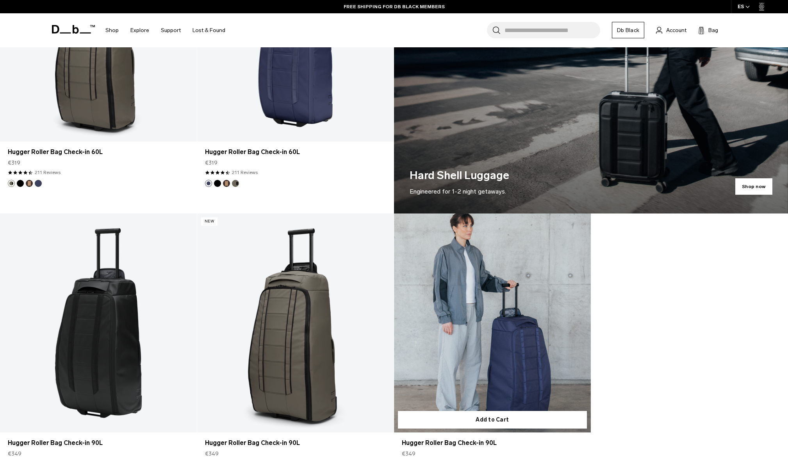
scroll to position [731, 0]
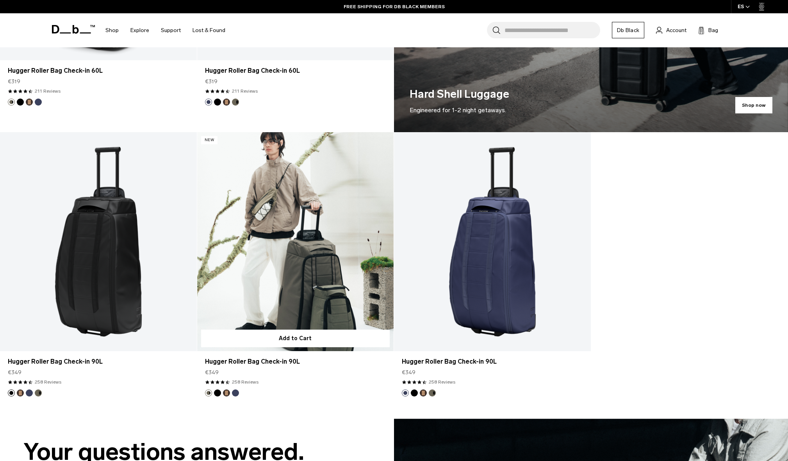
click at [314, 256] on link "Hugger Roller Bag Check-in 90L" at bounding box center [295, 241] width 197 height 218
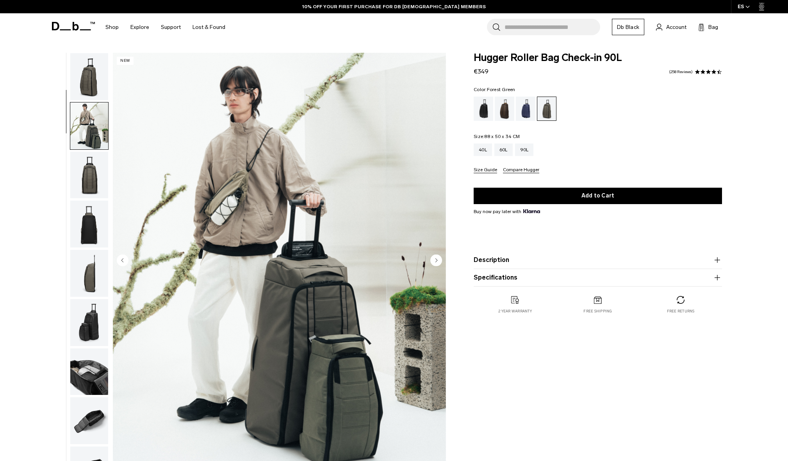
scroll to position [49, 0]
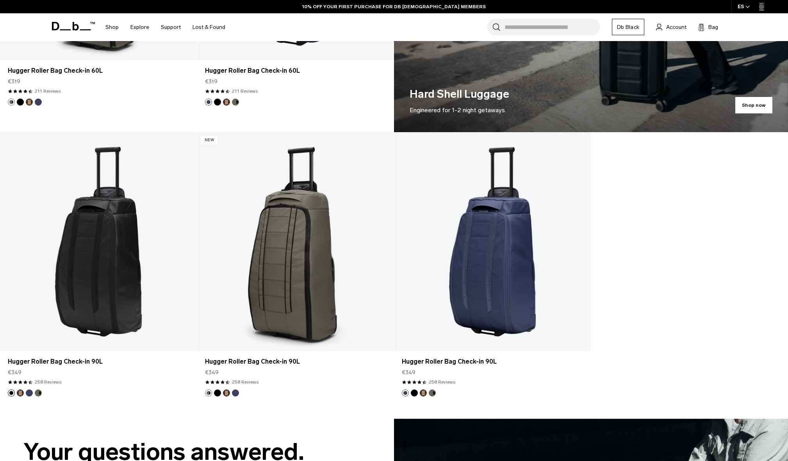
scroll to position [677, 0]
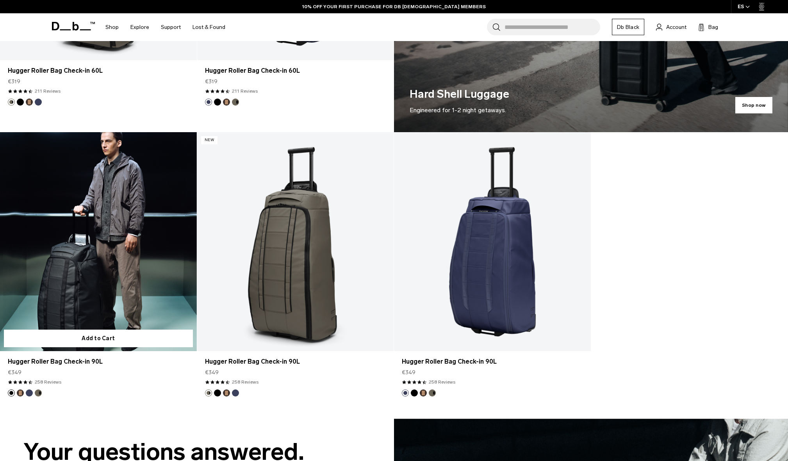
click at [122, 263] on link "Hugger Roller Bag Check-in 90L" at bounding box center [98, 241] width 197 height 218
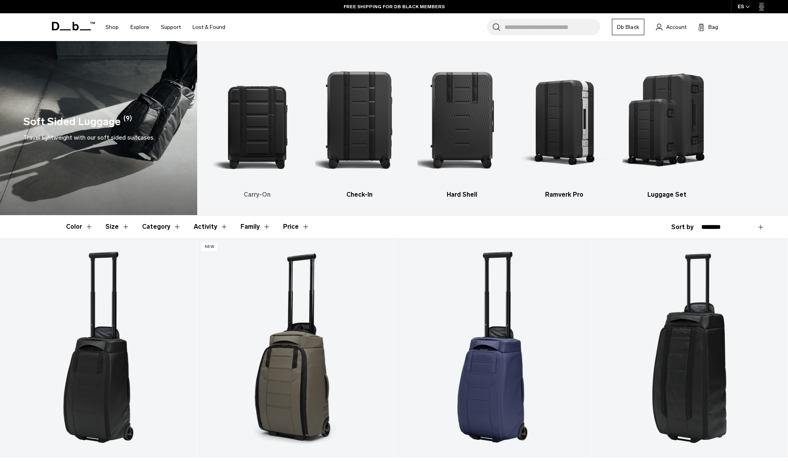
click at [269, 136] on img "1 / 5" at bounding box center [257, 119] width 89 height 133
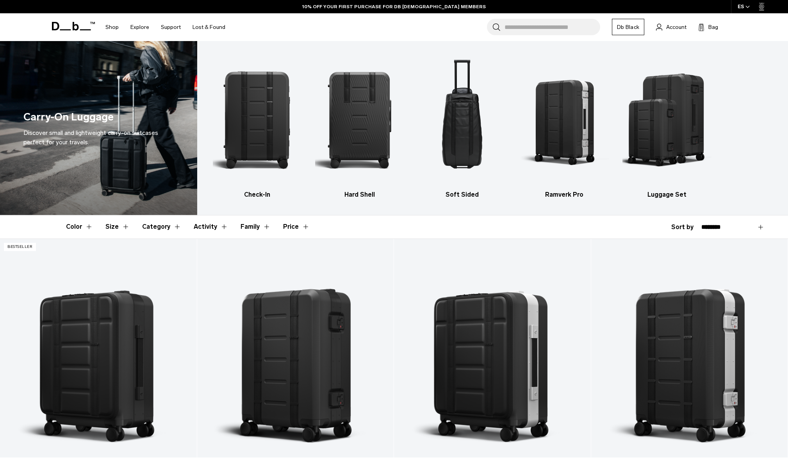
click at [84, 228] on button "Color" at bounding box center [79, 226] width 27 height 23
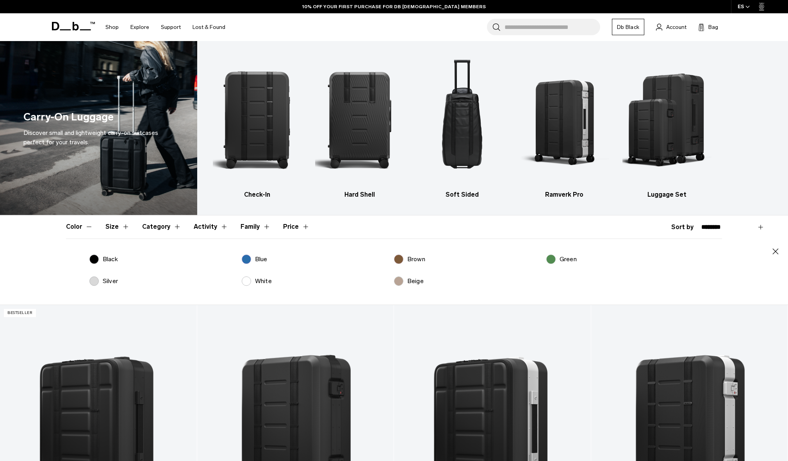
click at [400, 282] on label "Beige" at bounding box center [409, 280] width 30 height 9
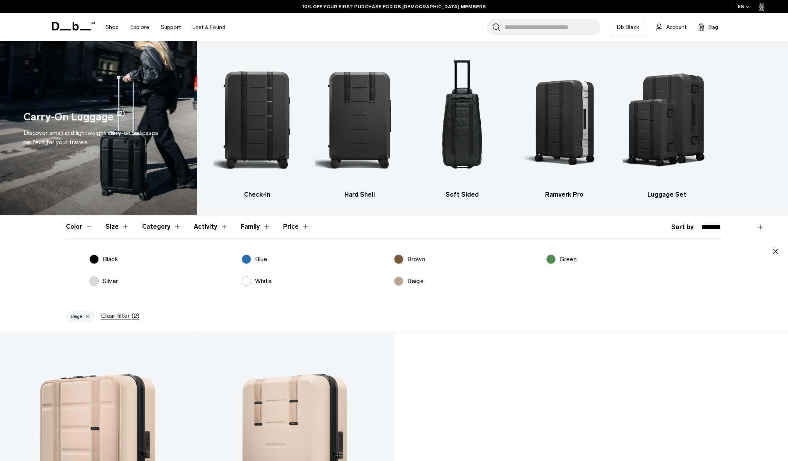
scroll to position [203, 0]
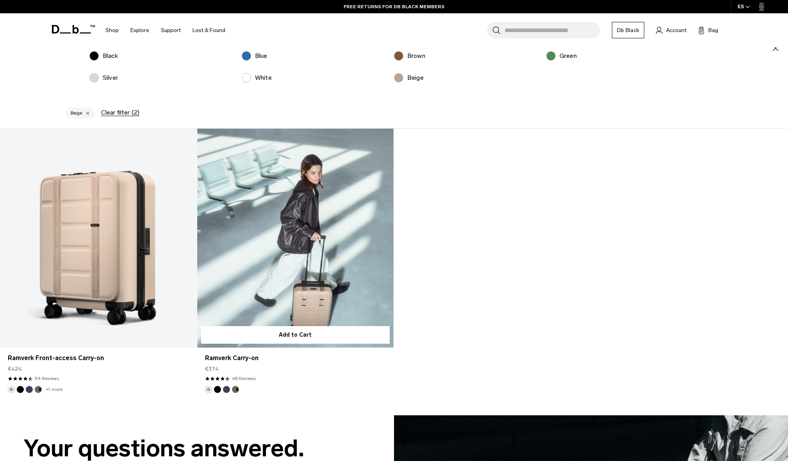
click at [337, 238] on link "Ramverk Carry-on" at bounding box center [295, 238] width 197 height 218
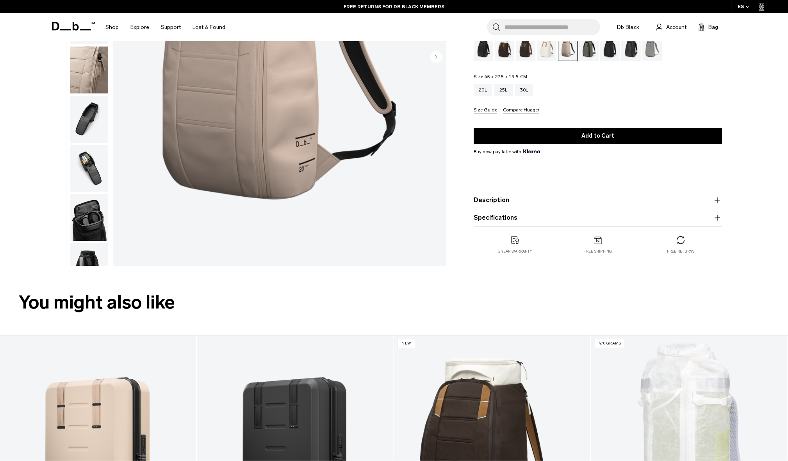
scroll to position [284, 0]
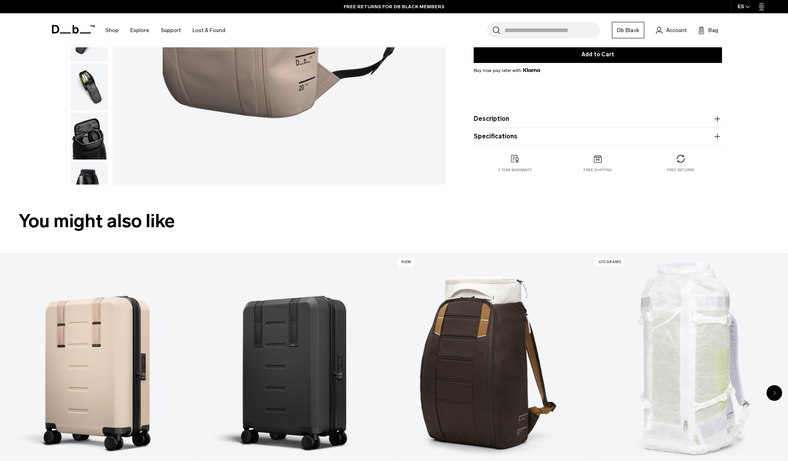
click at [500, 120] on button "Description" at bounding box center [598, 118] width 248 height 9
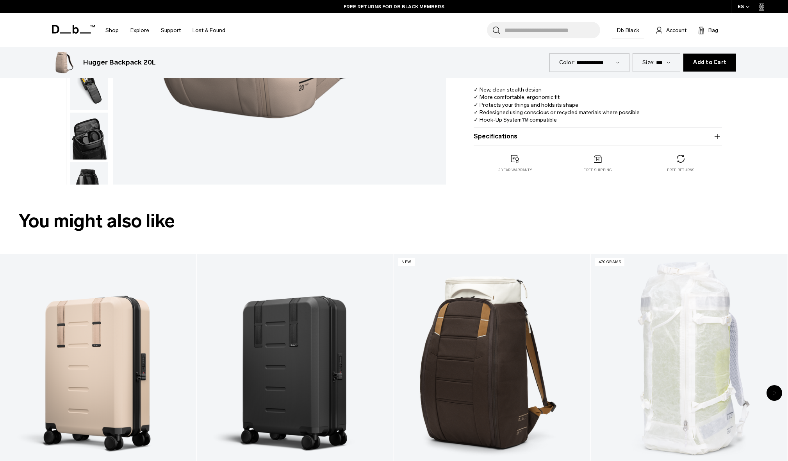
scroll to position [203, 0]
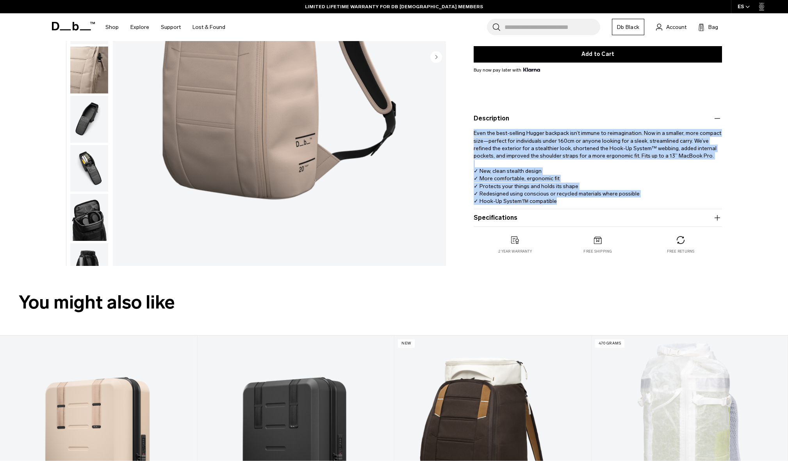
drag, startPoint x: 474, startPoint y: 132, endPoint x: 600, endPoint y: 202, distance: 143.7
click at [600, 202] on div "Hugger Backpack 20L €189 4.6 star rating 500 Reviews Color: Fogbow Beige Out of…" at bounding box center [597, 90] width 295 height 358
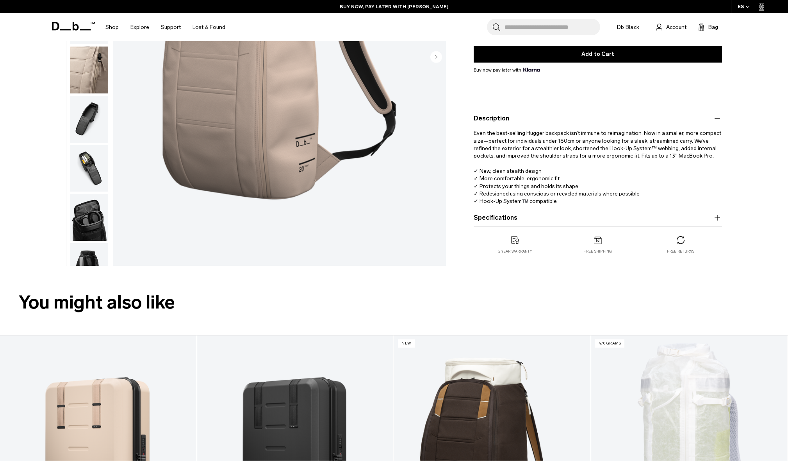
click at [523, 304] on h2 "You might also like" at bounding box center [394, 302] width 751 height 28
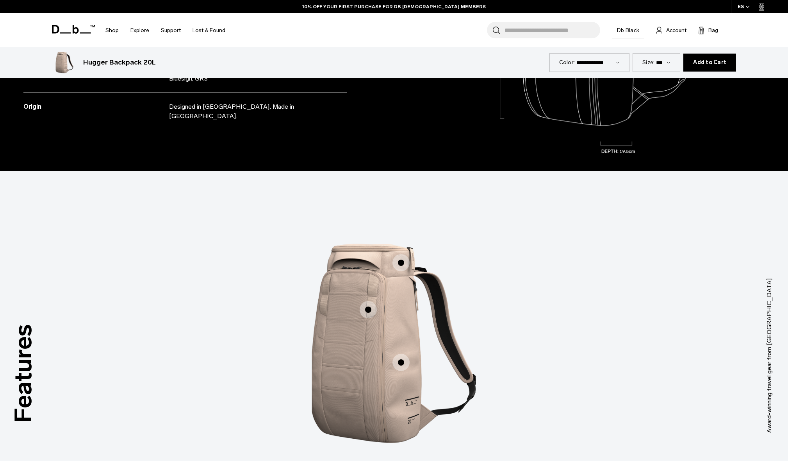
scroll to position [975, 0]
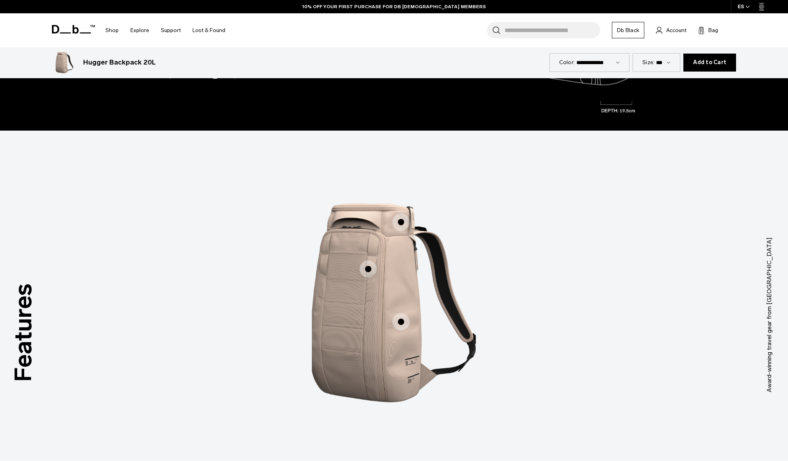
click at [404, 223] on span "1 / 3" at bounding box center [401, 221] width 17 height 17
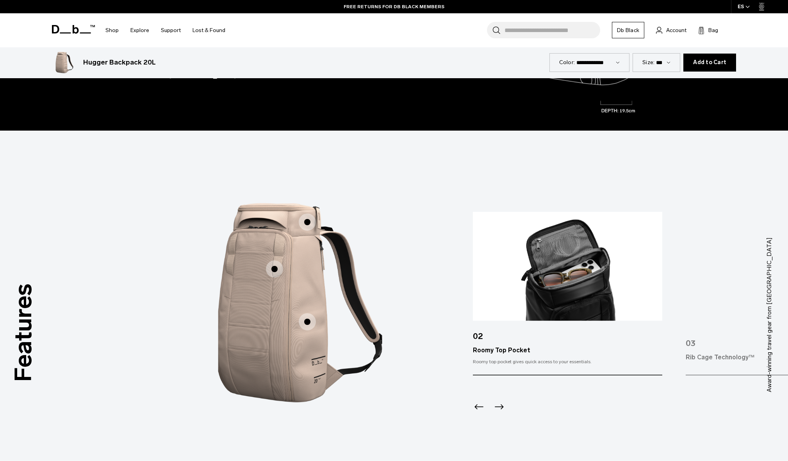
click at [502, 407] on icon "Next slide" at bounding box center [499, 406] width 9 height 5
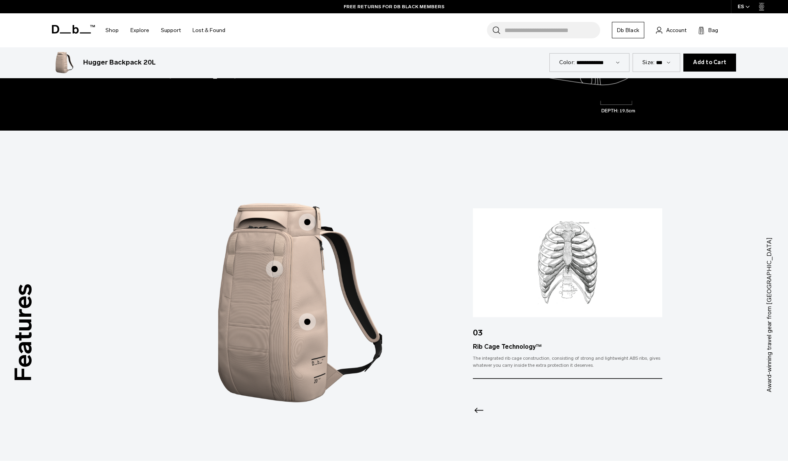
click at [272, 271] on span "1 / 3" at bounding box center [274, 268] width 17 height 17
click at [275, 270] on span "1 / 3" at bounding box center [274, 268] width 17 height 17
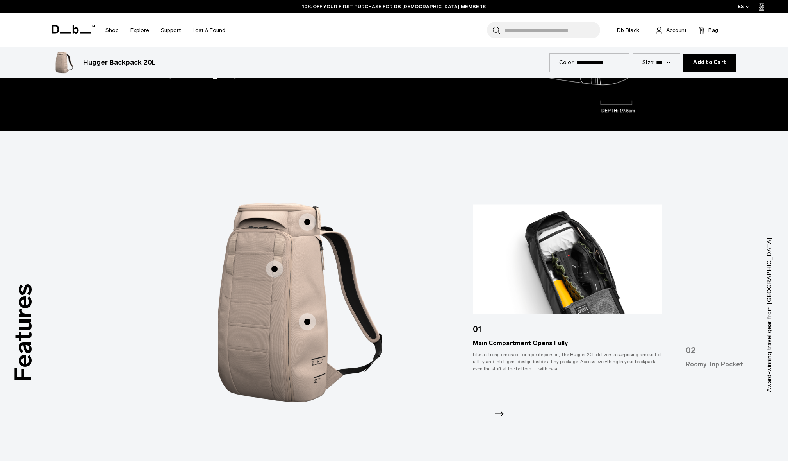
click at [500, 412] on icon "Next slide" at bounding box center [499, 413] width 13 height 13
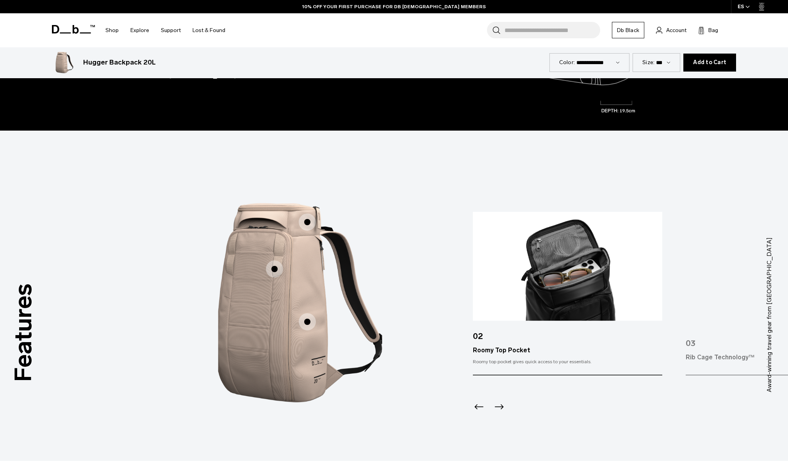
click at [307, 320] on span "1 / 3" at bounding box center [307, 321] width 17 height 17
click at [308, 320] on span "1 / 3" at bounding box center [307, 321] width 17 height 17
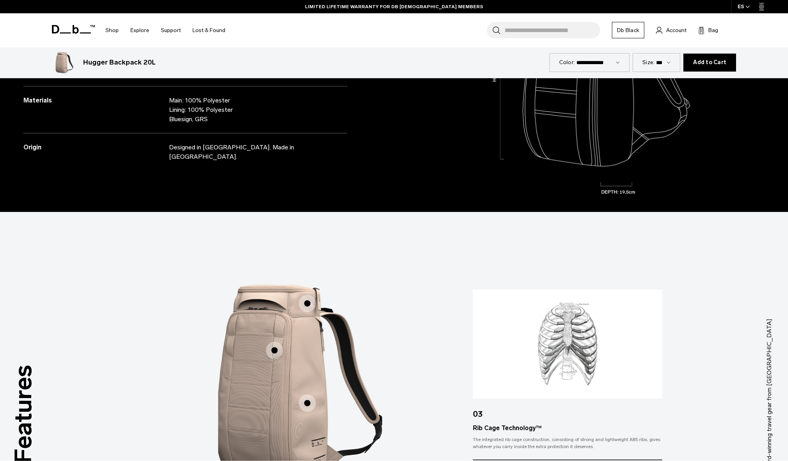
scroll to position [935, 0]
